Goal: Task Accomplishment & Management: Manage account settings

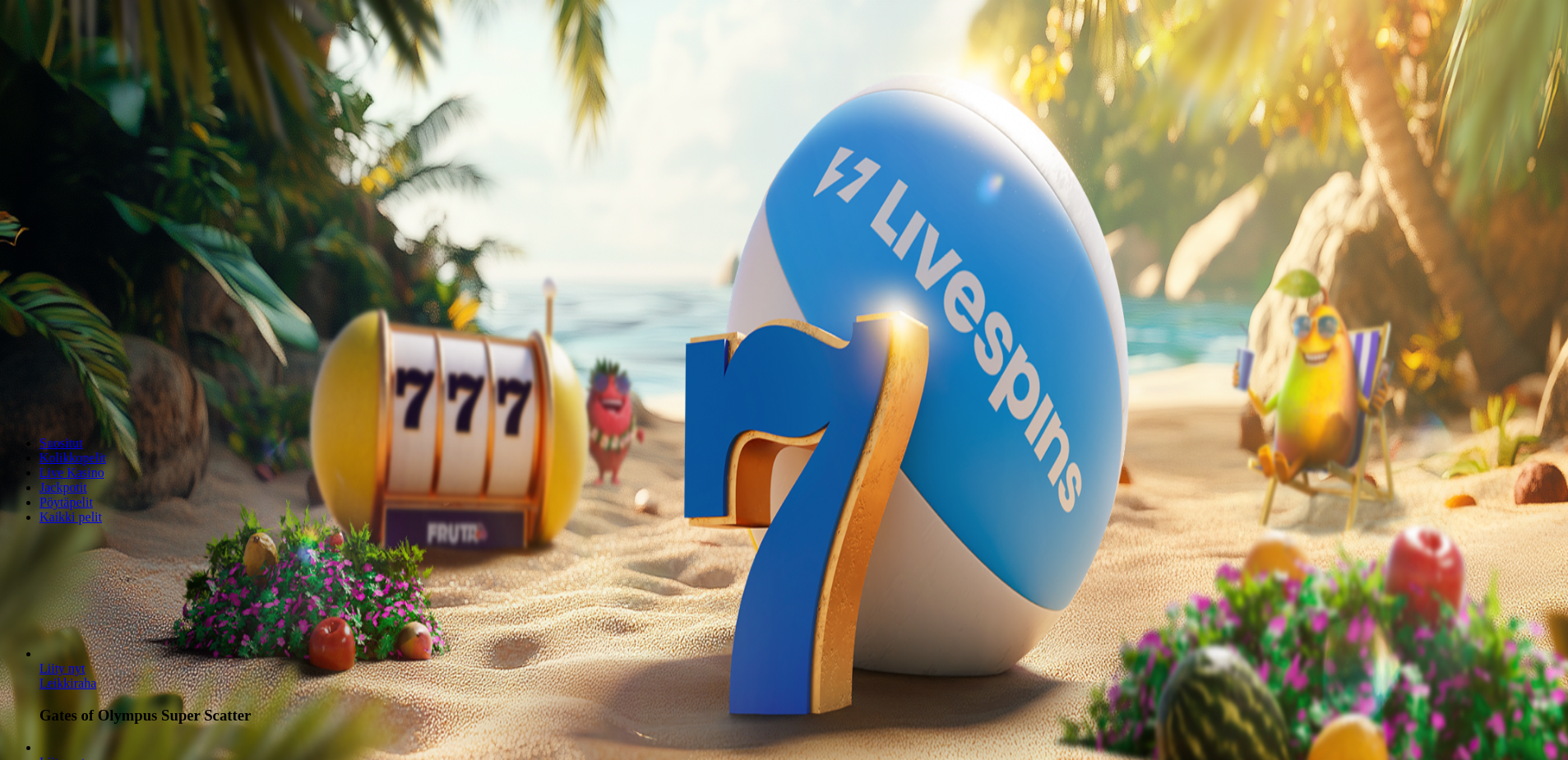
click at [120, 69] on button "Kirjaudu" at bounding box center [114, 59] width 53 height 18
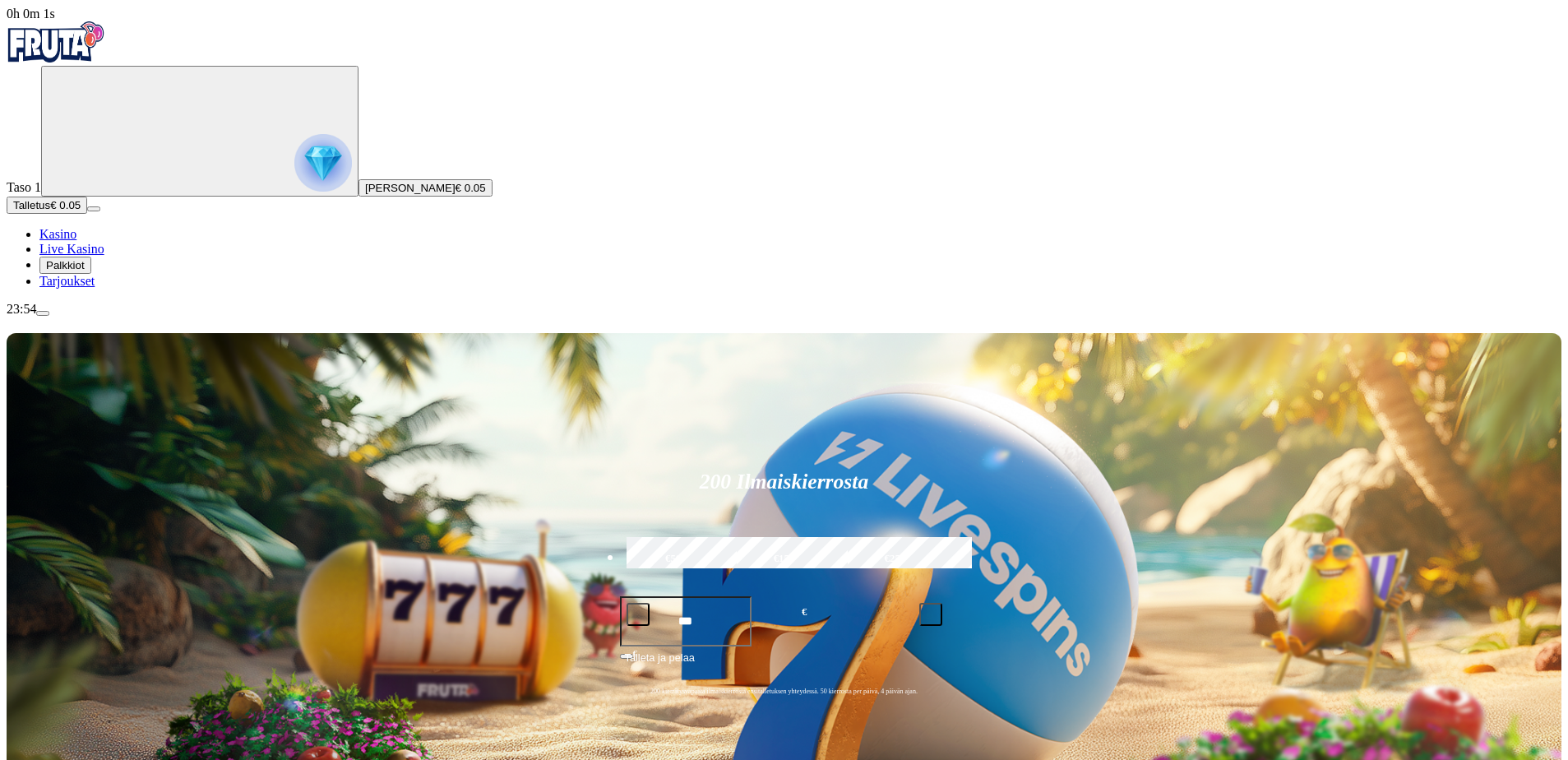
click at [84, 272] on span "Palkkiot" at bounding box center [65, 265] width 38 height 13
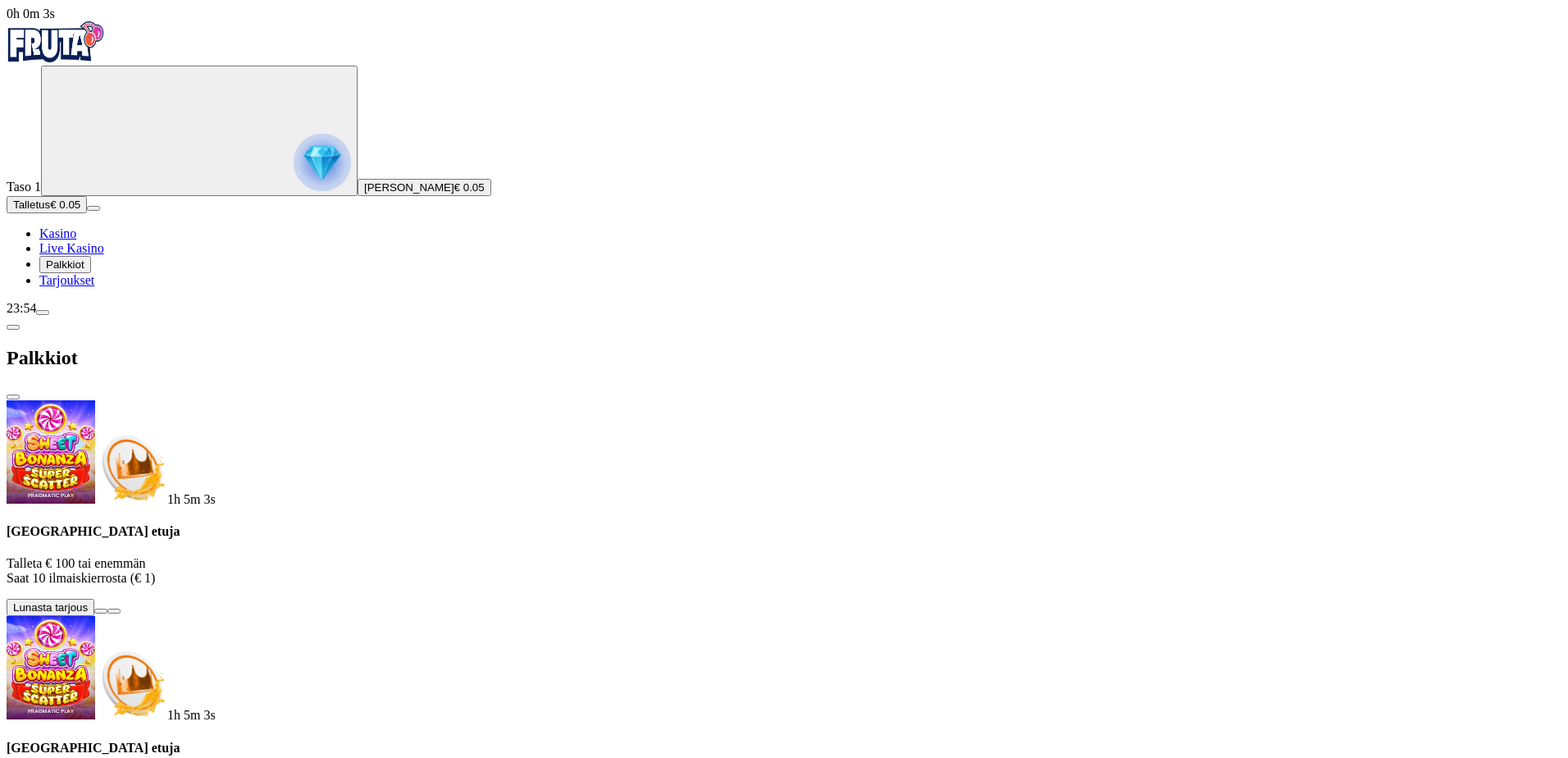
click at [84, 271] on span "Palkkiot" at bounding box center [65, 264] width 38 height 13
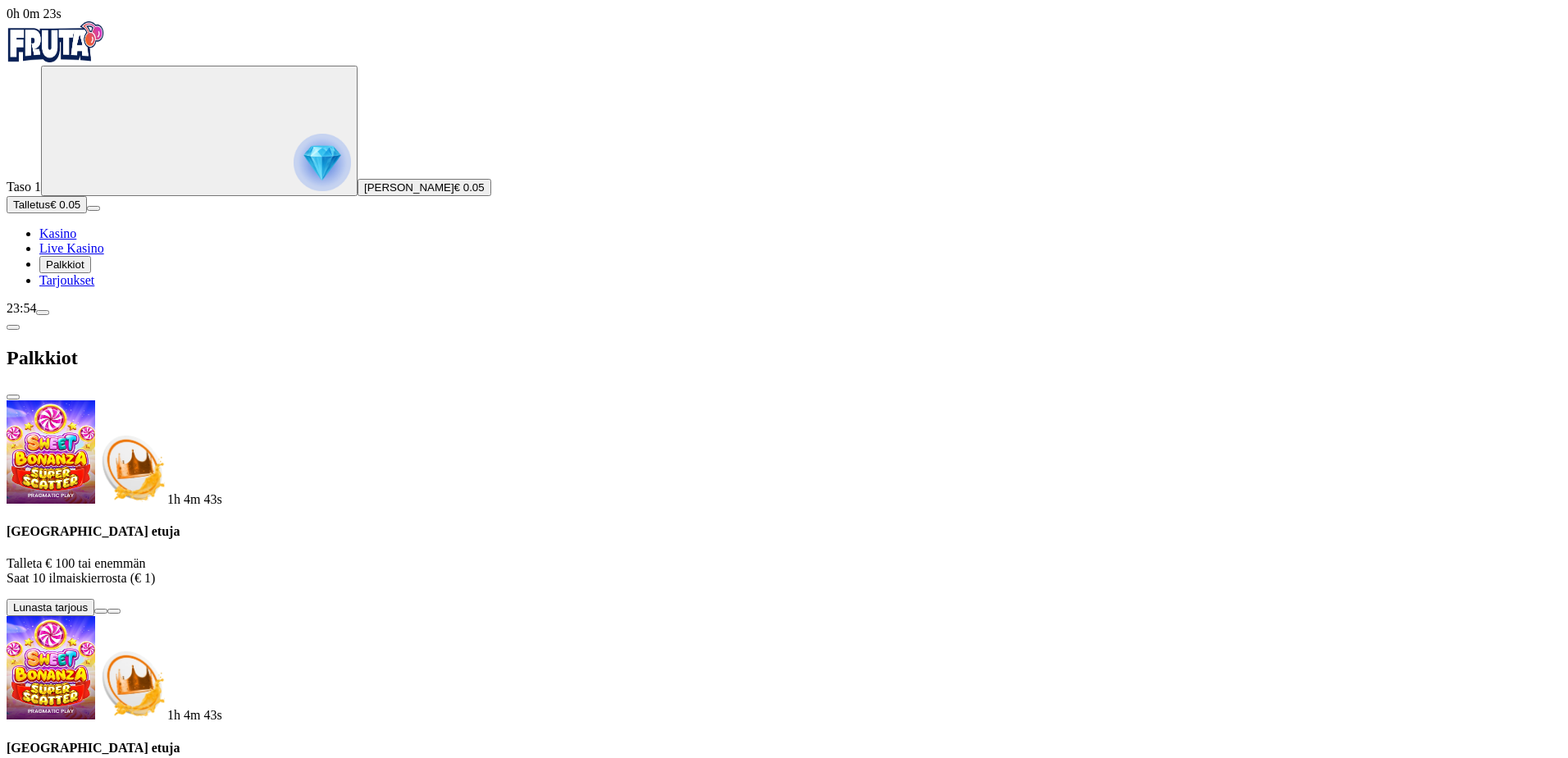
click at [94, 287] on span "Tarjoukset" at bounding box center [67, 280] width 55 height 14
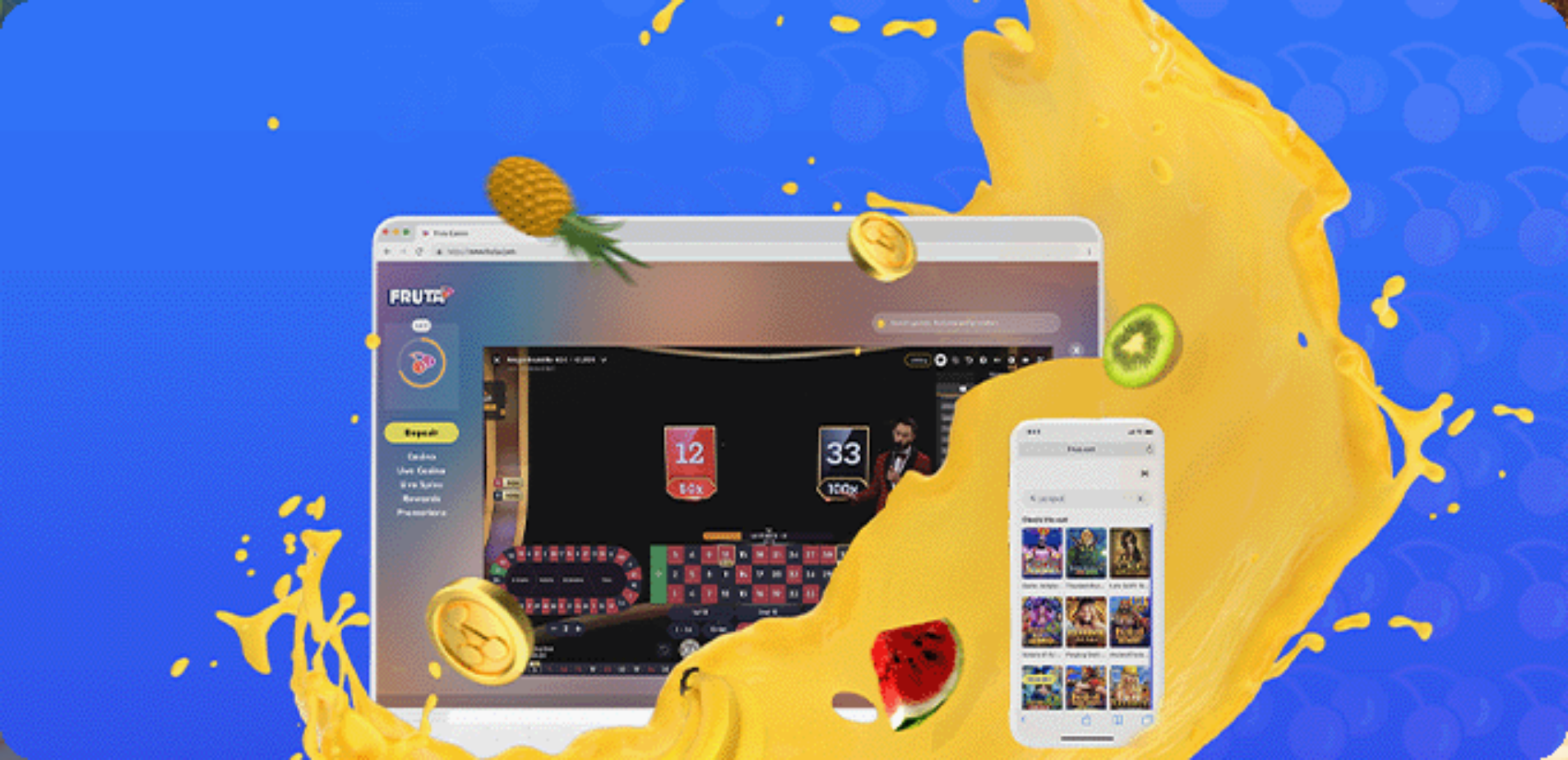
click at [84, 272] on span "Palkkiot" at bounding box center [65, 265] width 38 height 13
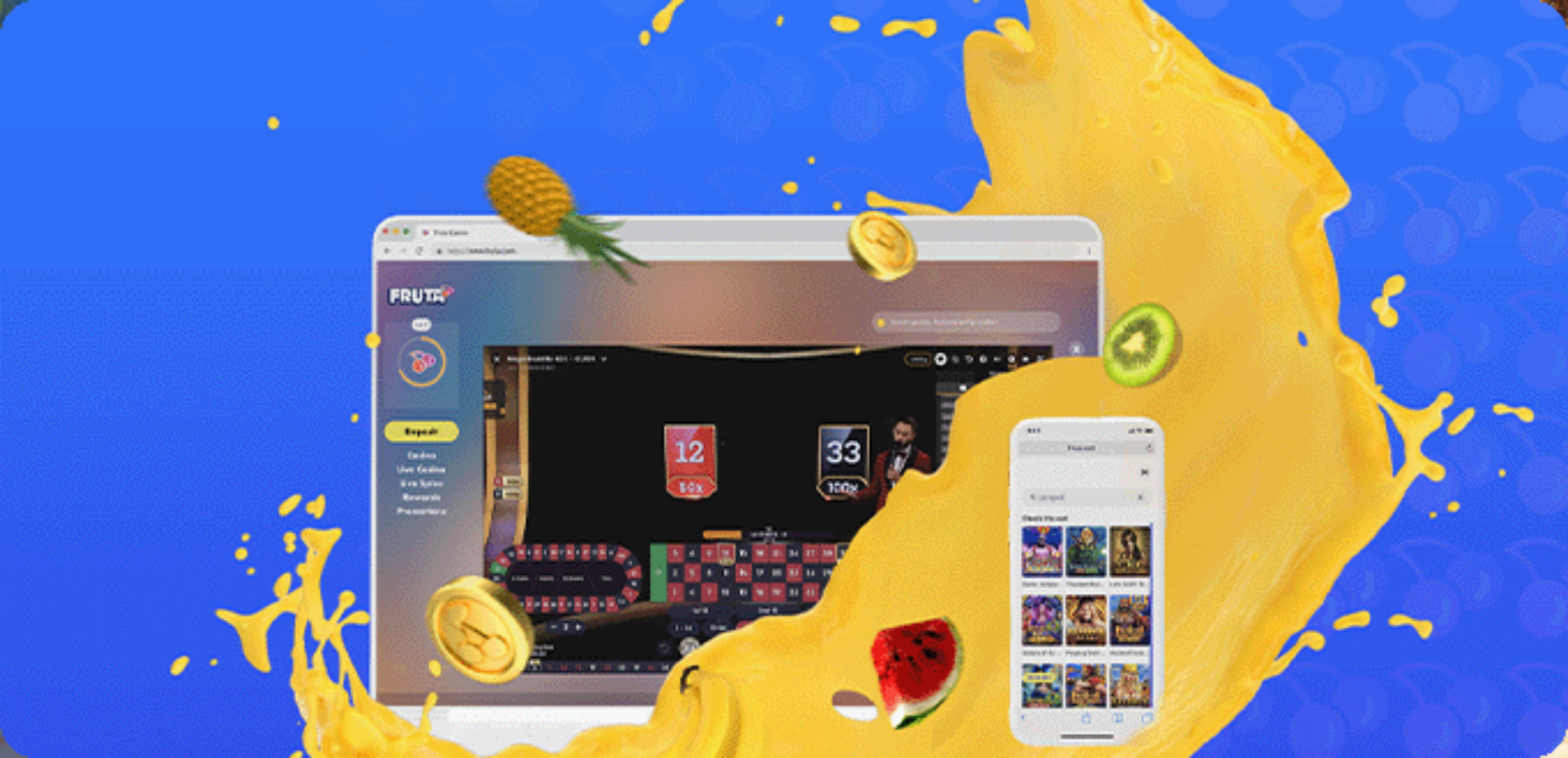
click at [13, 328] on span "chevron-left icon" at bounding box center [13, 328] width 0 height 0
click at [123, 541] on span "€ 0.00" at bounding box center [107, 547] width 30 height 13
click at [84, 271] on span "Palkkiot" at bounding box center [65, 264] width 38 height 13
click at [481, 316] on div "Palkkiot" at bounding box center [784, 358] width 1555 height 84
click at [13, 397] on span "close icon" at bounding box center [13, 397] width 0 height 0
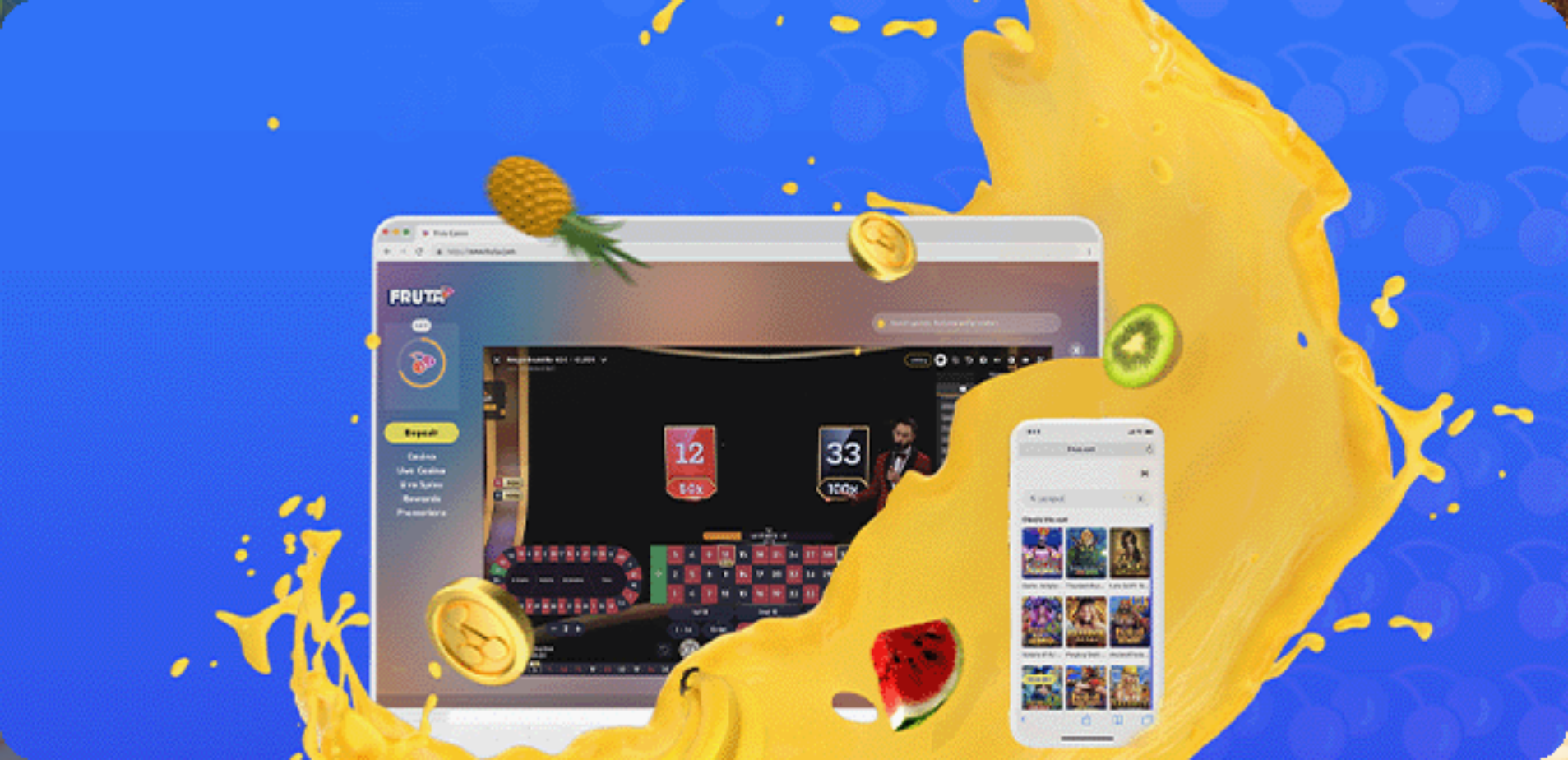
click at [84, 272] on span "Palkkiot" at bounding box center [65, 265] width 38 height 13
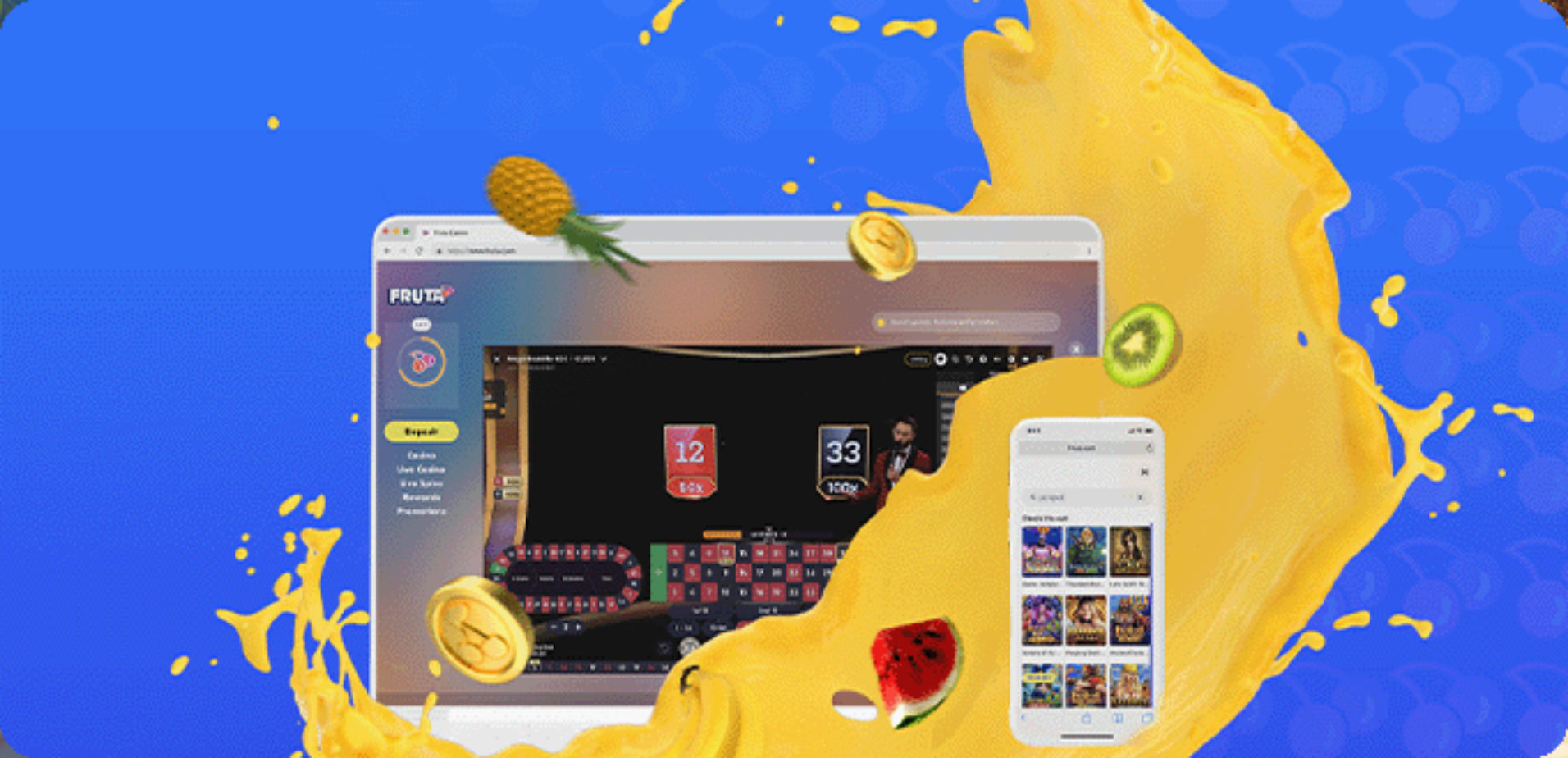
click at [88, 287] on span "Tarjoukset" at bounding box center [67, 280] width 55 height 14
click at [84, 271] on span "Palkkiot" at bounding box center [65, 264] width 38 height 13
click at [88, 43] on img "Primary" at bounding box center [56, 27] width 98 height 41
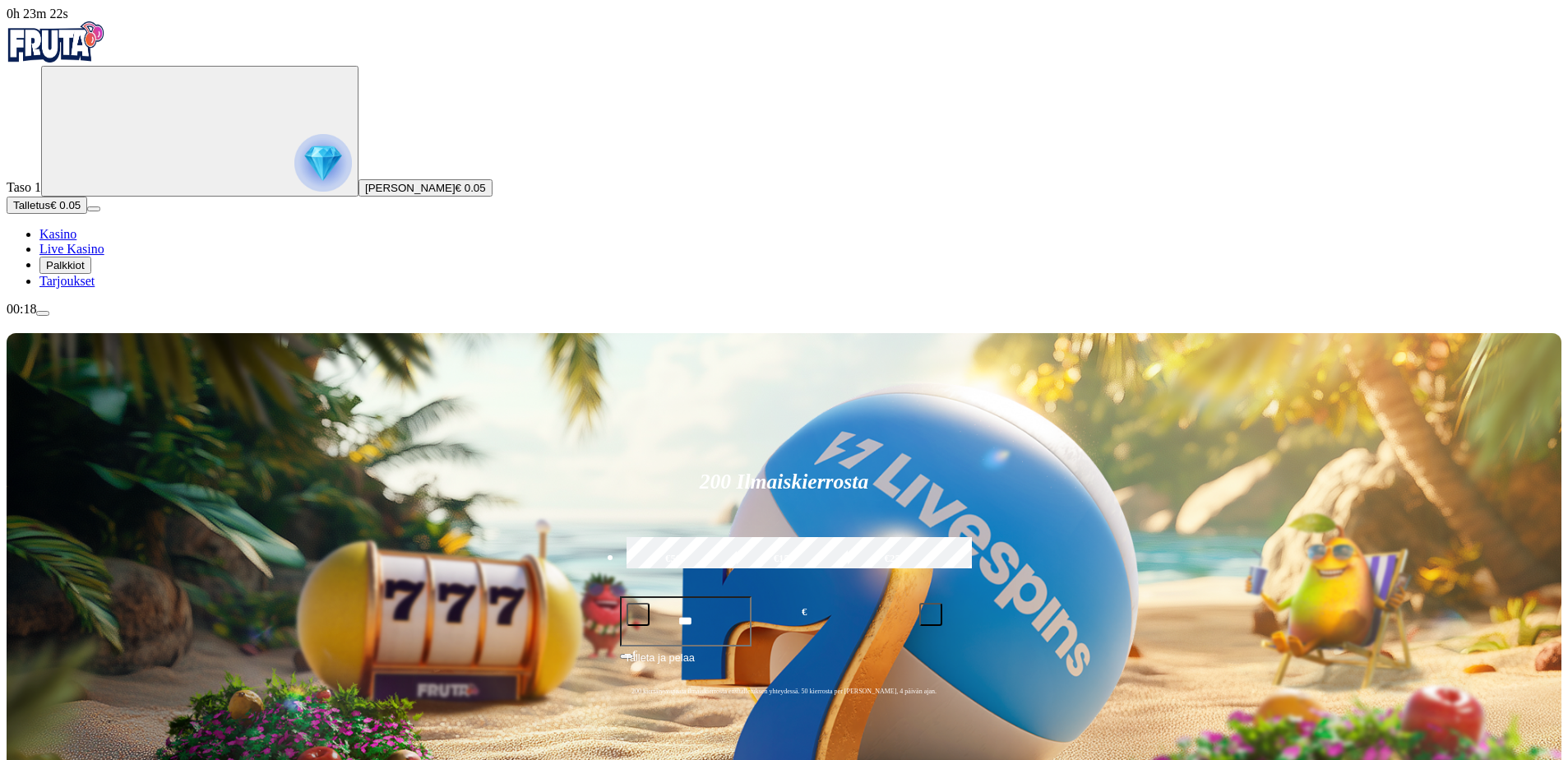
click at [69, 272] on span "Palkkiot" at bounding box center [65, 265] width 38 height 13
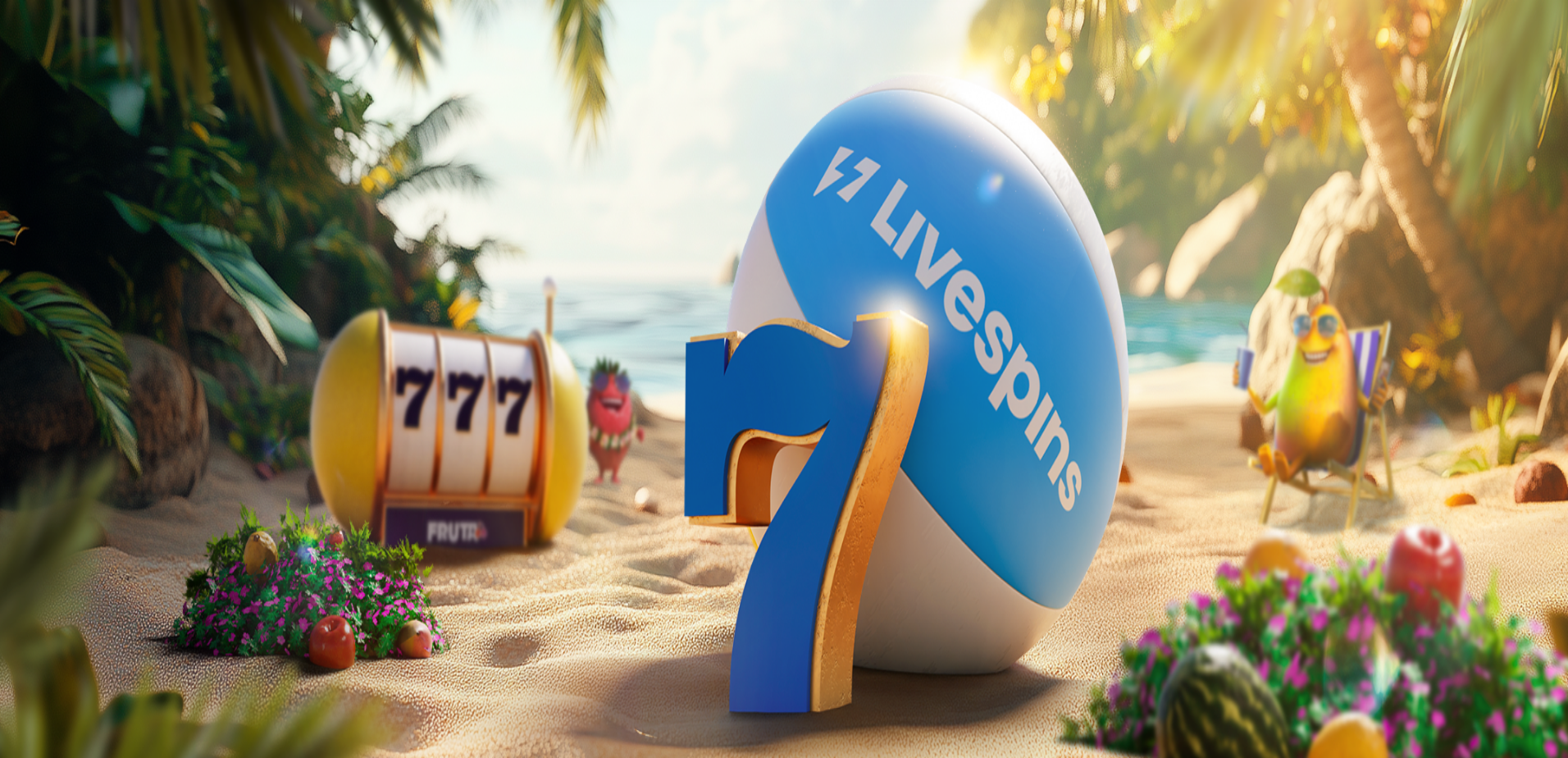
click at [84, 271] on span "Palkkiot" at bounding box center [65, 264] width 38 height 13
click at [89, 287] on span "Tarjoukset" at bounding box center [67, 280] width 55 height 14
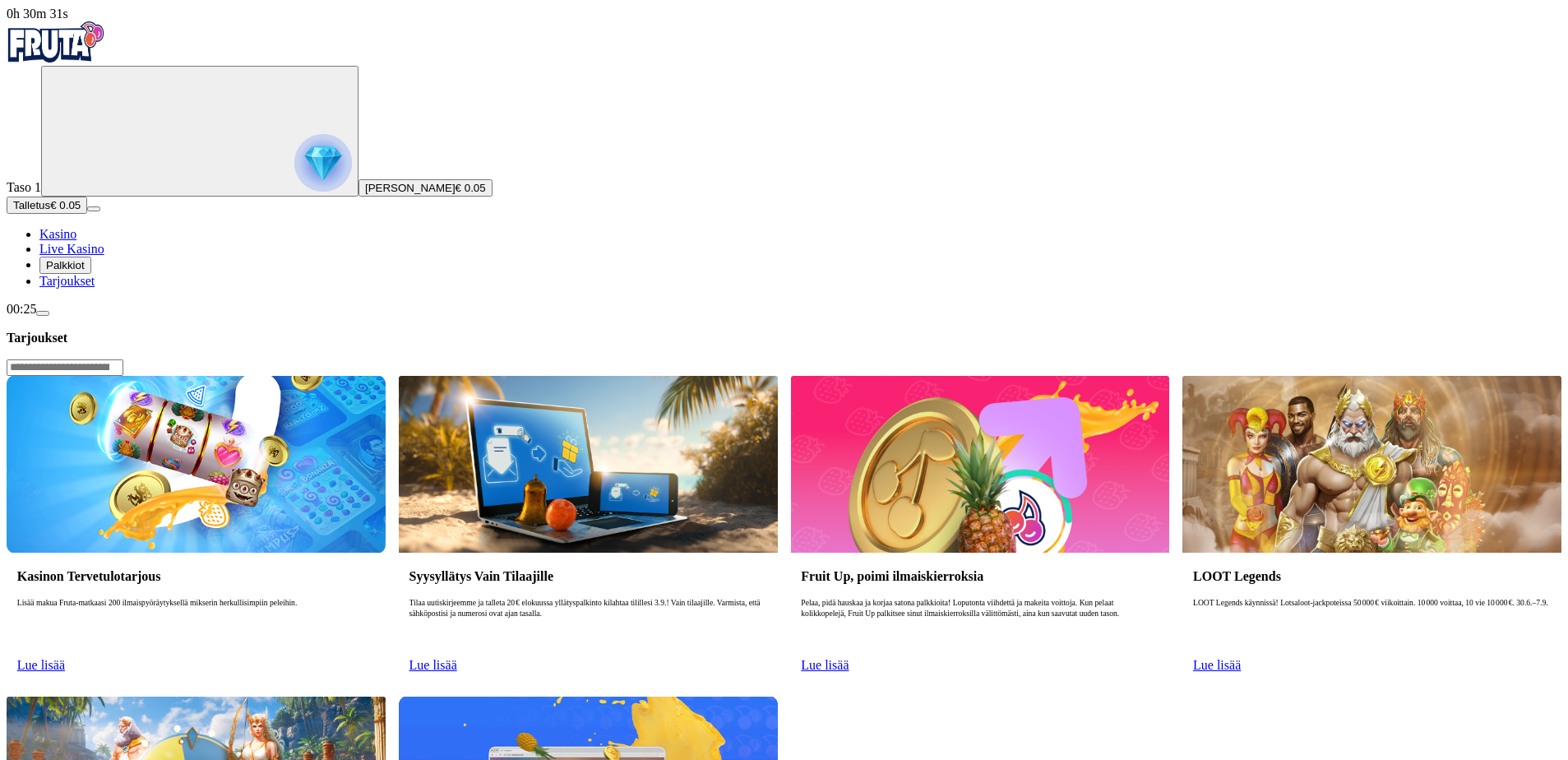
click at [89, 288] on span "Tarjoukset" at bounding box center [67, 281] width 55 height 14
click at [84, 272] on span "Palkkiot" at bounding box center [65, 265] width 38 height 13
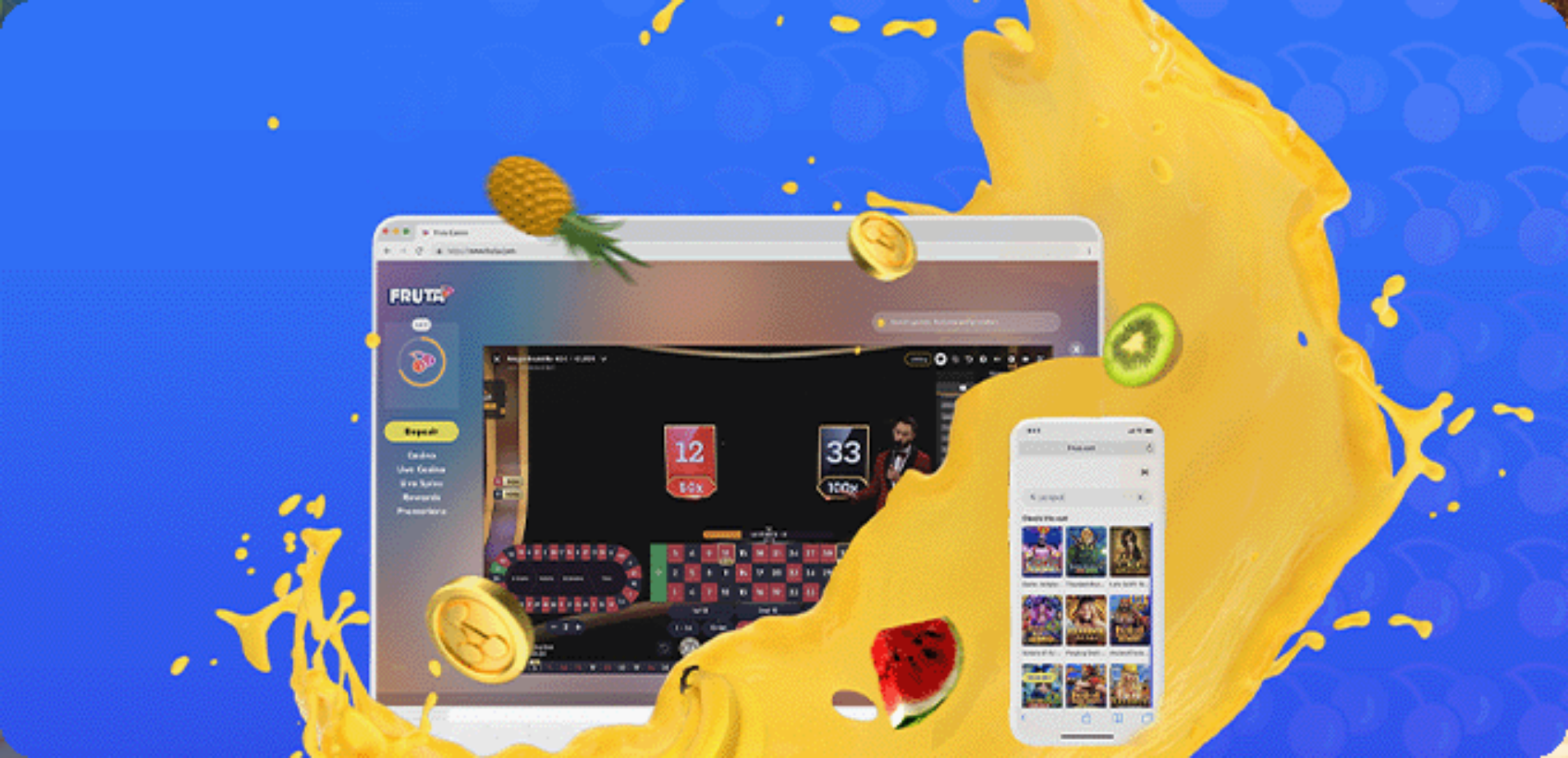
click at [63, 274] on button "Palkkiot" at bounding box center [65, 264] width 52 height 18
click at [80, 271] on span "Palkkiot" at bounding box center [65, 264] width 38 height 13
click at [84, 271] on span "Palkkiot" at bounding box center [65, 264] width 38 height 13
click at [91, 255] on link "Live Kasino" at bounding box center [72, 248] width 65 height 14
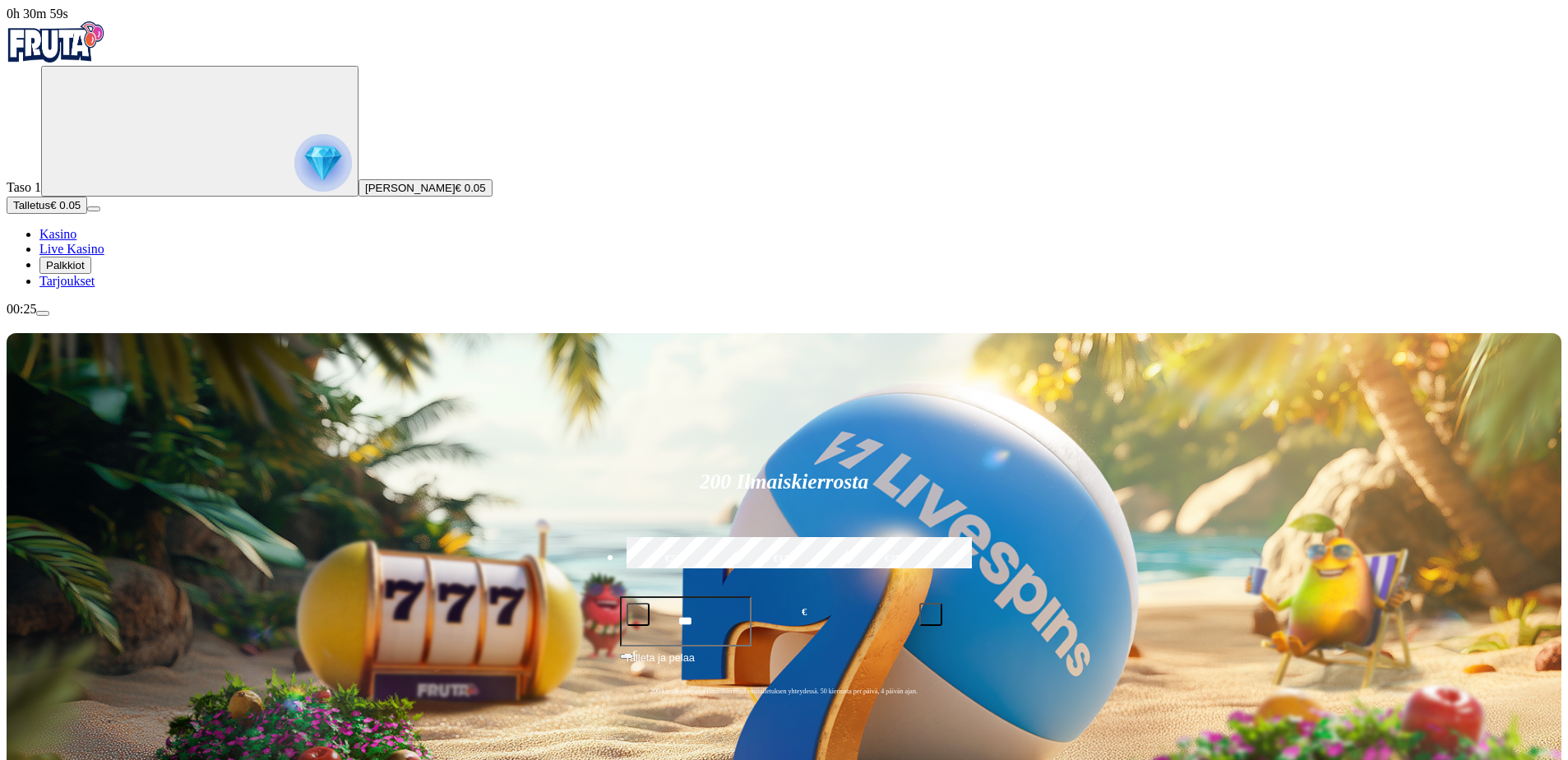
click at [77, 241] on span "Kasino" at bounding box center [58, 234] width 37 height 14
click at [84, 272] on span "Palkkiot" at bounding box center [65, 265] width 38 height 13
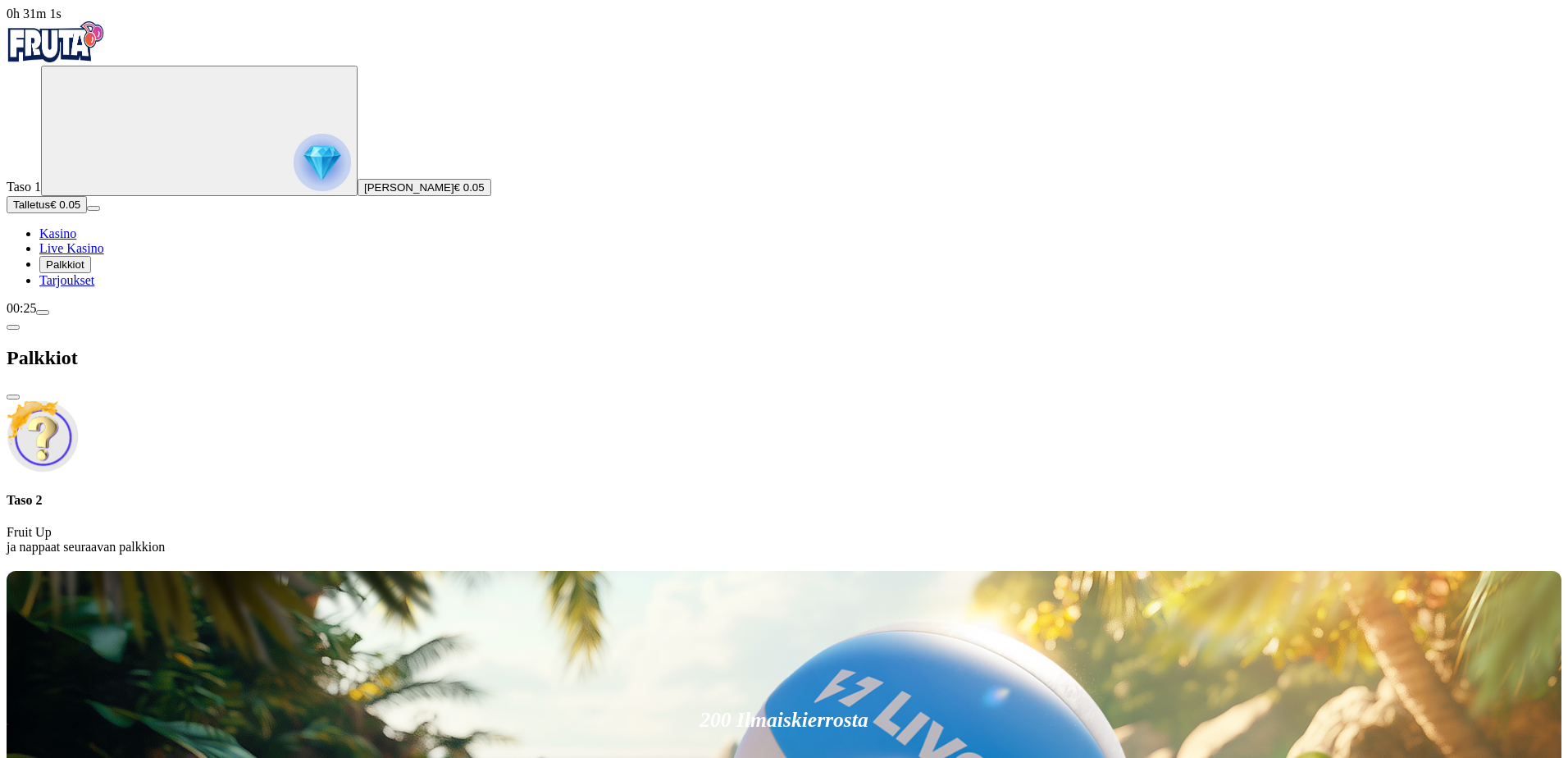
click at [91, 274] on button "Palkkiot" at bounding box center [65, 264] width 52 height 18
click at [293, 151] on img "Primary" at bounding box center [322, 162] width 58 height 58
click at [454, 193] on span "€ 0.05" at bounding box center [469, 187] width 30 height 13
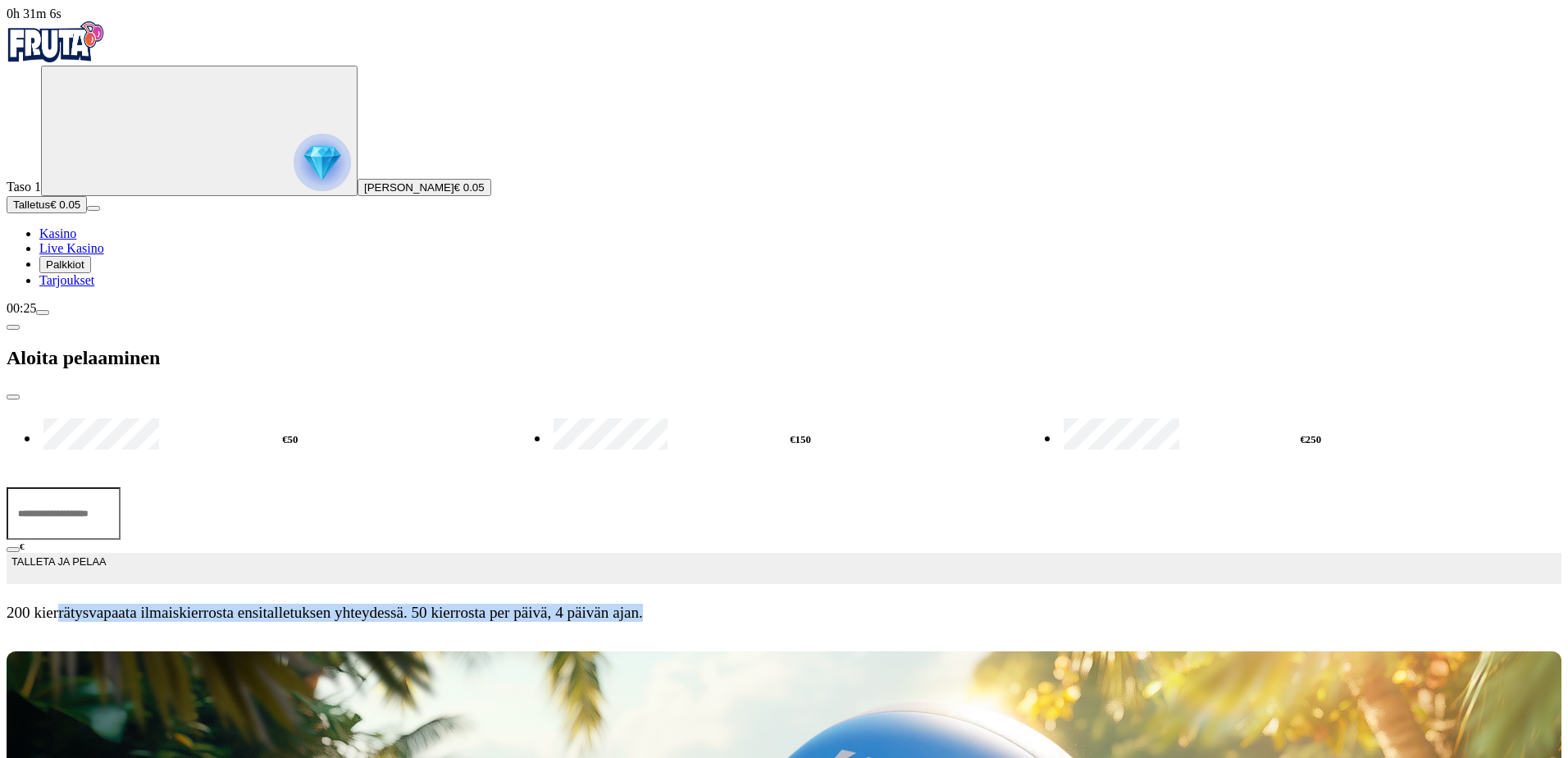
drag, startPoint x: 275, startPoint y: 262, endPoint x: 372, endPoint y: 308, distance: 107.4
click at [372, 604] on span "200 kierrätysvapaata ilmaiskierrosta ensitalletuksen yhteydessä. 50 kierrosta p…" at bounding box center [784, 613] width 1555 height 18
drag, startPoint x: 303, startPoint y: 267, endPoint x: 347, endPoint y: 308, distance: 60.1
click at [347, 604] on span "200 kierrätysvapaata ilmaiskierrosta ensitalletuksen yhteydessä. 50 kierrosta p…" at bounding box center [784, 613] width 1555 height 18
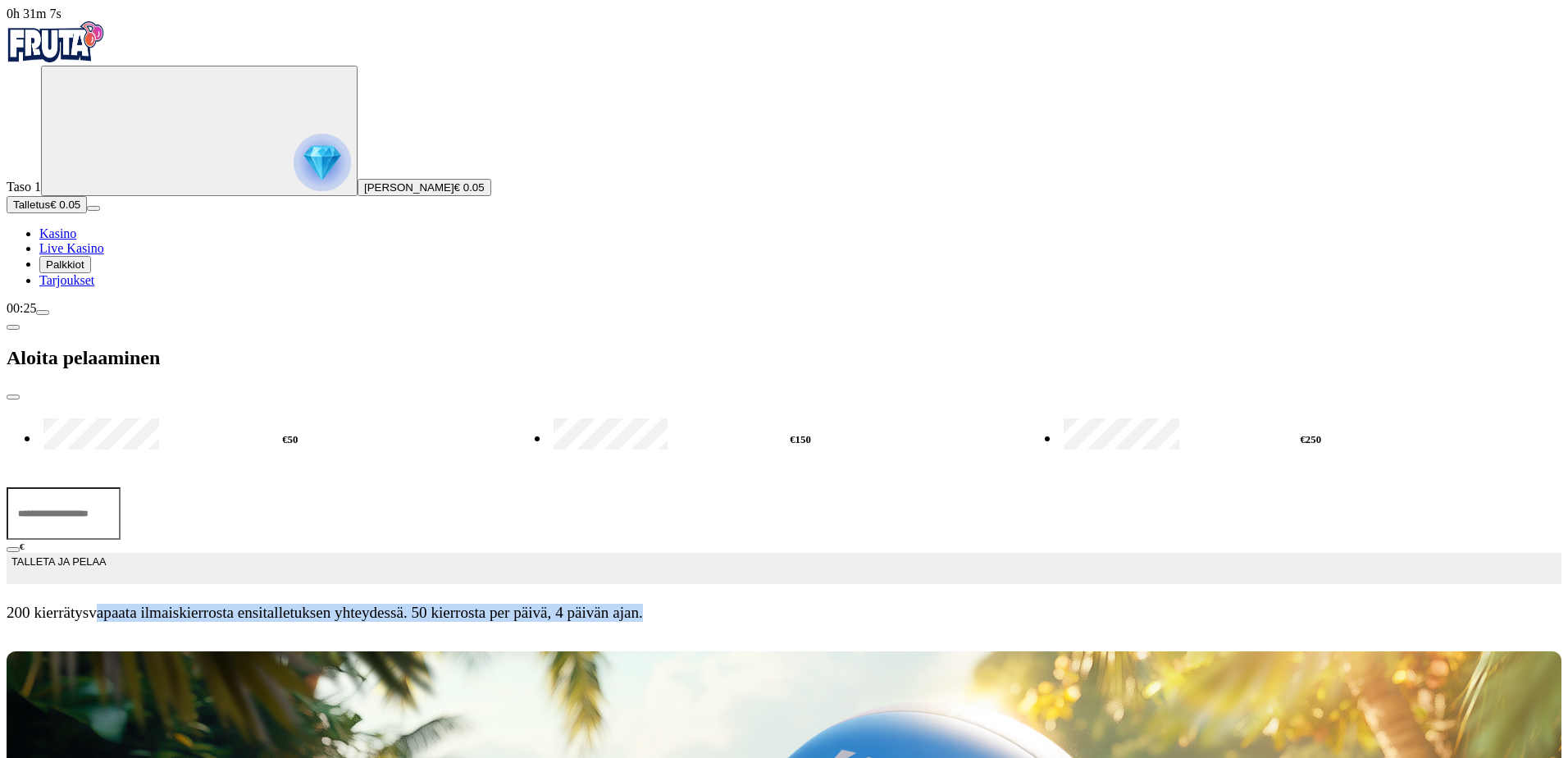
click at [345, 604] on span "200 kierrätysvapaata ilmaiskierrosta ensitalletuksen yhteydessä. 50 kierrosta p…" at bounding box center [784, 613] width 1555 height 18
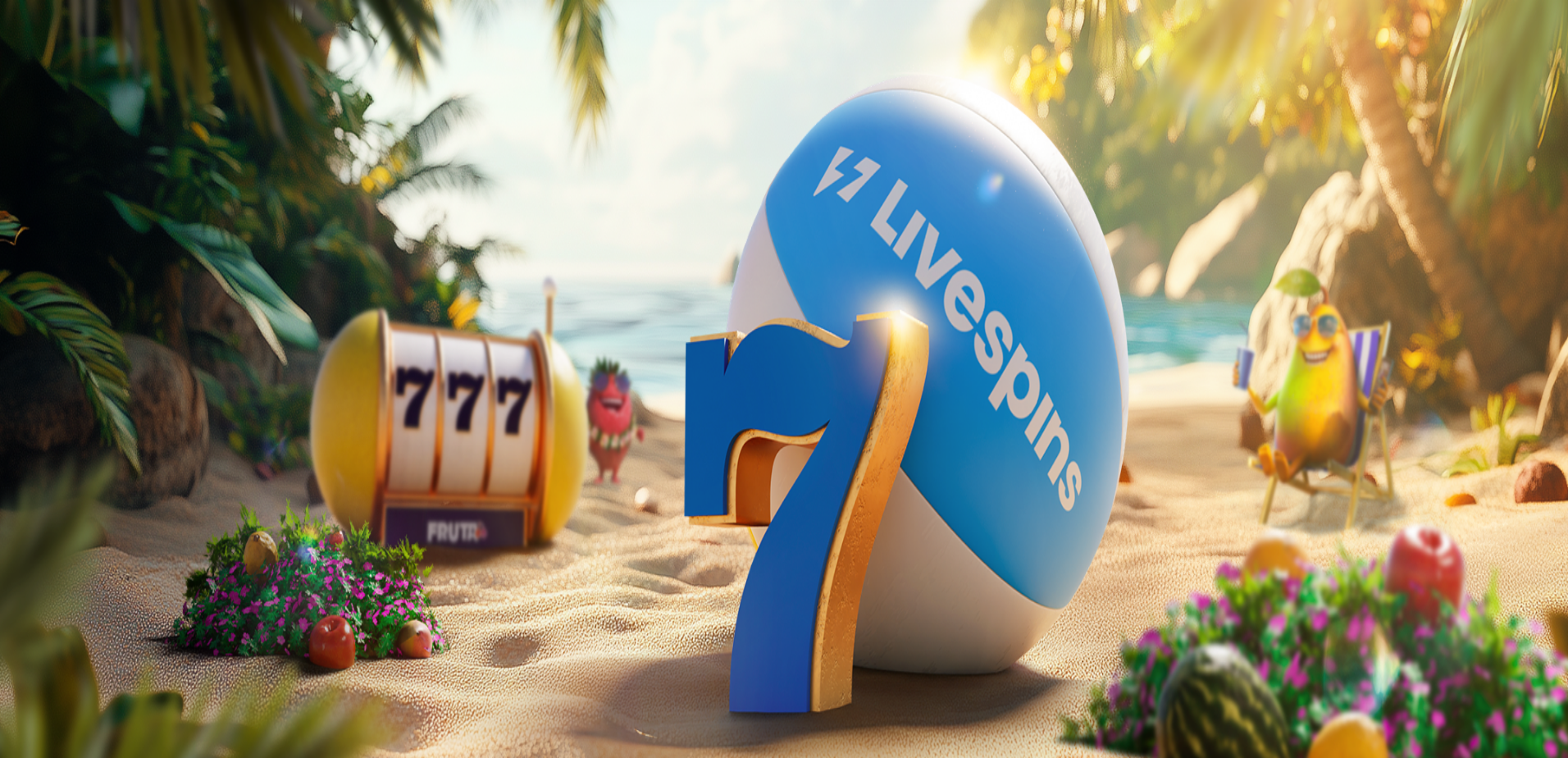
click at [87, 274] on button "Palkkiot" at bounding box center [65, 264] width 52 height 18
click at [84, 256] on span "Palkkiot" at bounding box center [65, 249] width 38 height 13
click at [77, 240] on span "Kasino" at bounding box center [58, 233] width 37 height 14
click at [85, 287] on span "Tarjoukset" at bounding box center [67, 280] width 55 height 14
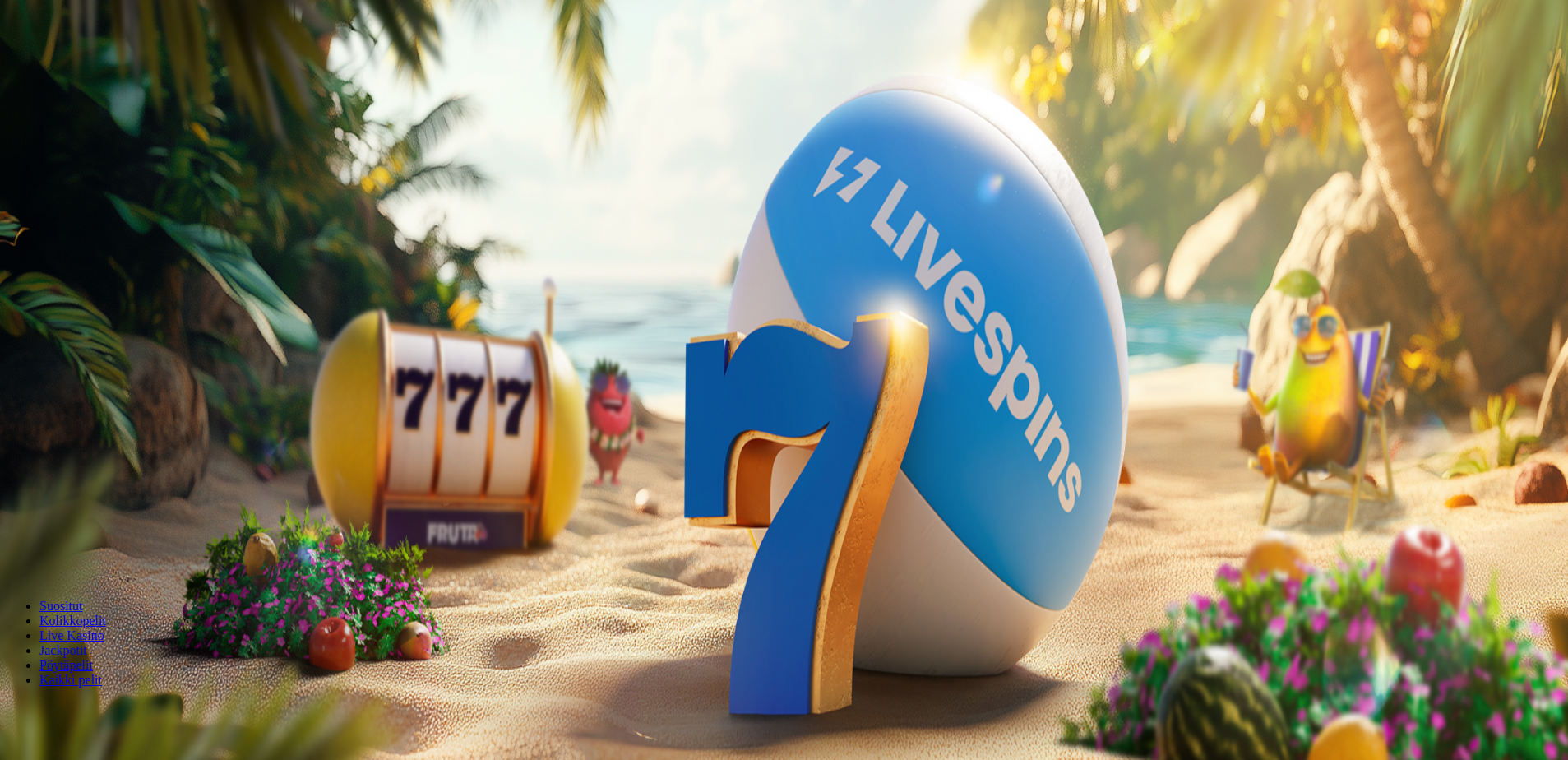
click at [84, 272] on span "Palkkiot" at bounding box center [65, 265] width 38 height 13
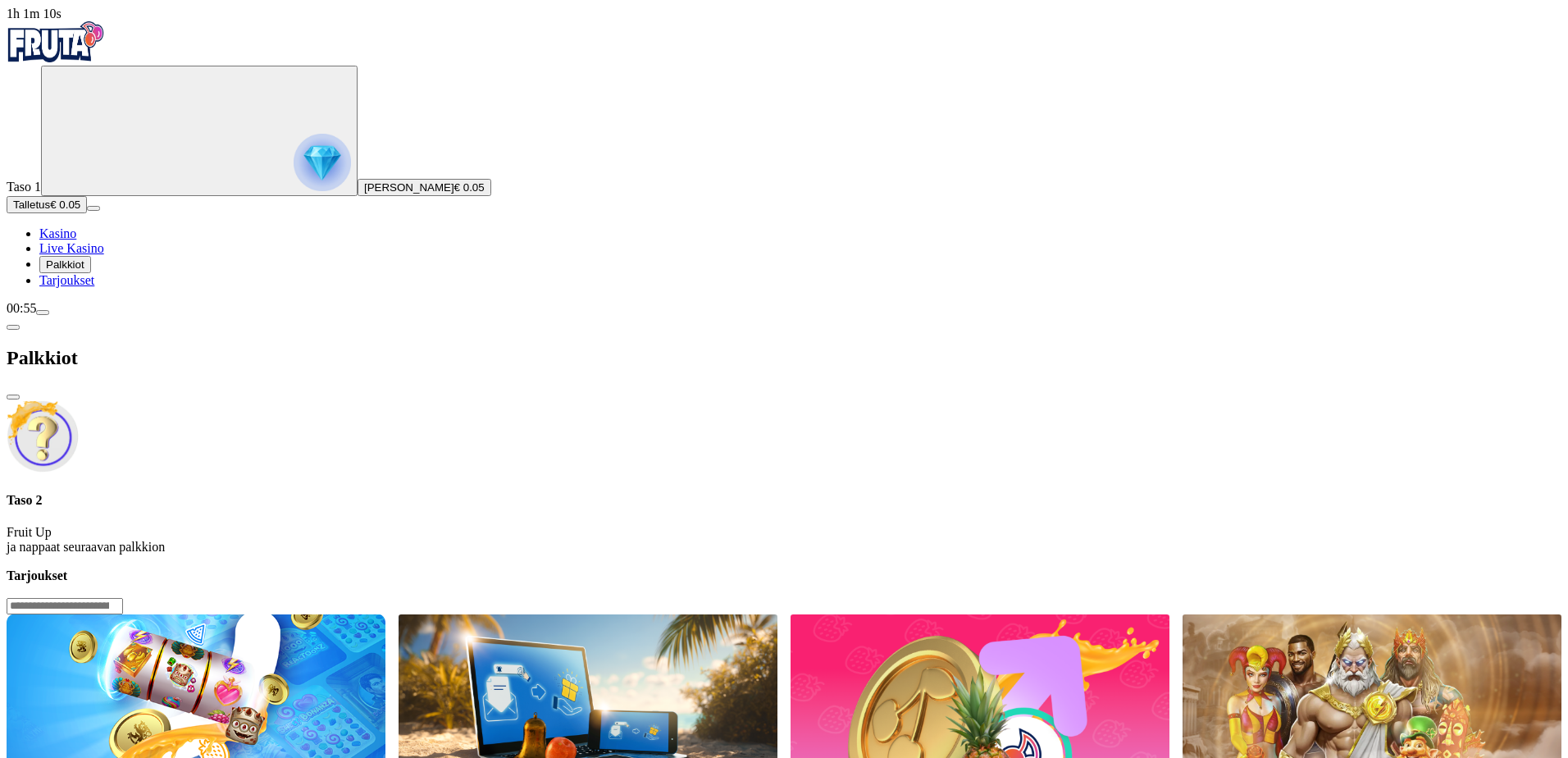
click at [218, 316] on div "Palkkiot" at bounding box center [784, 358] width 1555 height 84
click at [78, 400] on img at bounding box center [43, 436] width 73 height 73
click at [228, 316] on div "Palkkiot" at bounding box center [784, 358] width 1555 height 84
click at [216, 316] on div "Palkkiot" at bounding box center [784, 358] width 1555 height 84
click at [20, 325] on button "button" at bounding box center [13, 328] width 13 height 5
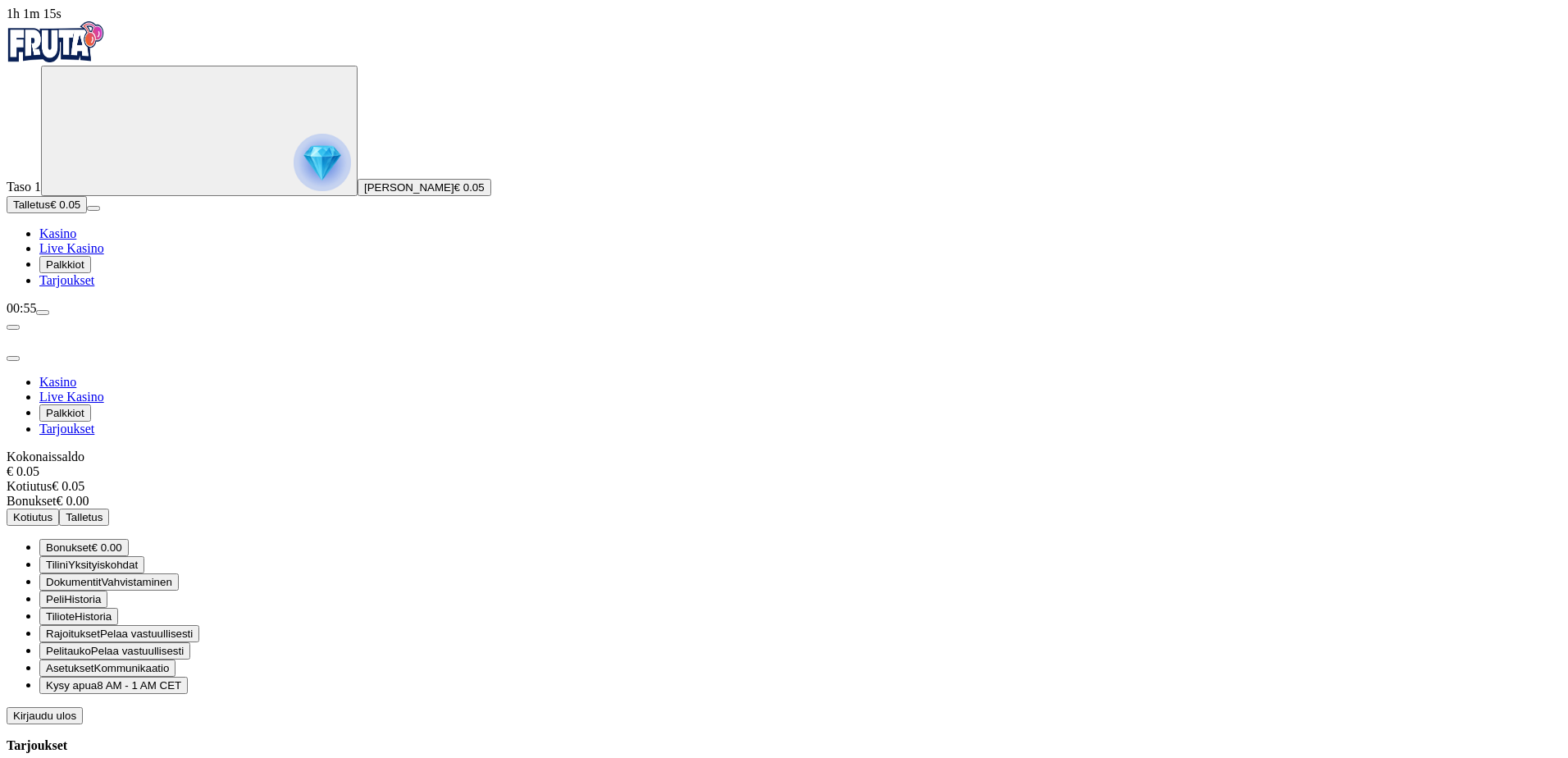
click at [101, 593] on span "Historia" at bounding box center [83, 599] width 37 height 13
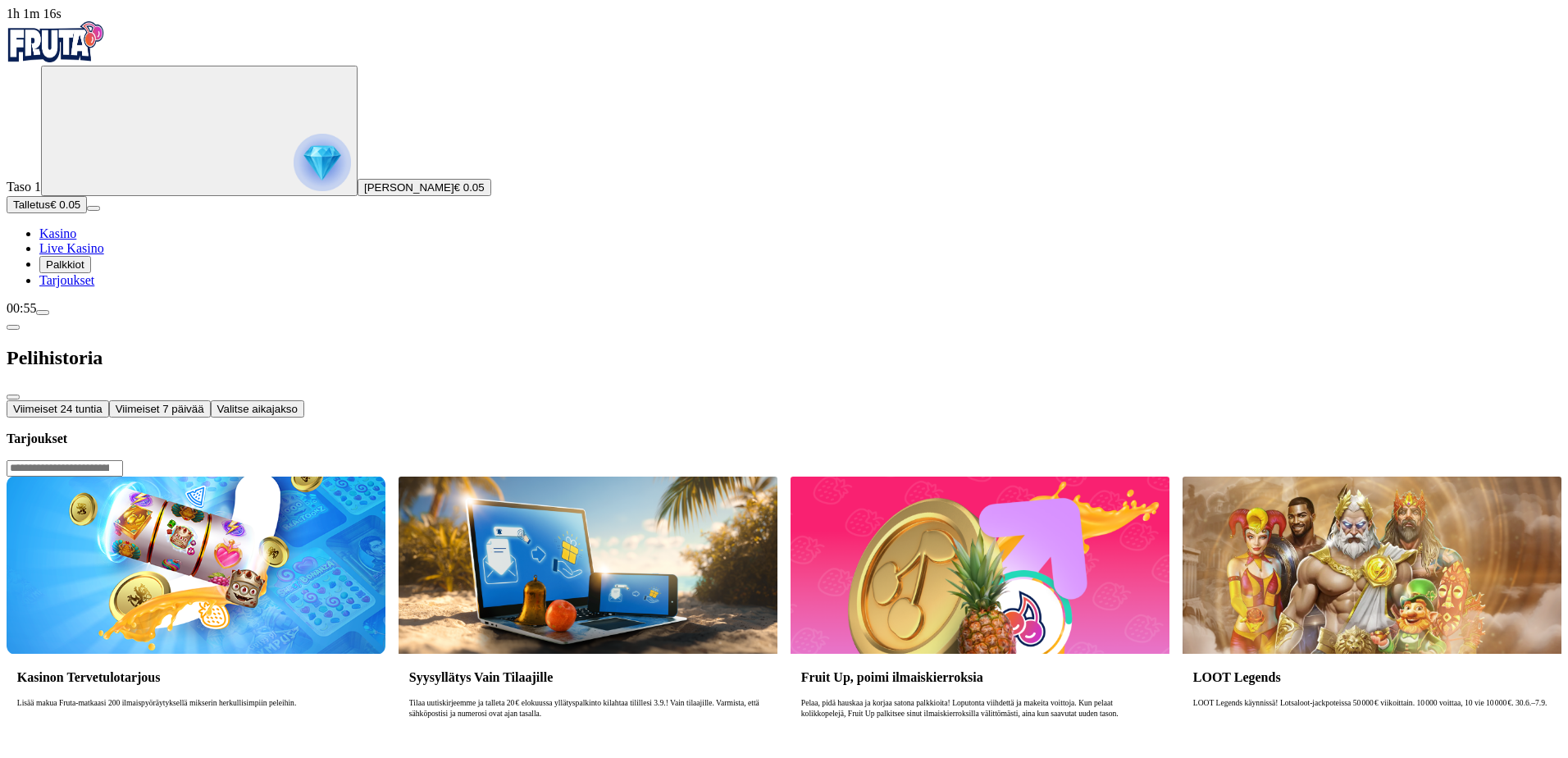
click at [13, 328] on span "chevron-left icon" at bounding box center [13, 328] width 0 height 0
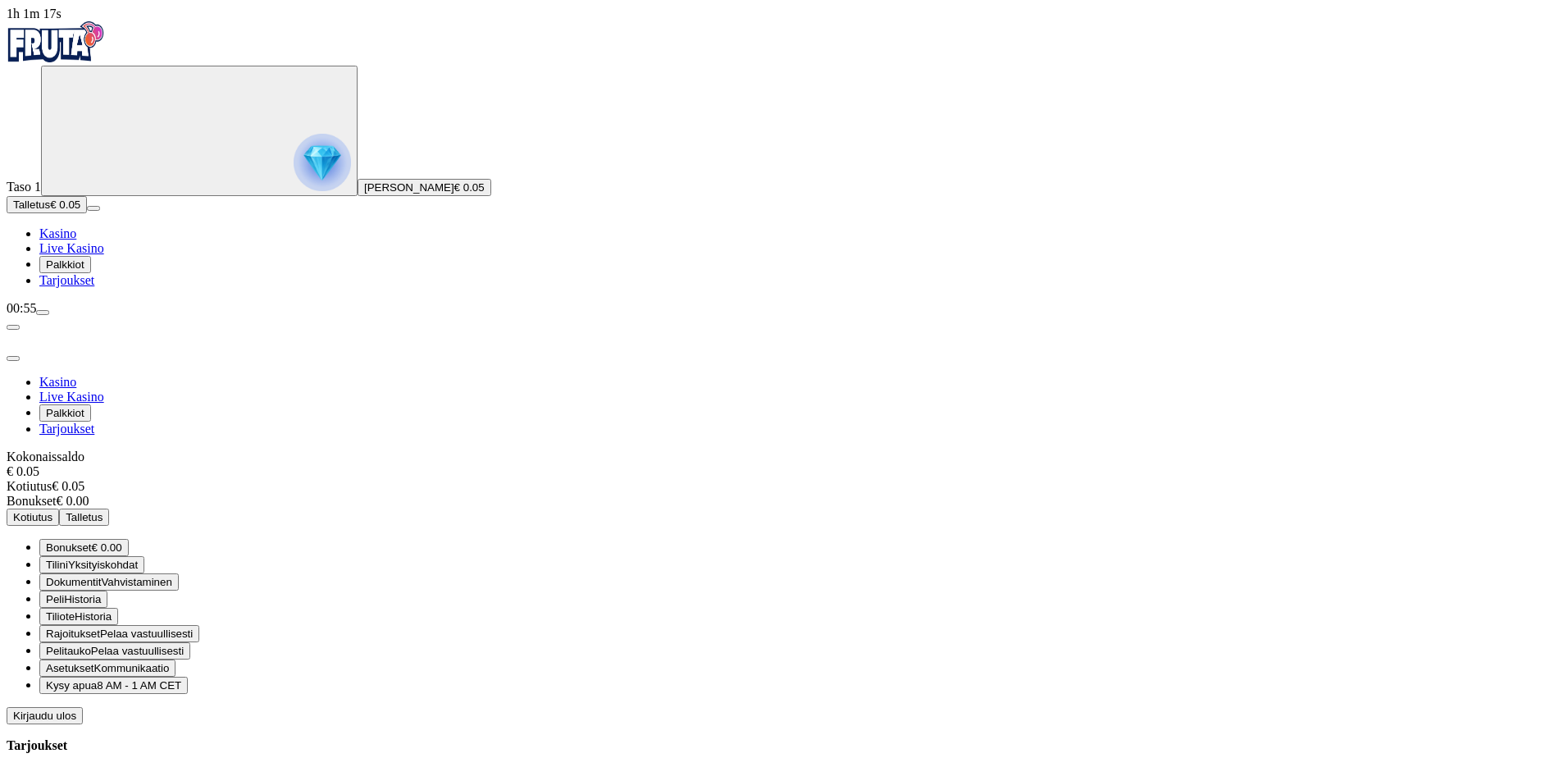
click at [93, 255] on span "Live Kasino" at bounding box center [72, 248] width 65 height 14
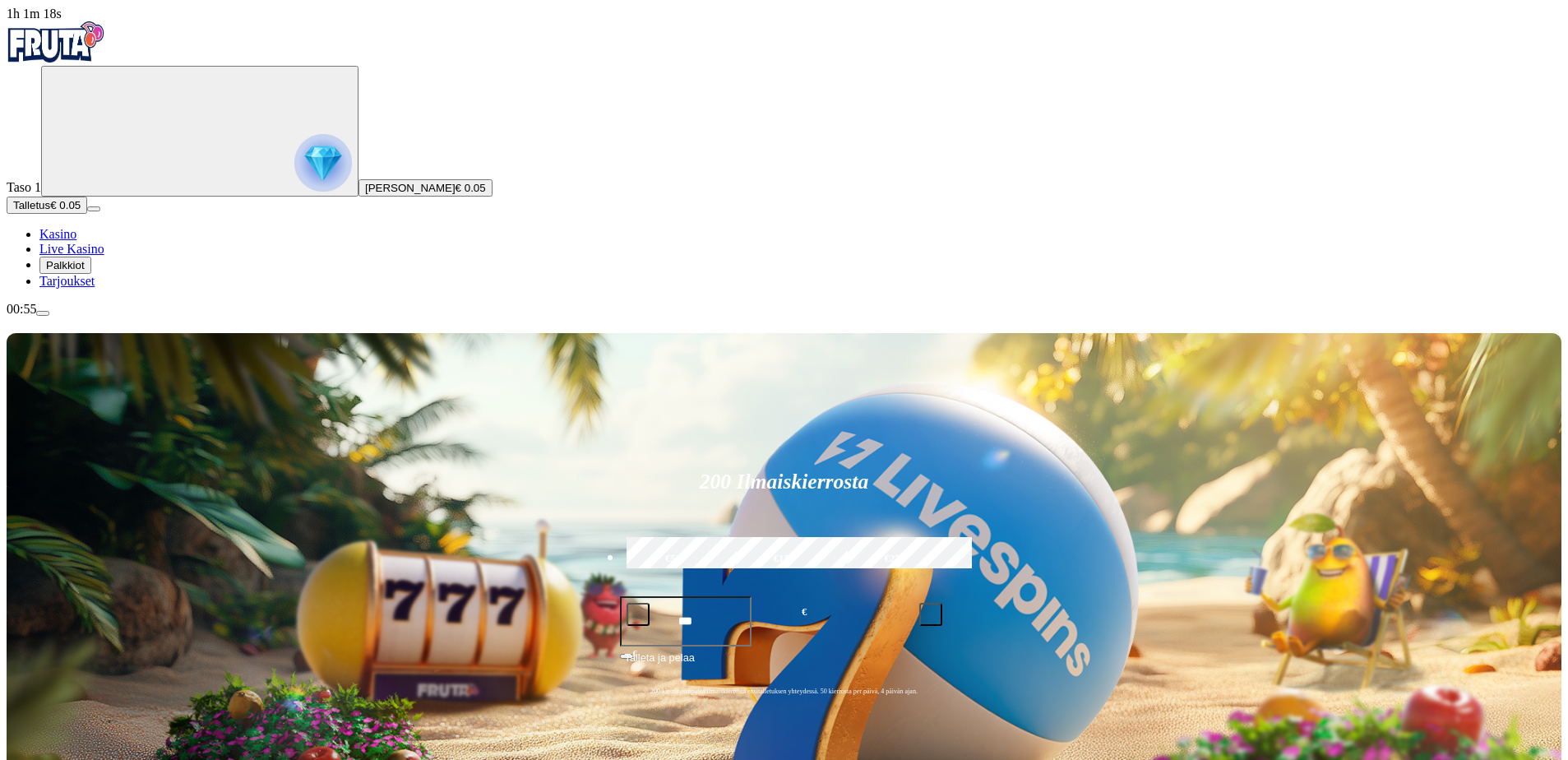
click at [84, 272] on span "Palkkiot" at bounding box center [65, 265] width 38 height 13
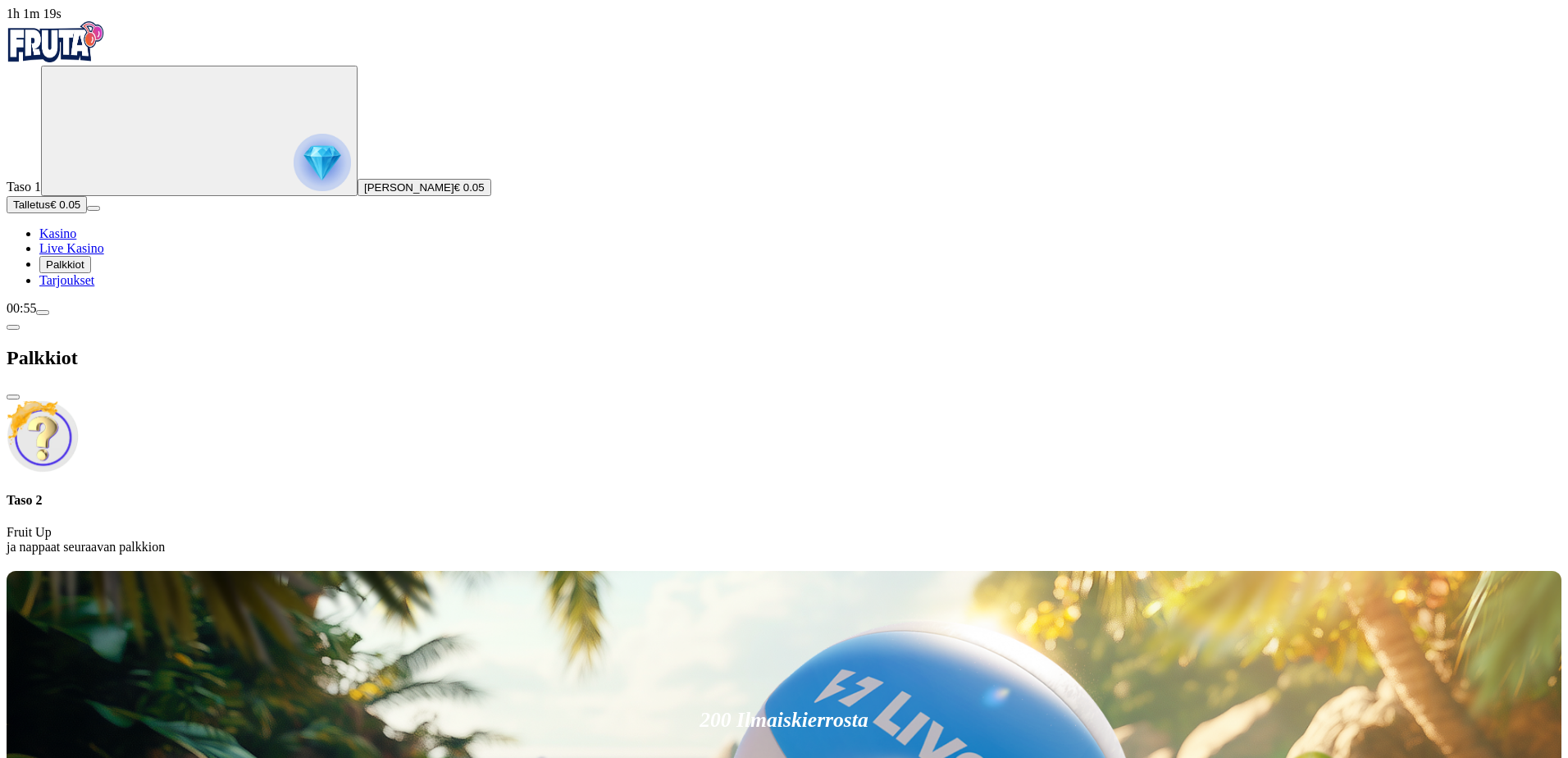
click at [95, 288] on ul "Kasino Live Kasino Palkkiot Tarjoukset" at bounding box center [784, 258] width 1555 height 62
click at [94, 287] on span "Tarjoukset" at bounding box center [67, 280] width 55 height 14
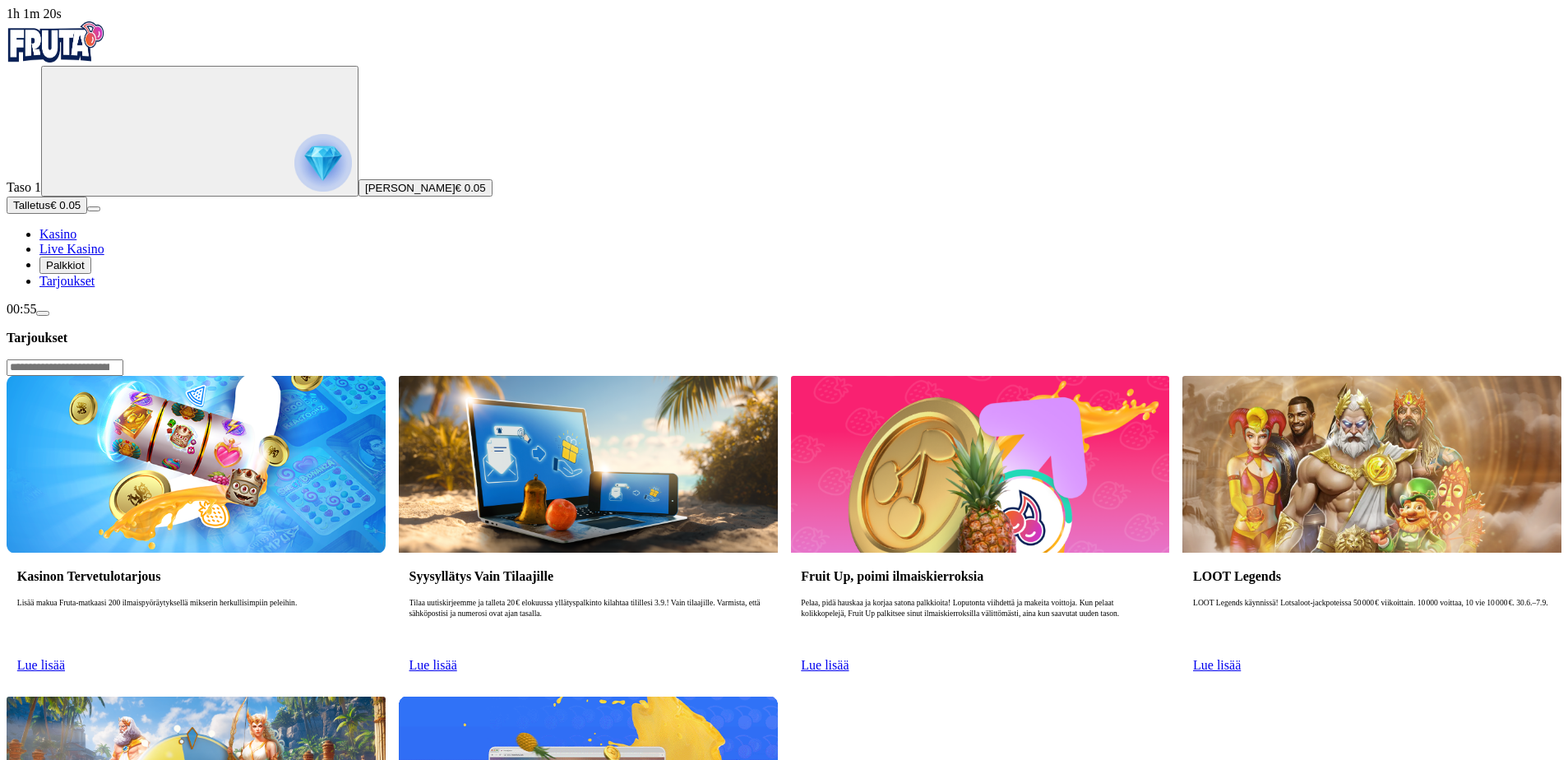
click at [94, 288] on span "Tarjoukset" at bounding box center [67, 281] width 55 height 14
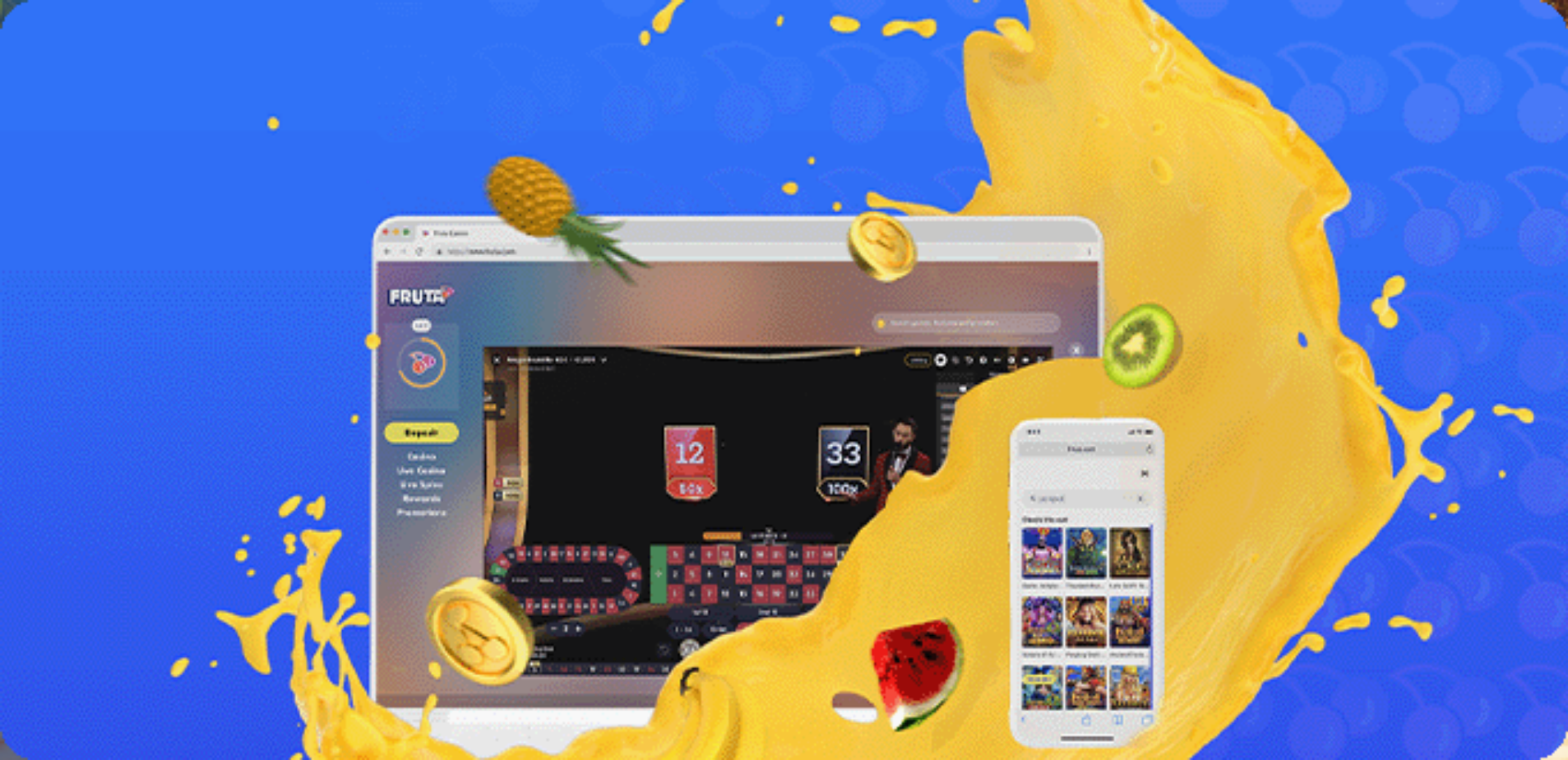
click at [456, 194] on span "€ 0.05" at bounding box center [471, 187] width 30 height 13
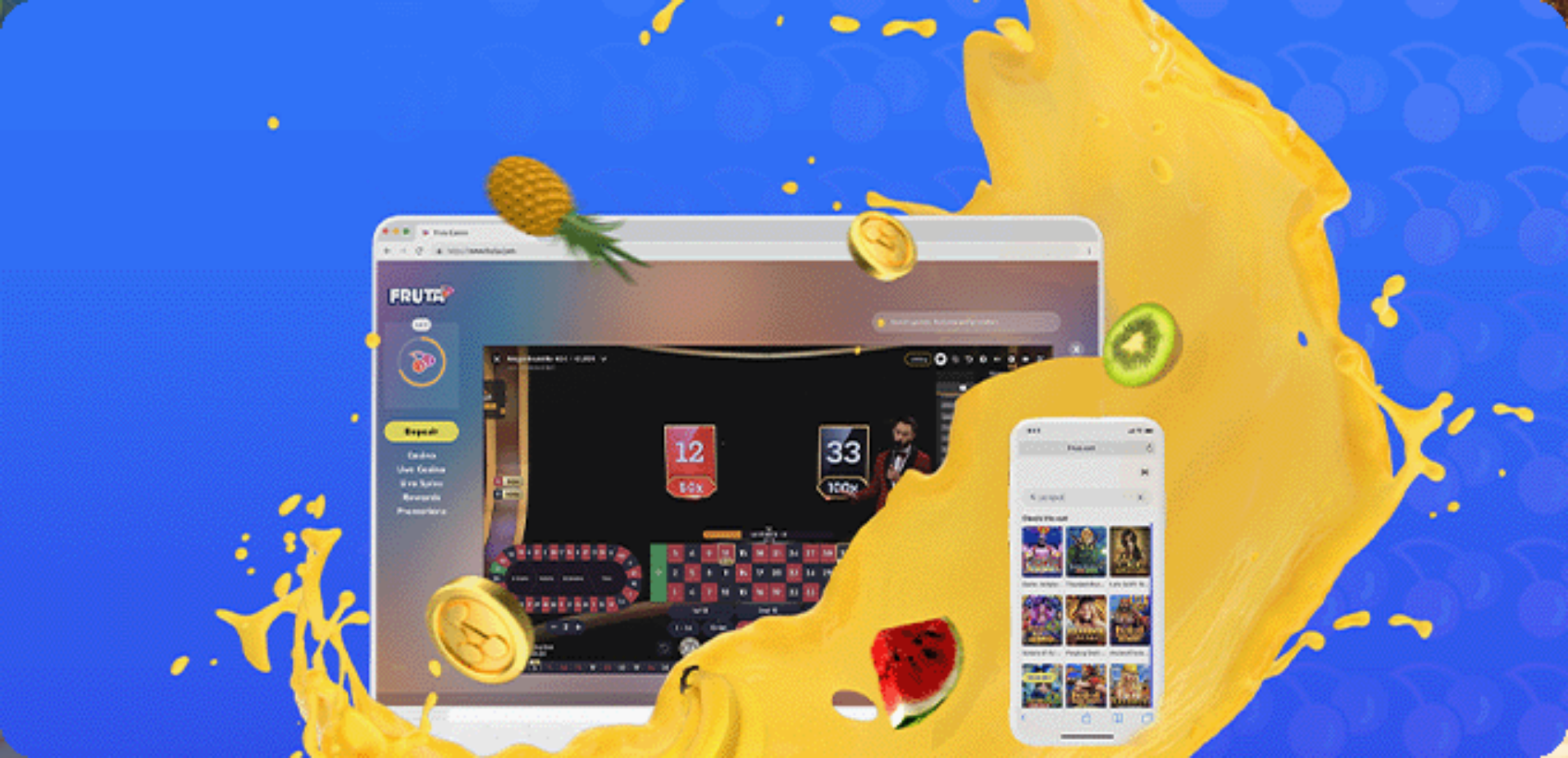
click at [13, 397] on span "close icon" at bounding box center [13, 397] width 0 height 0
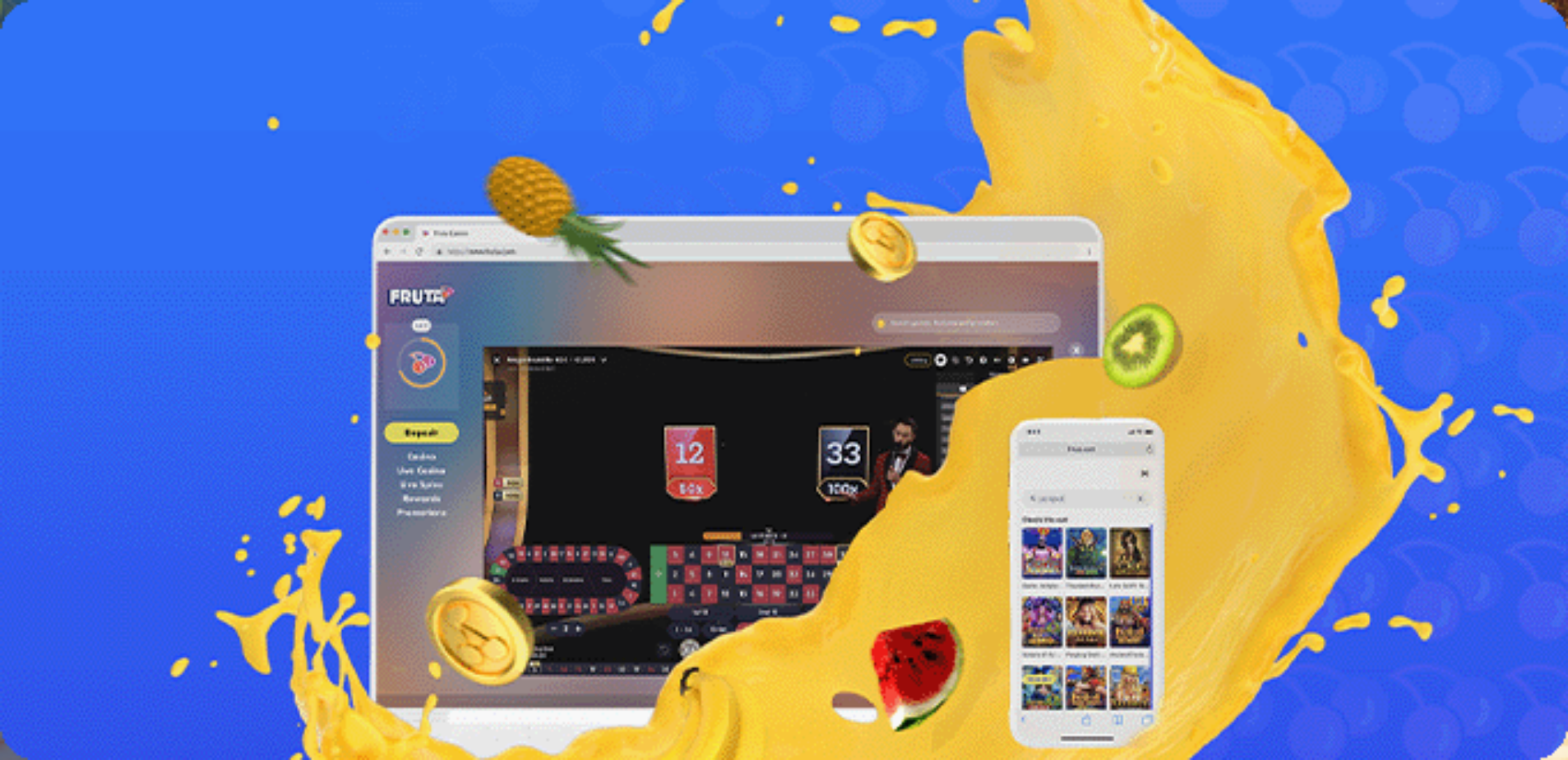
click at [84, 272] on span "Palkkiot" at bounding box center [65, 265] width 38 height 13
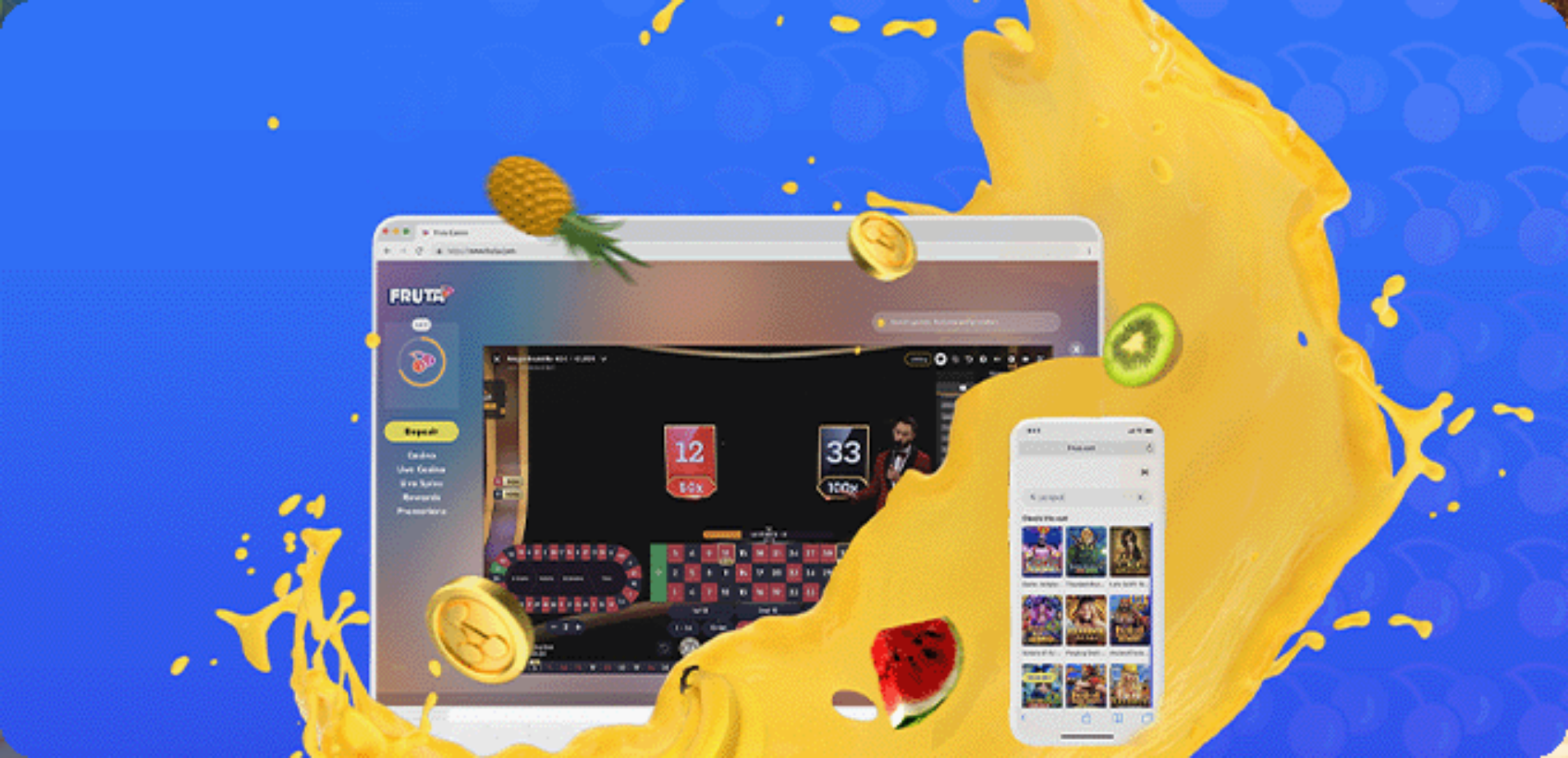
drag, startPoint x: 295, startPoint y: 154, endPoint x: 301, endPoint y: 137, distance: 18.0
click at [298, 400] on div "Taso 2 Fruit Up ja nappaat seuraavan palkkion" at bounding box center [784, 478] width 1555 height 155
click at [77, 240] on span "Kasino" at bounding box center [58, 233] width 37 height 14
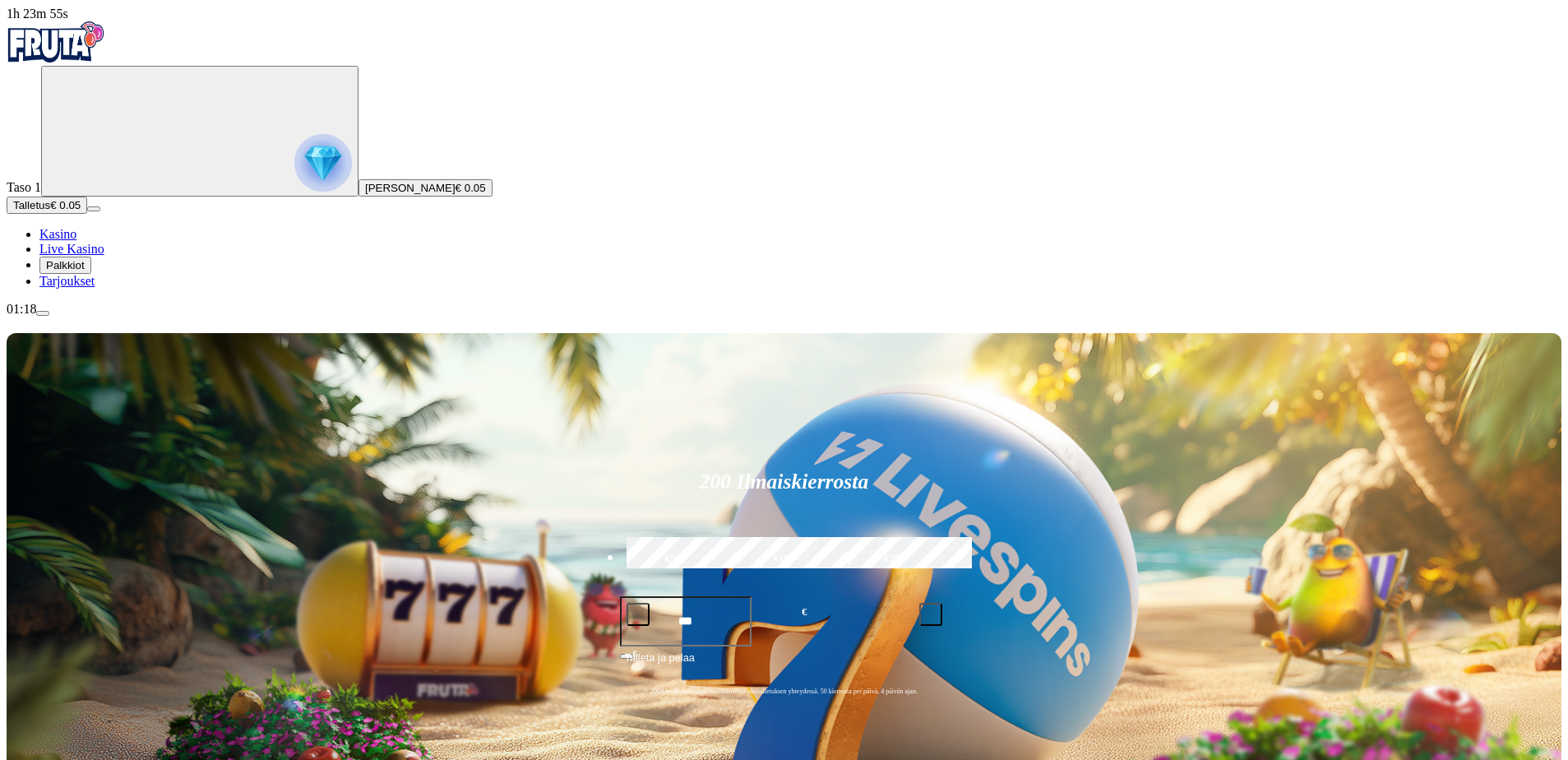
click at [84, 272] on span "Palkkiot" at bounding box center [65, 265] width 38 height 13
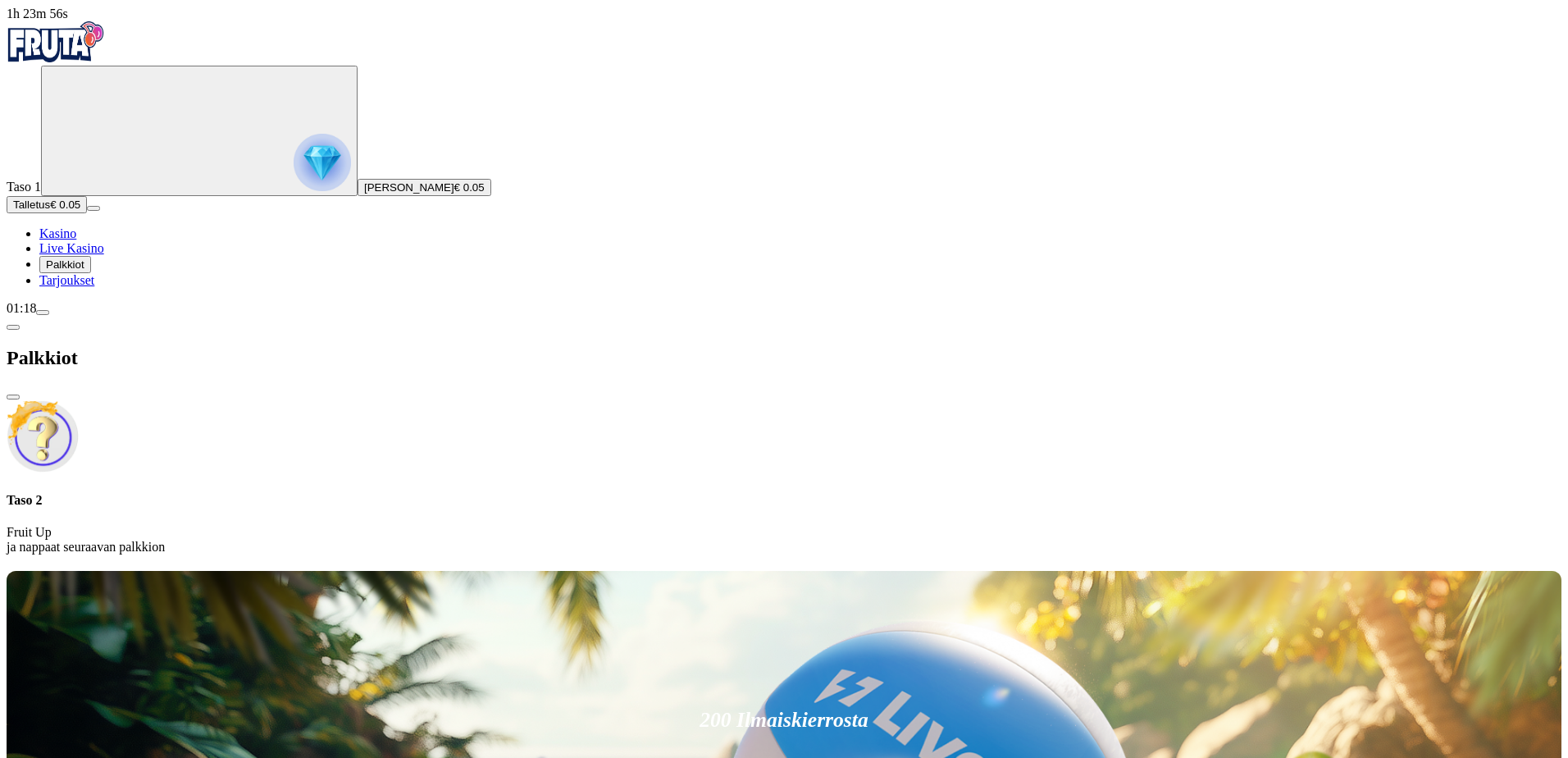
click at [326, 493] on h4 "Taso 2" at bounding box center [784, 500] width 1555 height 15
click at [383, 525] on p "Fruit Up ja nappaat seuraavan palkkion" at bounding box center [784, 540] width 1555 height 29
click at [198, 400] on div "Taso 2 Fruit Up ja nappaat seuraavan palkkion" at bounding box center [784, 478] width 1555 height 155
click at [13, 328] on span "chevron-left icon" at bounding box center [13, 328] width 0 height 0
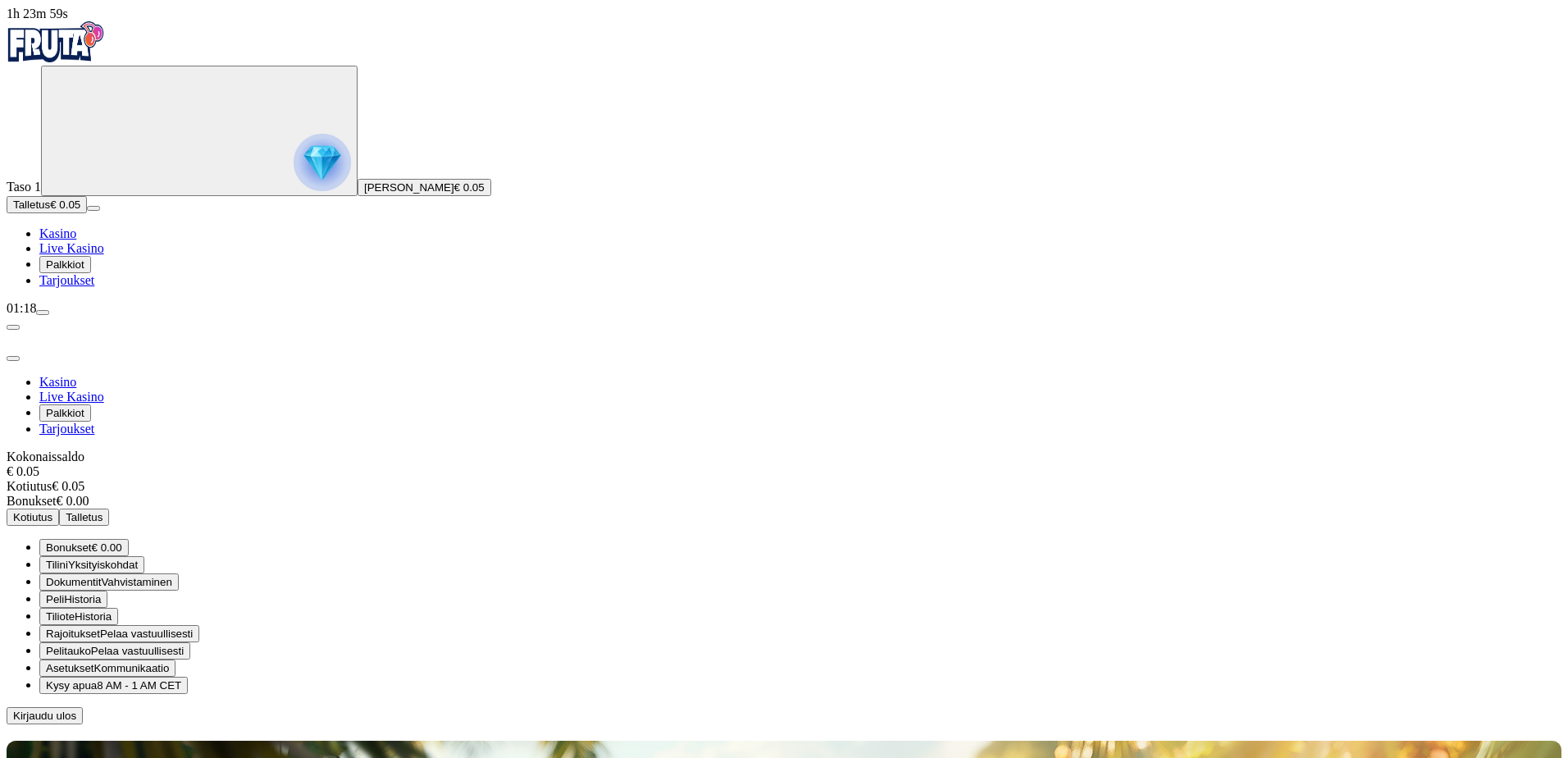
click at [94, 287] on span "Tarjoukset" at bounding box center [67, 280] width 55 height 14
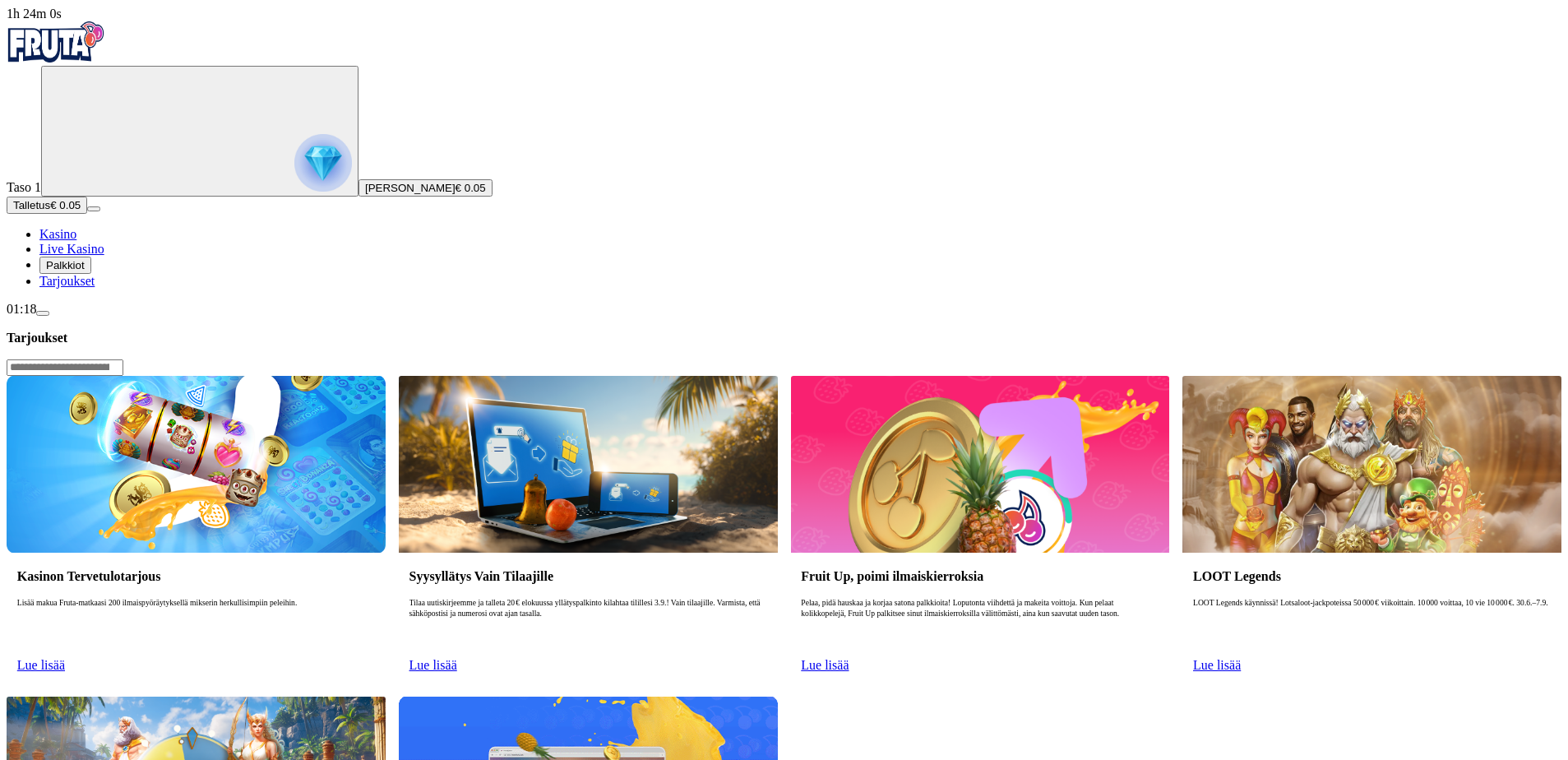
click at [65, 658] on span "Lue lisää" at bounding box center [41, 665] width 48 height 14
drag, startPoint x: 310, startPoint y: 262, endPoint x: 382, endPoint y: 294, distance: 78.8
click at [375, 598] on p "Lisää makua Fruta-matkaasi 200 ilmaispyöräytyksellä mikserin herkullisimpiin pe…" at bounding box center [196, 624] width 358 height 53
click at [65, 658] on link "Lue lisää" at bounding box center [41, 665] width 48 height 14
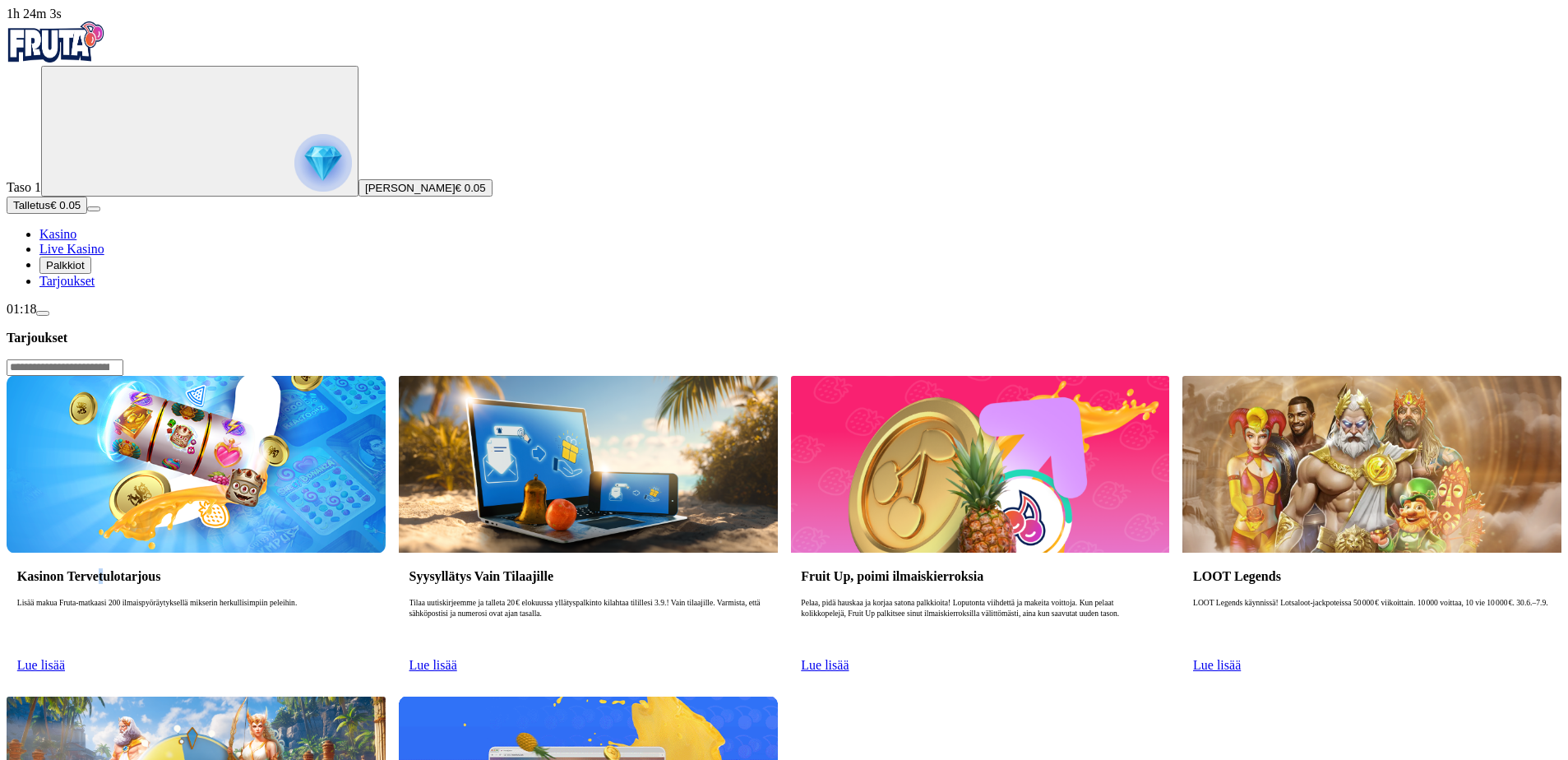
click at [375, 569] on h3 "Kasinon Tervetulotarjous" at bounding box center [196, 576] width 358 height 16
drag, startPoint x: 382, startPoint y: 246, endPoint x: 360, endPoint y: 186, distance: 63.9
click at [360, 376] on img at bounding box center [196, 465] width 379 height 177
click at [43, 314] on span "menu icon" at bounding box center [43, 314] width 0 height 0
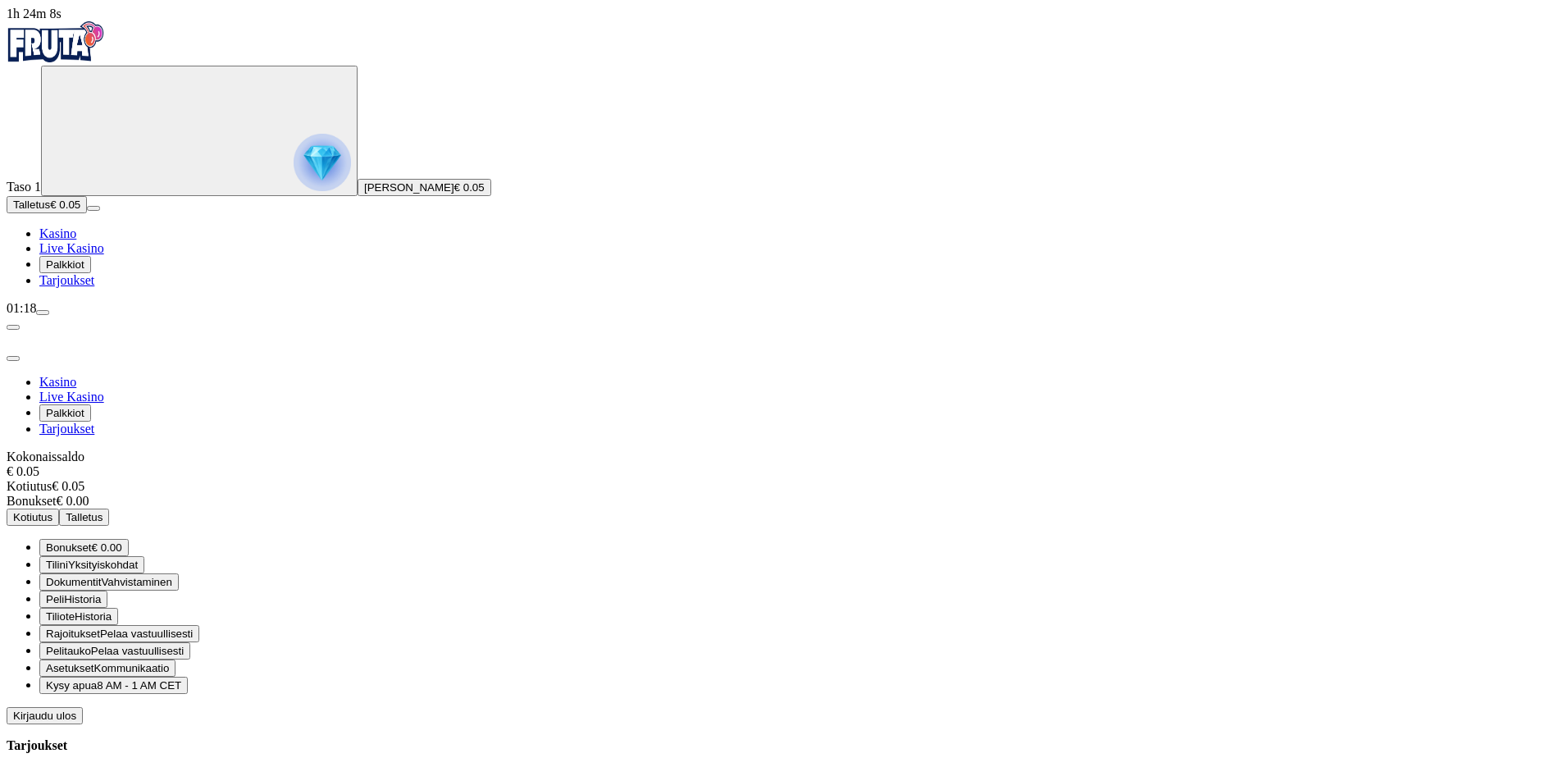
click at [169, 662] on span "Asetukset Kommunikaatio" at bounding box center [108, 668] width 123 height 13
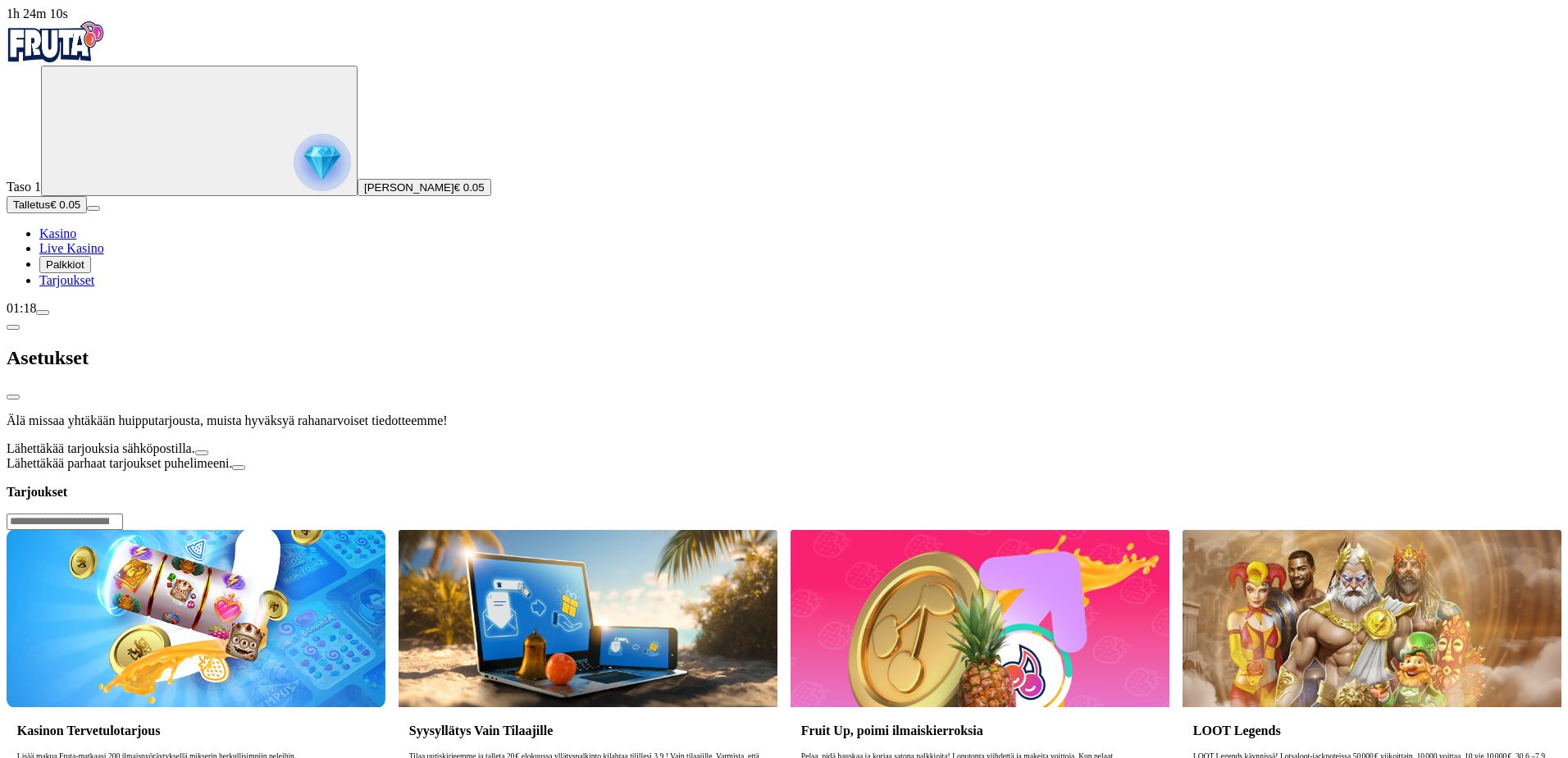
click at [223, 316] on div "Asetukset" at bounding box center [784, 358] width 1555 height 84
click at [217, 316] on div "Asetukset" at bounding box center [784, 358] width 1555 height 84
click at [13, 328] on span "chevron-left icon" at bounding box center [13, 328] width 0 height 0
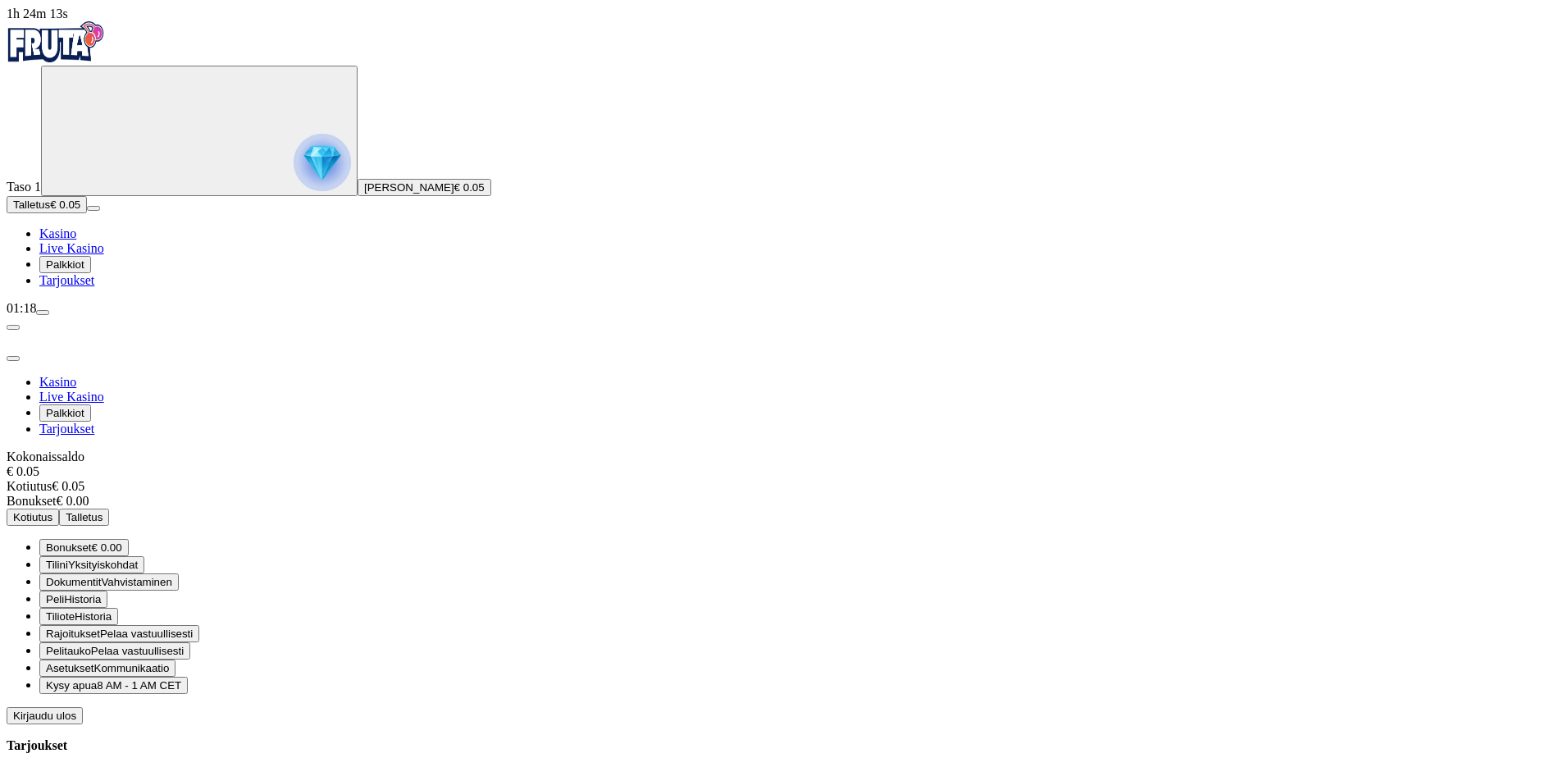
click at [43, 313] on span "menu icon" at bounding box center [43, 313] width 0 height 0
click at [176, 660] on button "Asetukset Kommunikaatio" at bounding box center [107, 668] width 136 height 18
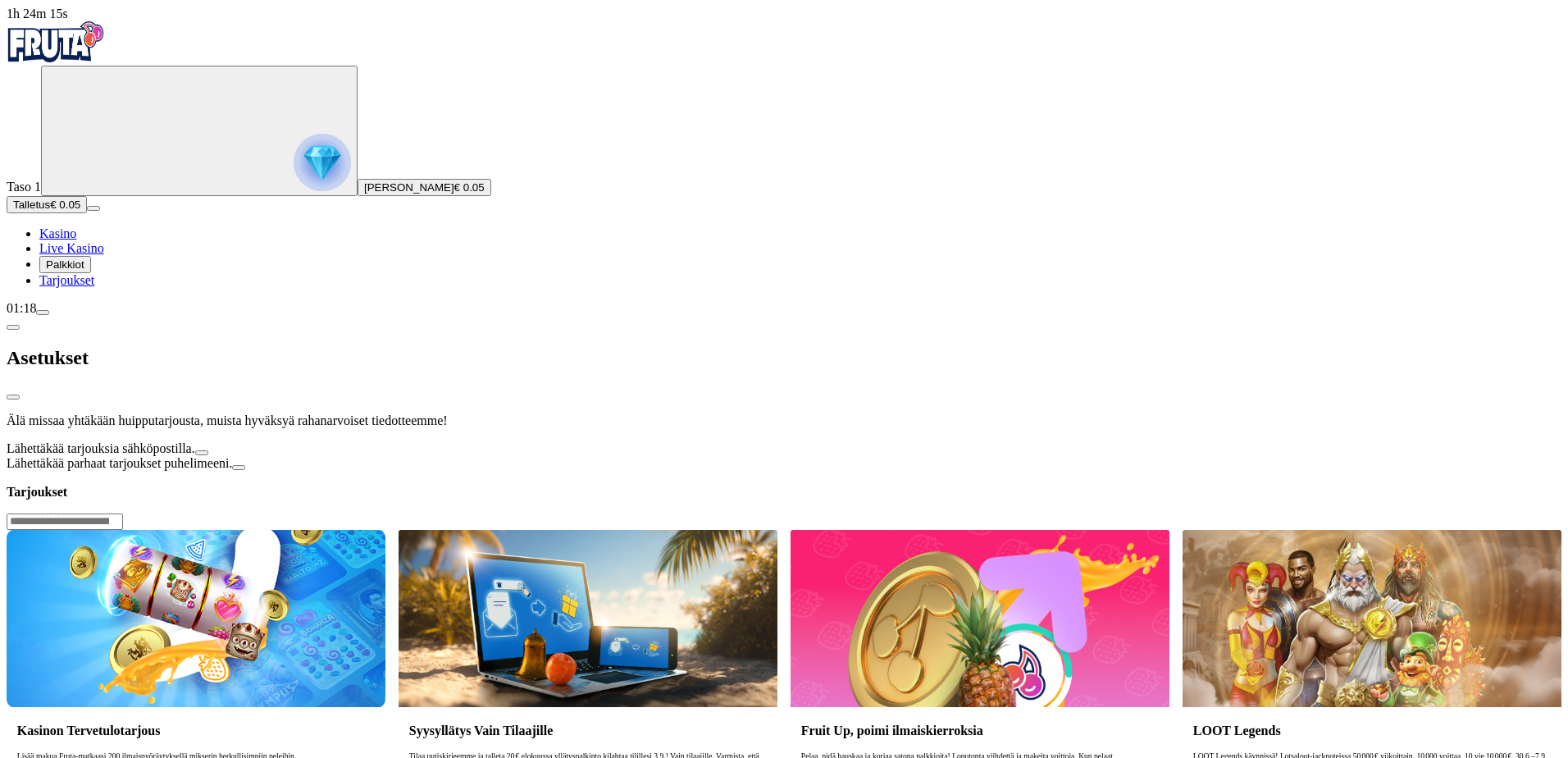
drag, startPoint x: 194, startPoint y: 32, endPoint x: 205, endPoint y: 28, distance: 11.7
click at [194, 316] on div "Asetukset" at bounding box center [784, 358] width 1555 height 84
click at [13, 328] on span "chevron-left icon" at bounding box center [13, 328] width 0 height 0
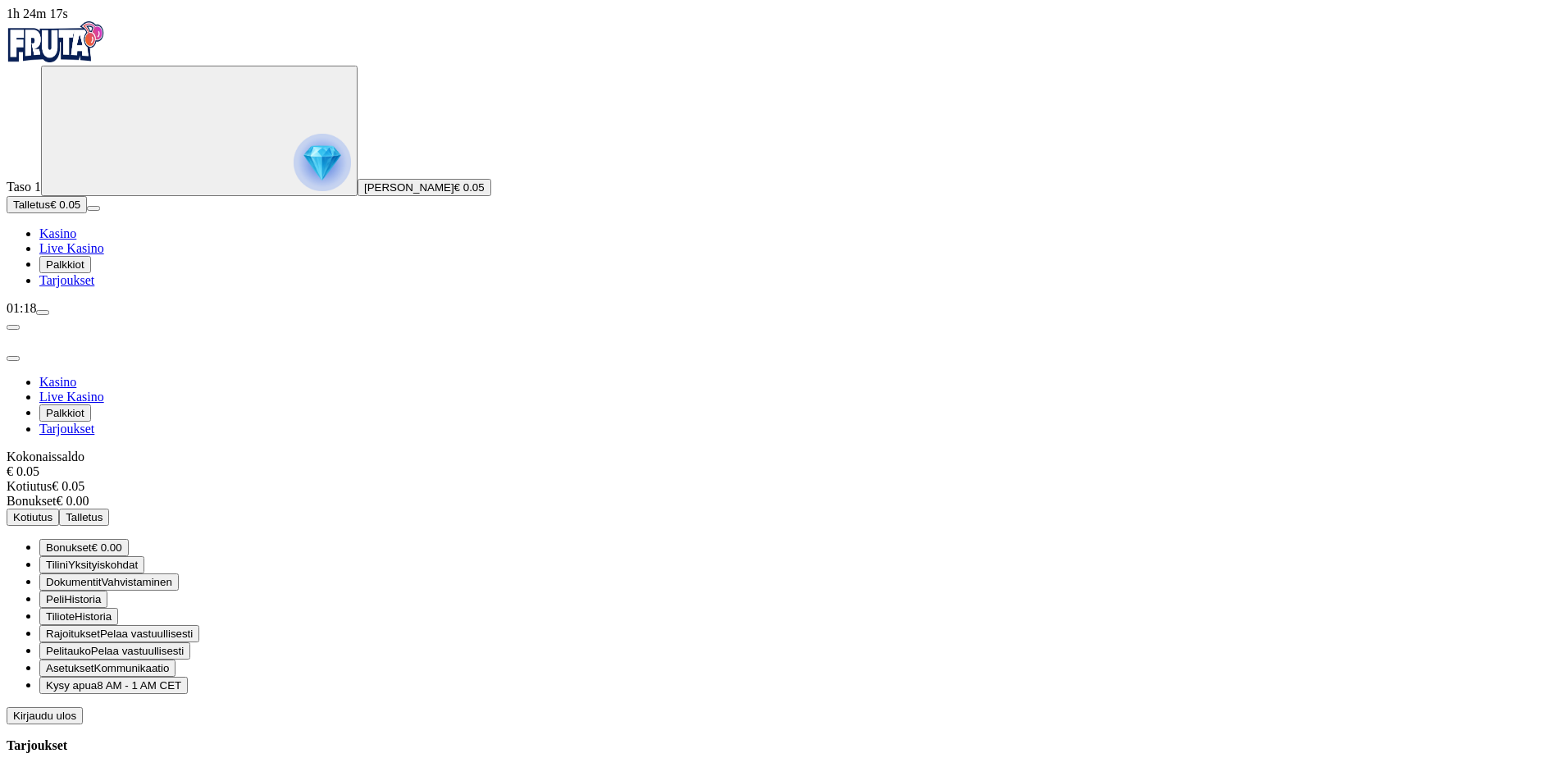
click at [199, 625] on button "Rajoitukset Pelaa vastuullisesti" at bounding box center [119, 634] width 160 height 18
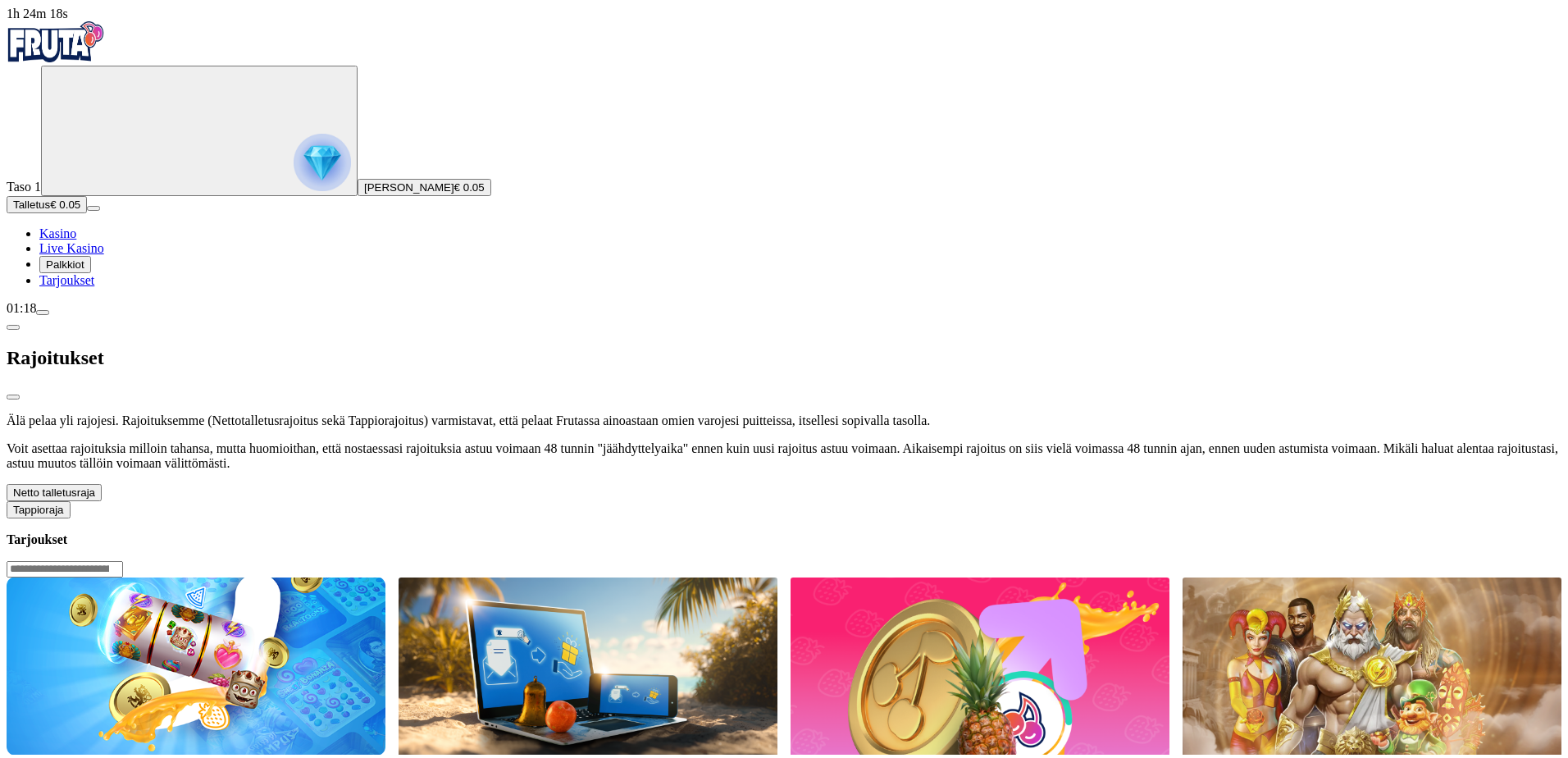
click at [102, 484] on button "Netto talletusraja" at bounding box center [54, 493] width 95 height 18
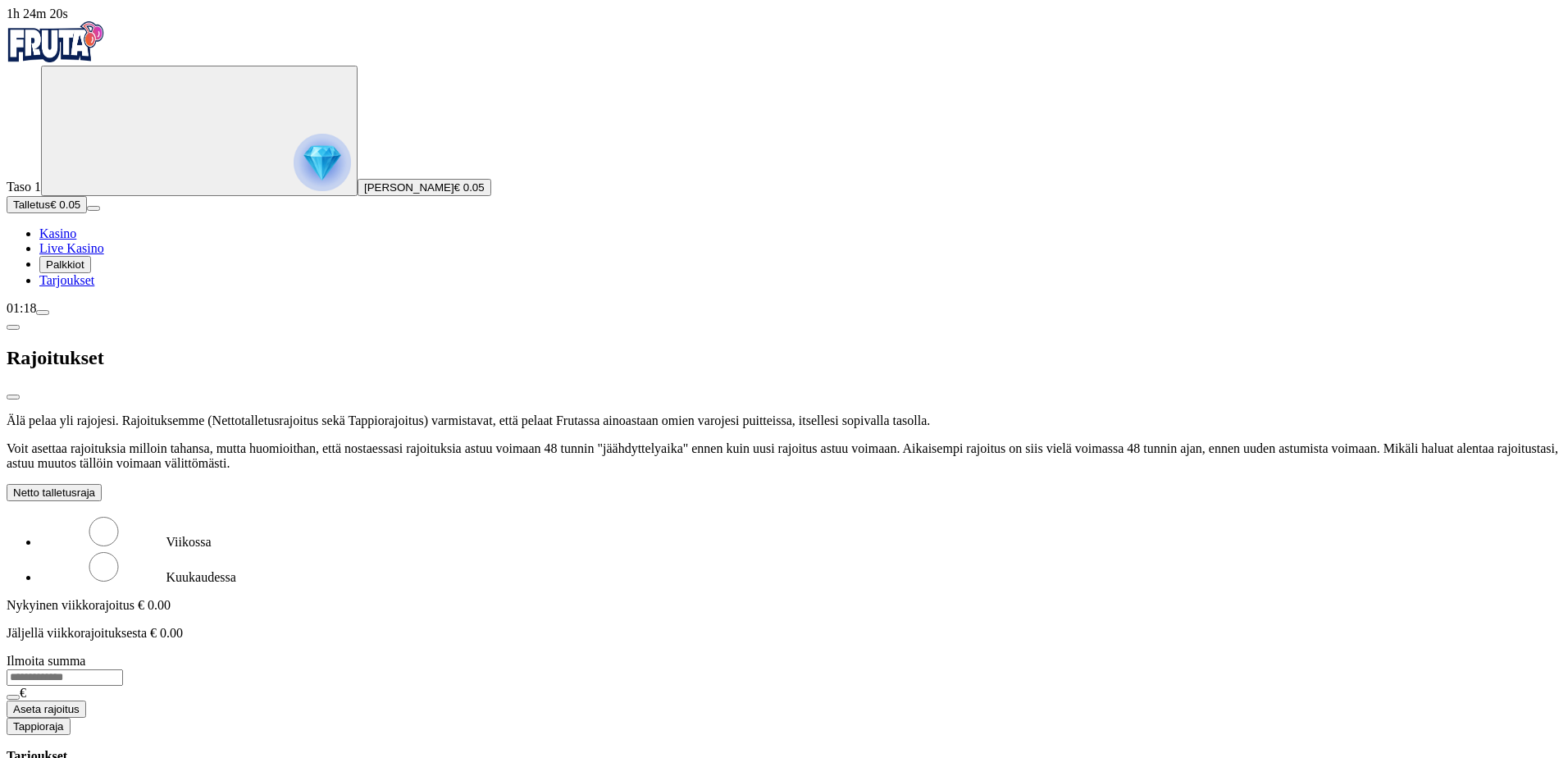
click at [102, 484] on button "Netto talletusraja" at bounding box center [54, 493] width 95 height 18
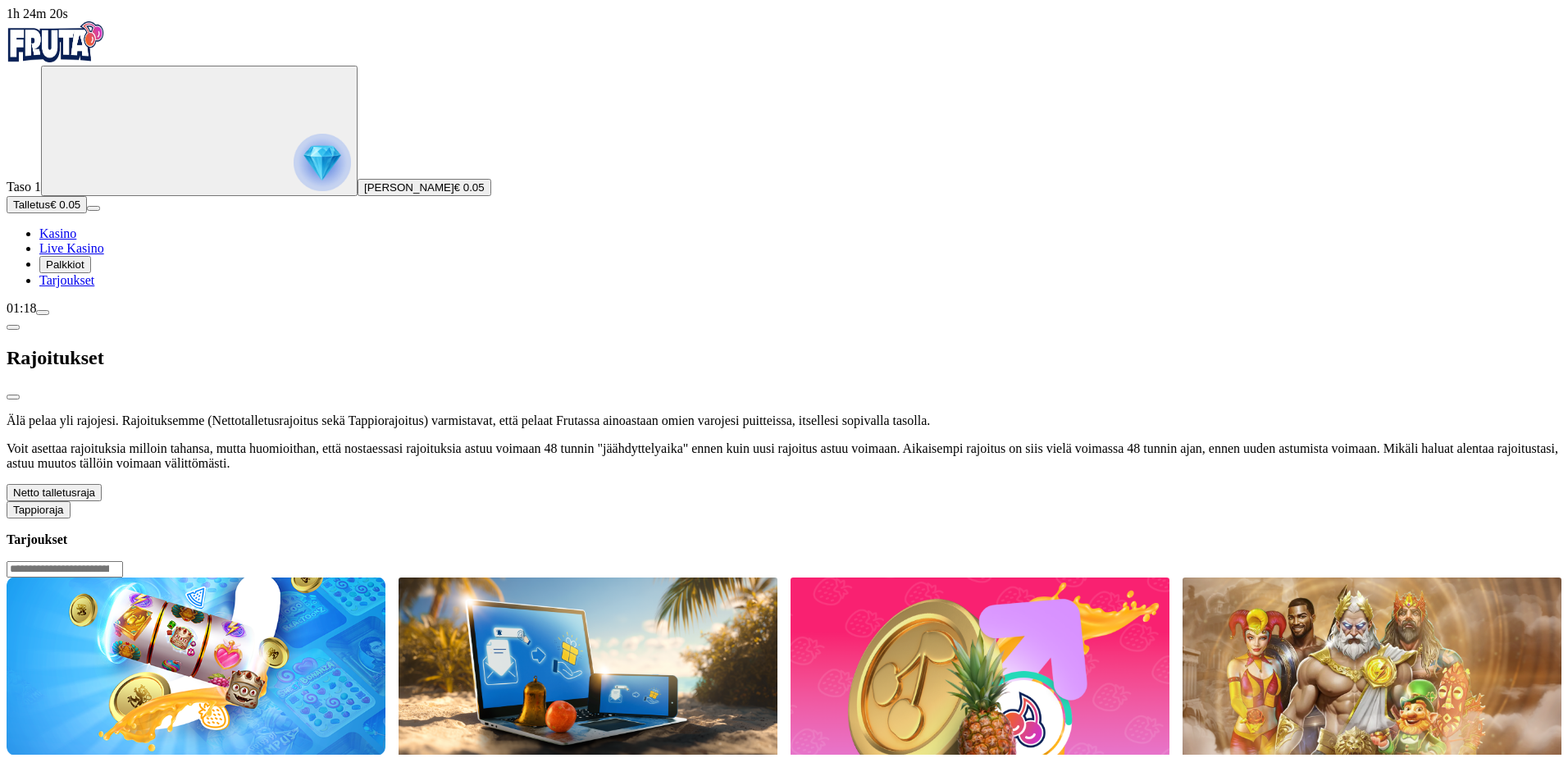
click at [342, 461] on div "Älä pelaa yli rajojesi. Rajoituksemme (Nettotalletusrajoitus sekä Tappiorajoitu…" at bounding box center [784, 466] width 1555 height 105
click at [71, 501] on button "Tappioraja" at bounding box center [38, 510] width 64 height 18
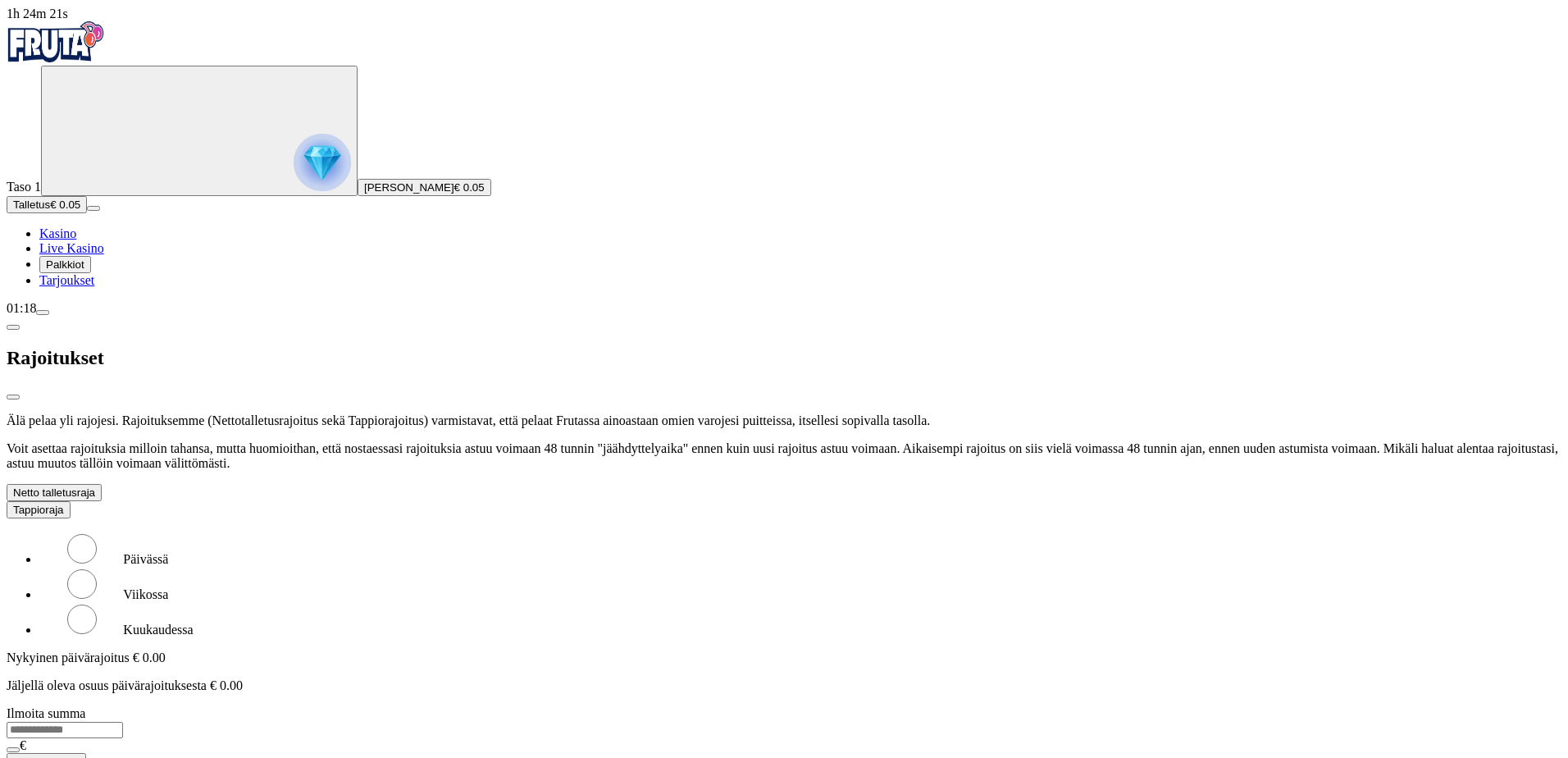
click at [71, 501] on button "Tappioraja" at bounding box center [38, 510] width 64 height 18
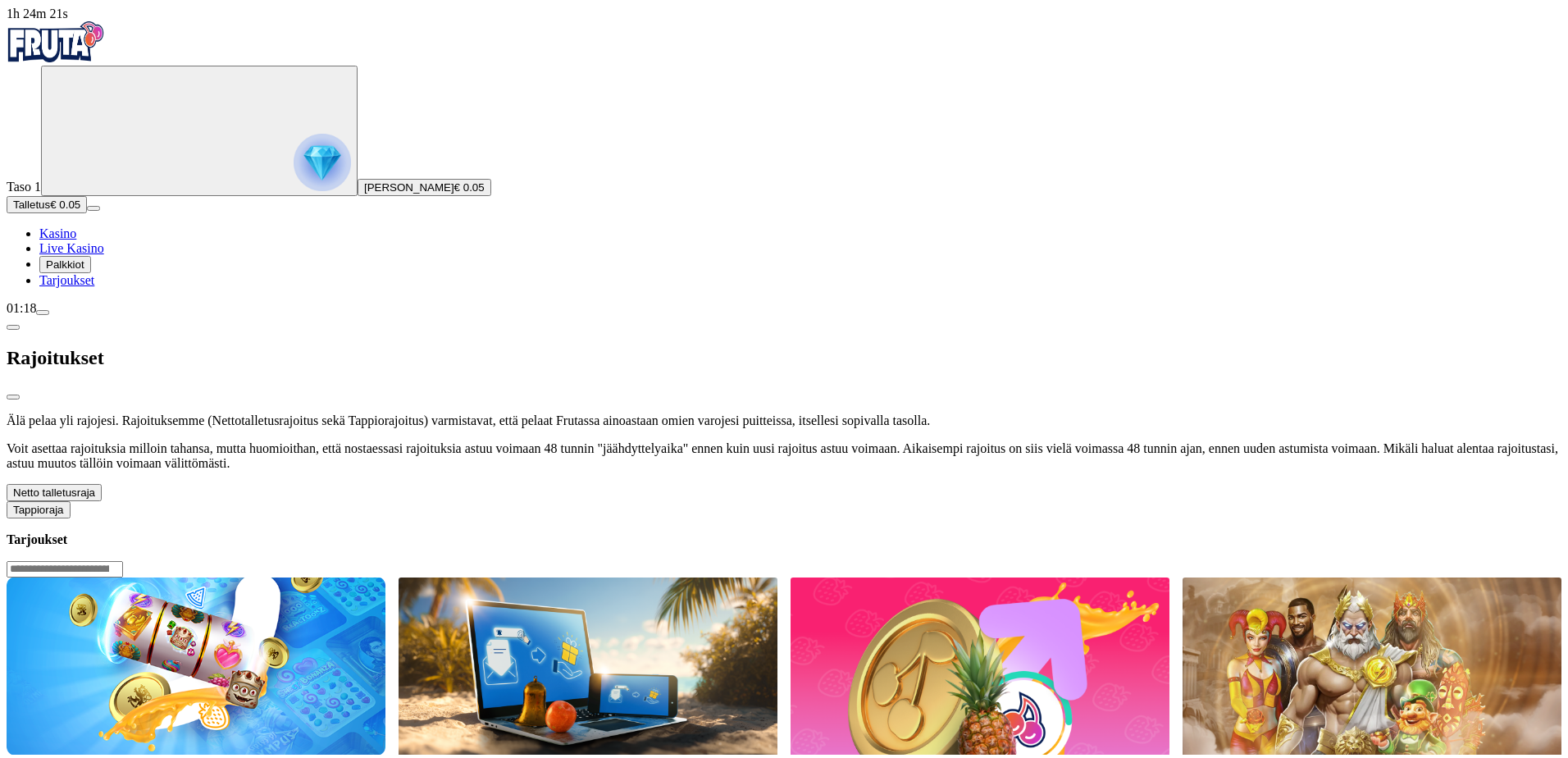
click at [102, 484] on button "Netto talletusraja" at bounding box center [54, 493] width 95 height 18
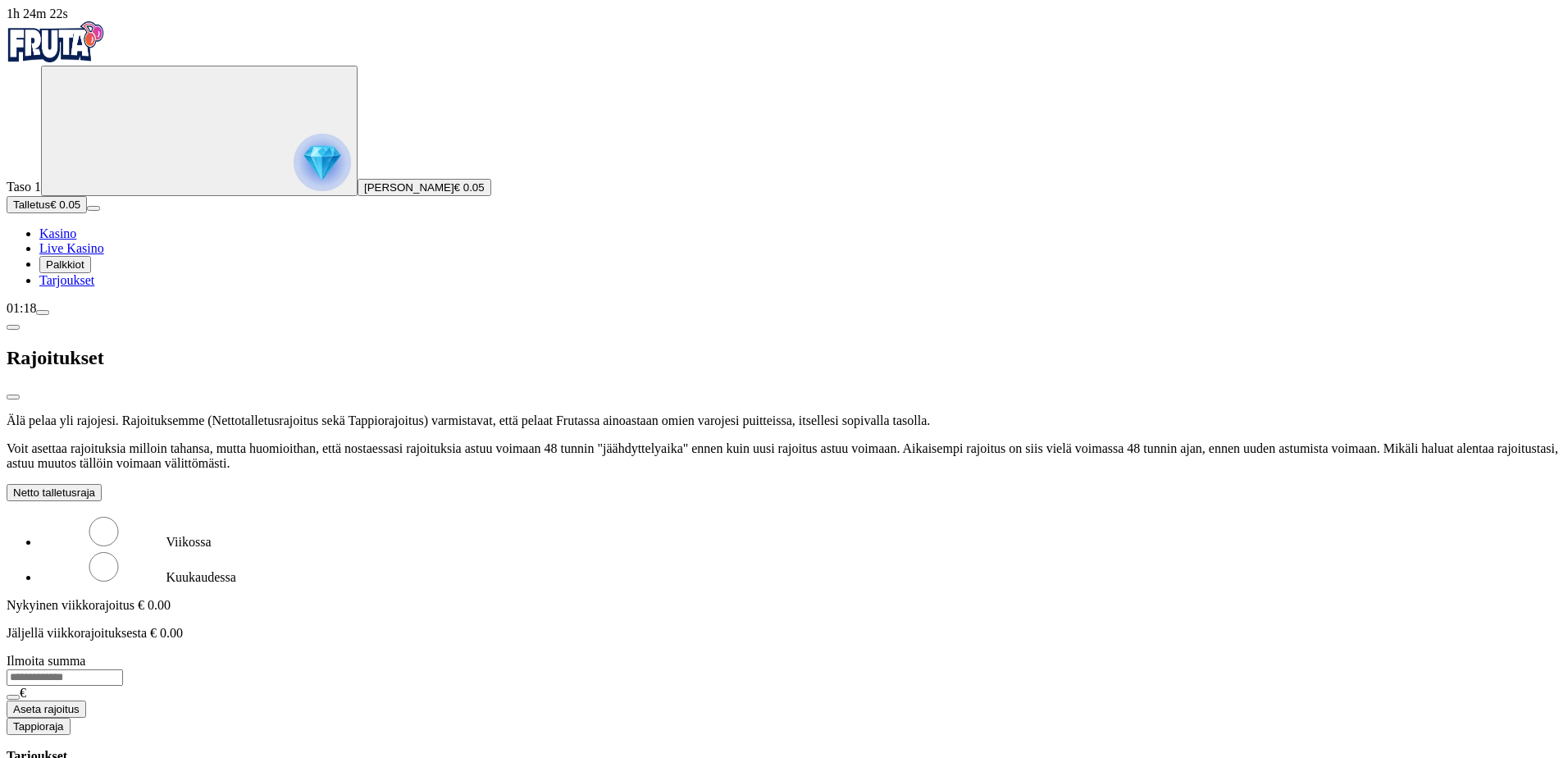
click at [123, 670] on input "number" at bounding box center [65, 678] width 117 height 17
drag, startPoint x: 367, startPoint y: 429, endPoint x: 391, endPoint y: 426, distance: 24.2
click at [369, 515] on form "Viikossa Kuukaudessa Nykyinen viikkorajoitus € 0.00 Jäljellä viikkorajoituksest…" at bounding box center [784, 616] width 1555 height 203
click at [236, 570] on label "Kuukaudessa" at bounding box center [202, 577] width 70 height 14
click at [123, 670] on input "number" at bounding box center [65, 678] width 117 height 17
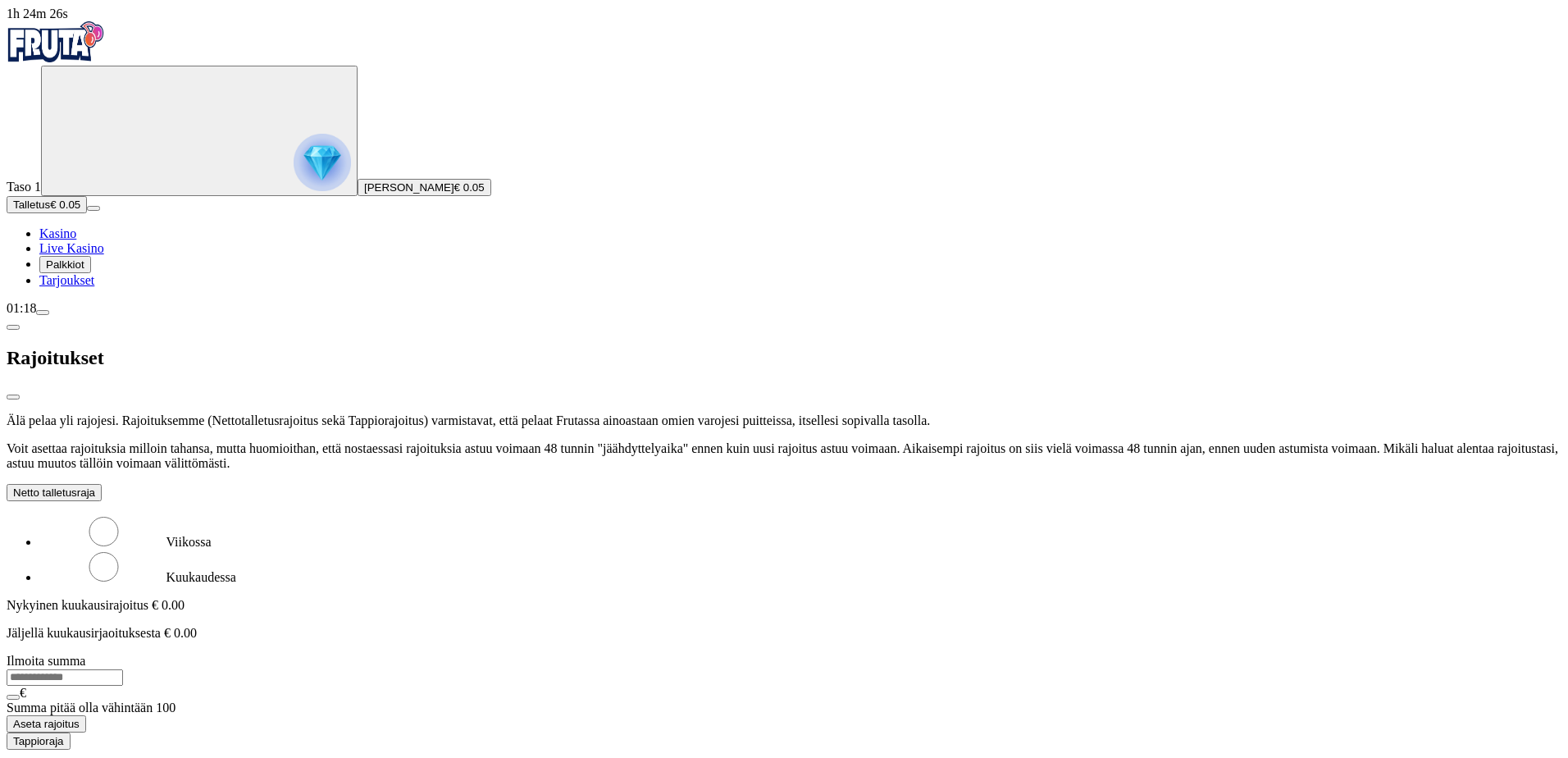
type input "**"
drag, startPoint x: 270, startPoint y: 500, endPoint x: 216, endPoint y: 497, distance: 54.1
click at [123, 670] on input "**" at bounding box center [65, 678] width 117 height 17
click at [71, 733] on button "Tappioraja" at bounding box center [38, 741] width 64 height 18
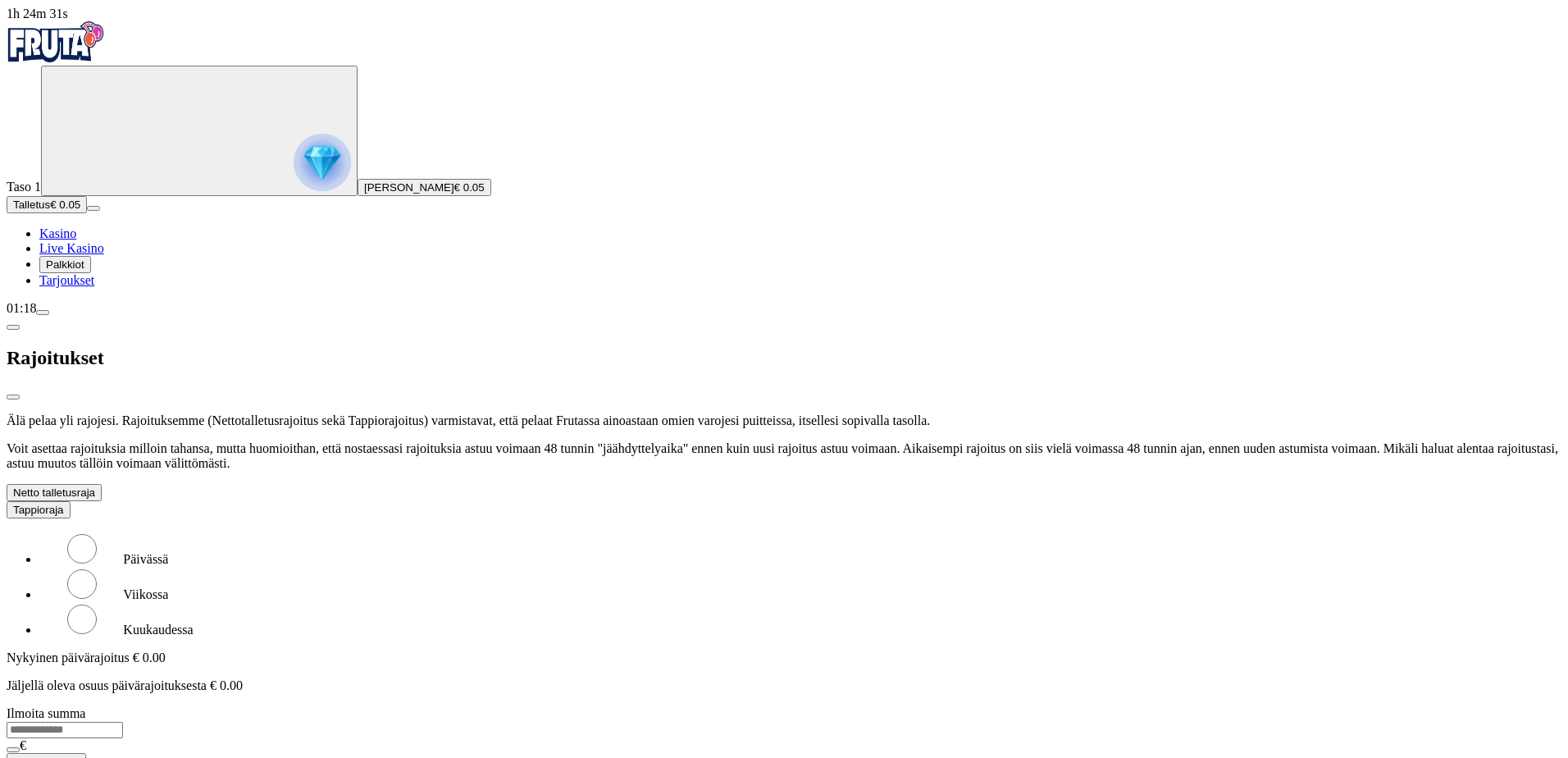
click at [193, 623] on label "Kuukaudessa" at bounding box center [158, 630] width 70 height 14
click at [123, 722] on input "number" at bounding box center [65, 730] width 117 height 17
click at [123, 722] on input "*" at bounding box center [65, 730] width 117 height 17
type input "*"
click at [168, 552] on label "Päivässä" at bounding box center [146, 559] width 45 height 14
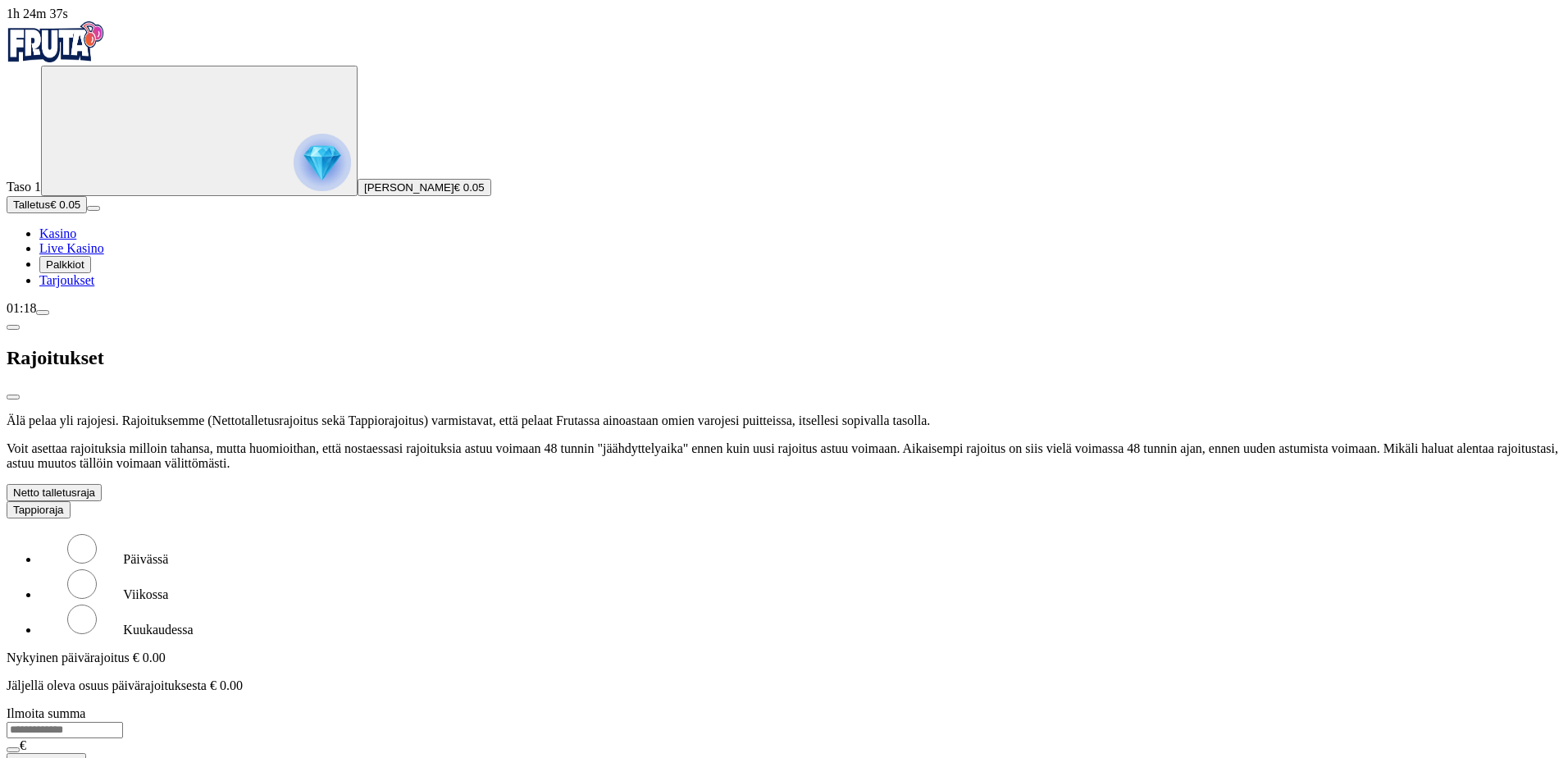
click at [102, 484] on button "Netto talletusraja" at bounding box center [54, 493] width 95 height 18
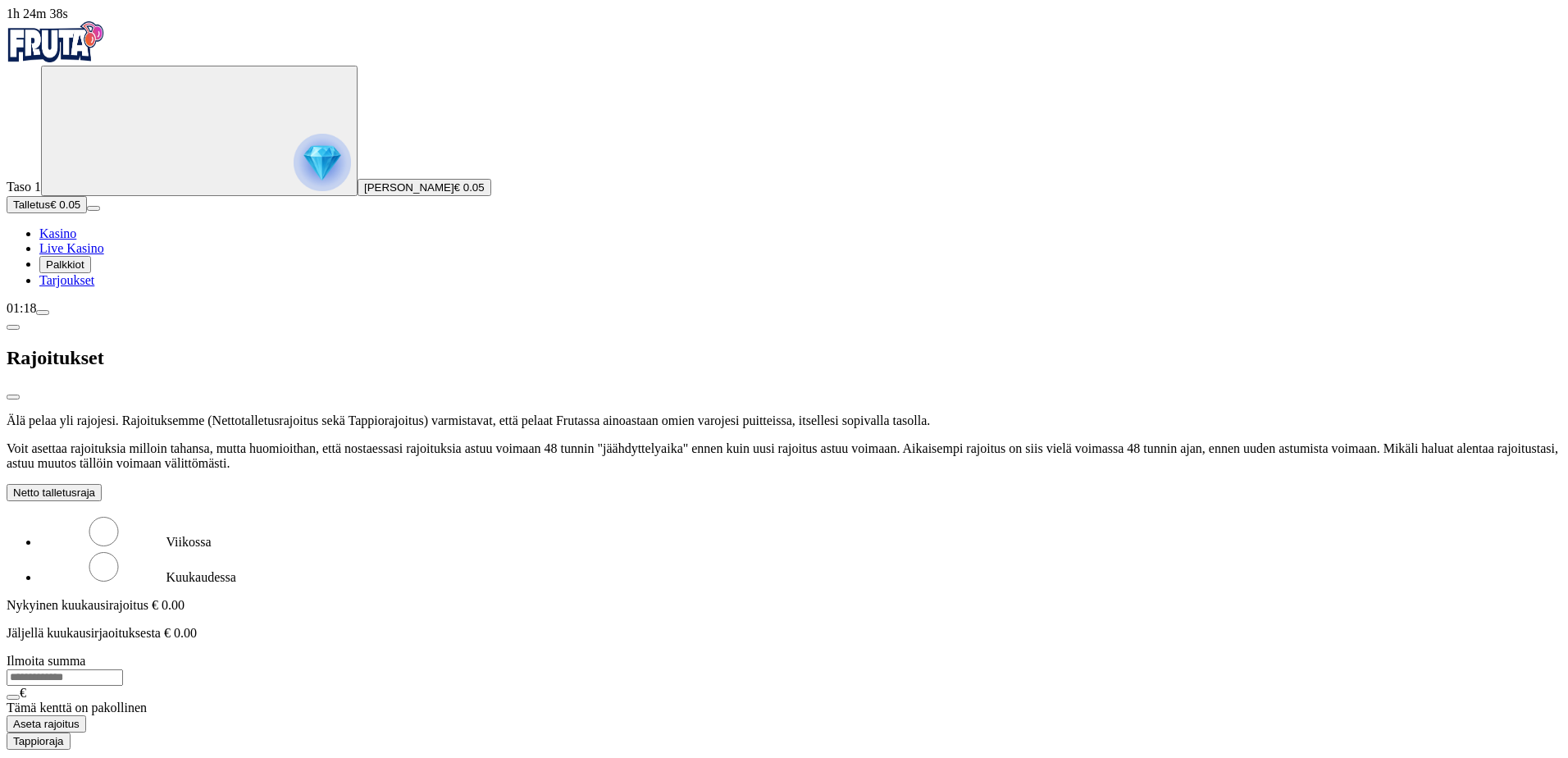
click at [123, 670] on input "number" at bounding box center [65, 678] width 117 height 17
type input "*"
click at [212, 535] on label "Viikossa" at bounding box center [189, 542] width 45 height 14
click at [123, 670] on input "number" at bounding box center [65, 678] width 117 height 17
type input "*"
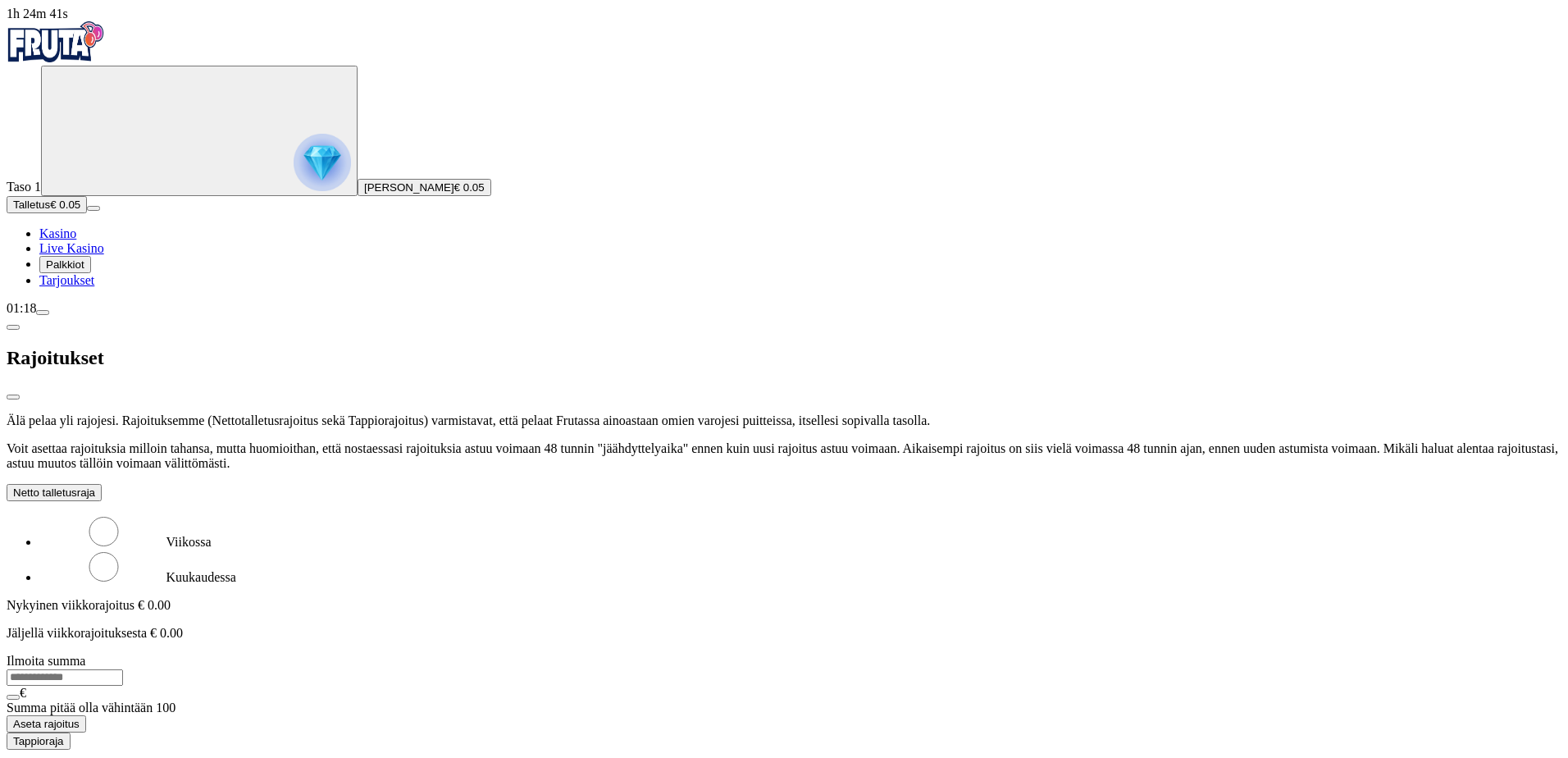
click at [236, 570] on label "Kuukaudessa" at bounding box center [202, 577] width 70 height 14
click at [285, 594] on div "Viikossa Kuukaudessa Nykyinen kuukausirajoitus € 0.00 Jäljellä kuukausirjaoituk…" at bounding box center [784, 616] width 1555 height 203
click at [71, 718] on button "Tappioraja" at bounding box center [38, 726] width 64 height 18
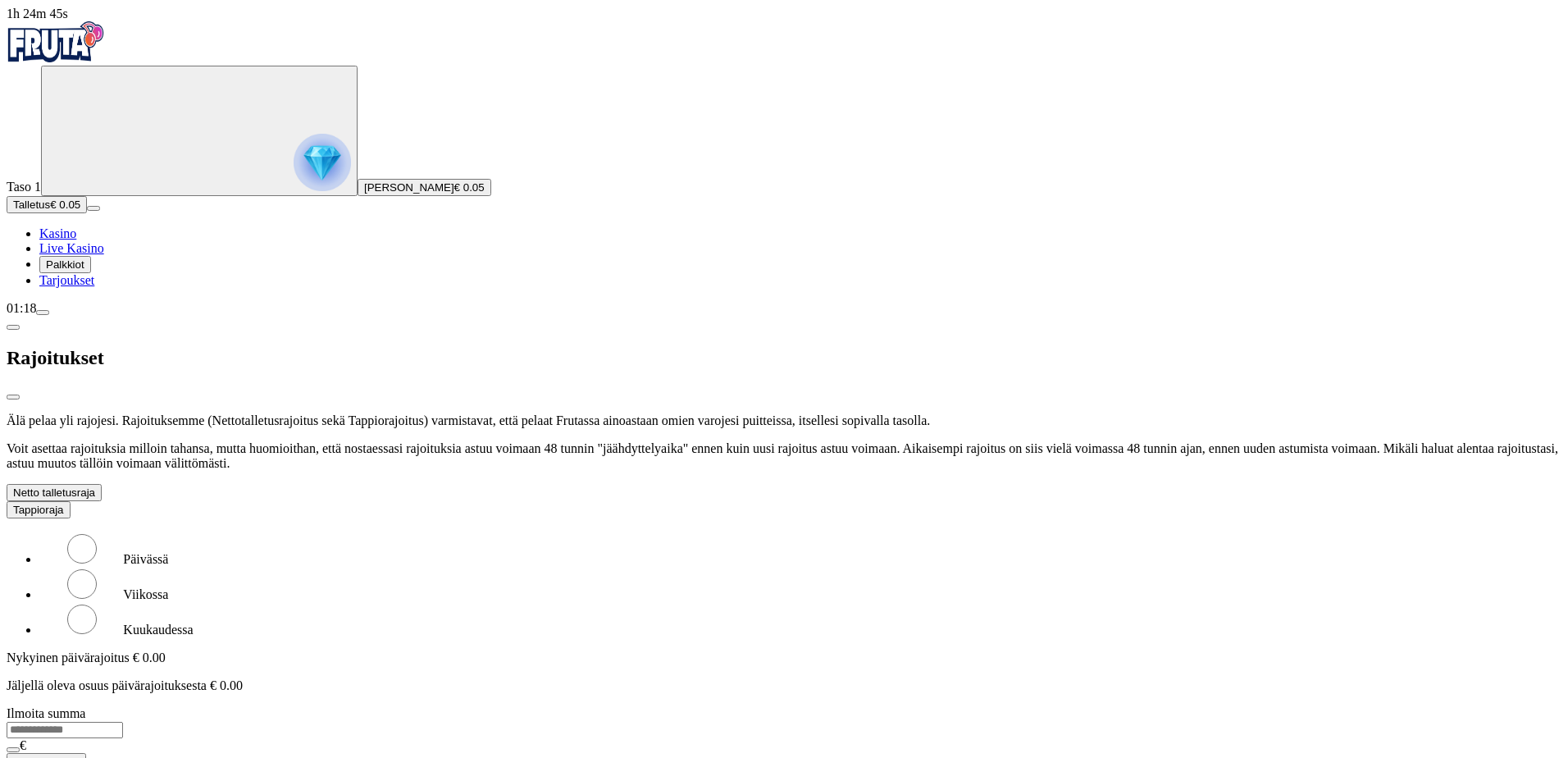
click at [123, 722] on input "number" at bounding box center [65, 730] width 117 height 17
type input "*"
click at [193, 623] on label "Kuukaudessa" at bounding box center [158, 630] width 70 height 14
click at [123, 722] on input "number" at bounding box center [65, 730] width 117 height 17
type input "*"
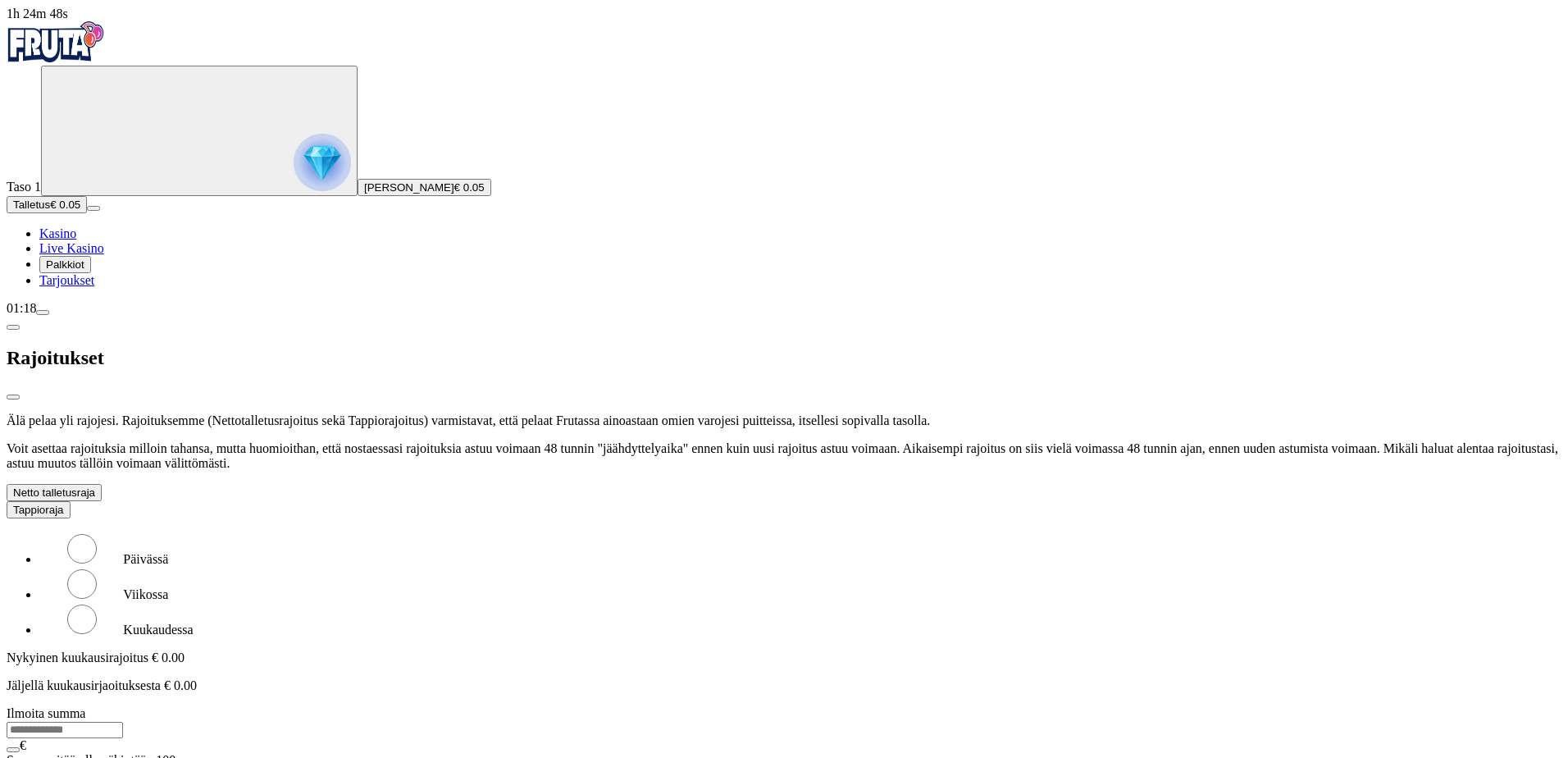
drag, startPoint x: 338, startPoint y: 557, endPoint x: 178, endPoint y: 553, distance: 160.0
click at [178, 553] on div "1h 24m 48s Taso 1 [PERSON_NAME] € 0.05 Talletus € 0.05 Kasino Live Kasino Palkk…" at bounding box center [784, 396] width 1555 height 779
type input "**"
click at [329, 721] on div "Älä pelaa yli rajojesi. Rajoituksemme (Nettotalletusrajoitus sekä Tappiorajoitu…" at bounding box center [784, 600] width 1555 height 372
click at [323, 701] on div "Älä pelaa yli rajojesi. Rajoituksemme (Nettotalletusrajoitus sekä Tappiorajoitu…" at bounding box center [784, 600] width 1555 height 372
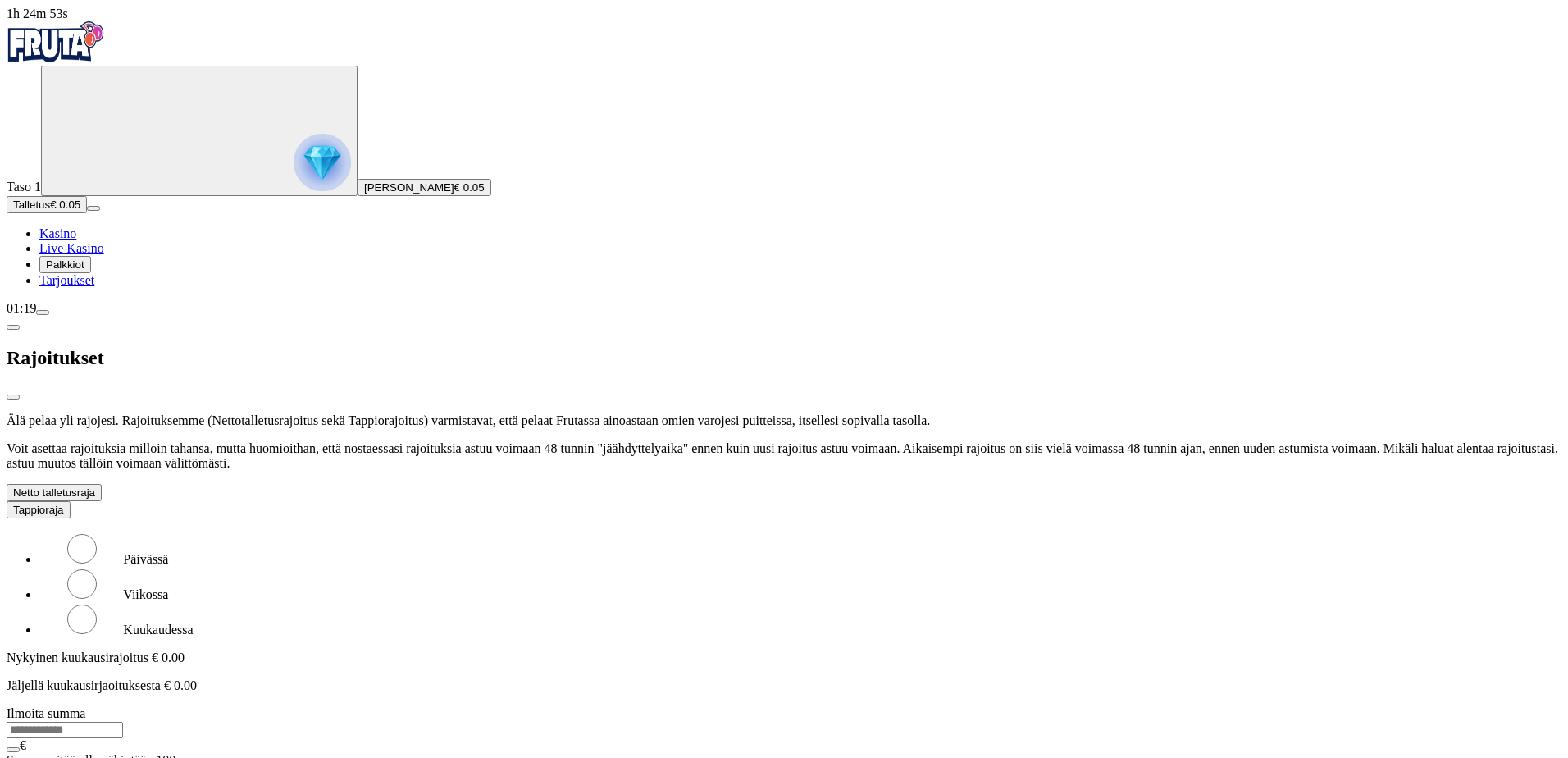
click at [43, 313] on span "menu icon" at bounding box center [43, 313] width 0 height 0
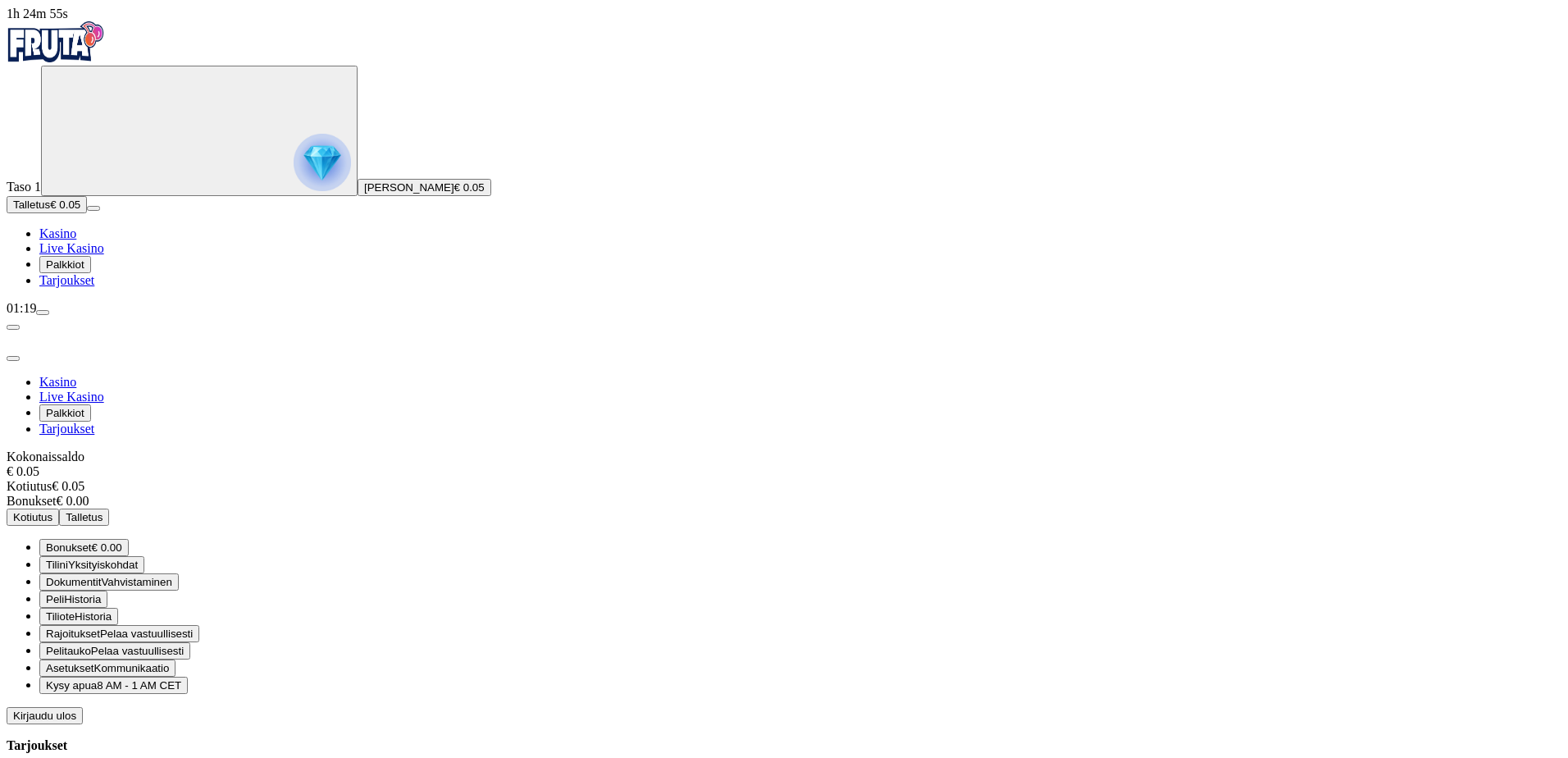
click at [91, 645] on span "Pelitauko" at bounding box center [68, 650] width 45 height 13
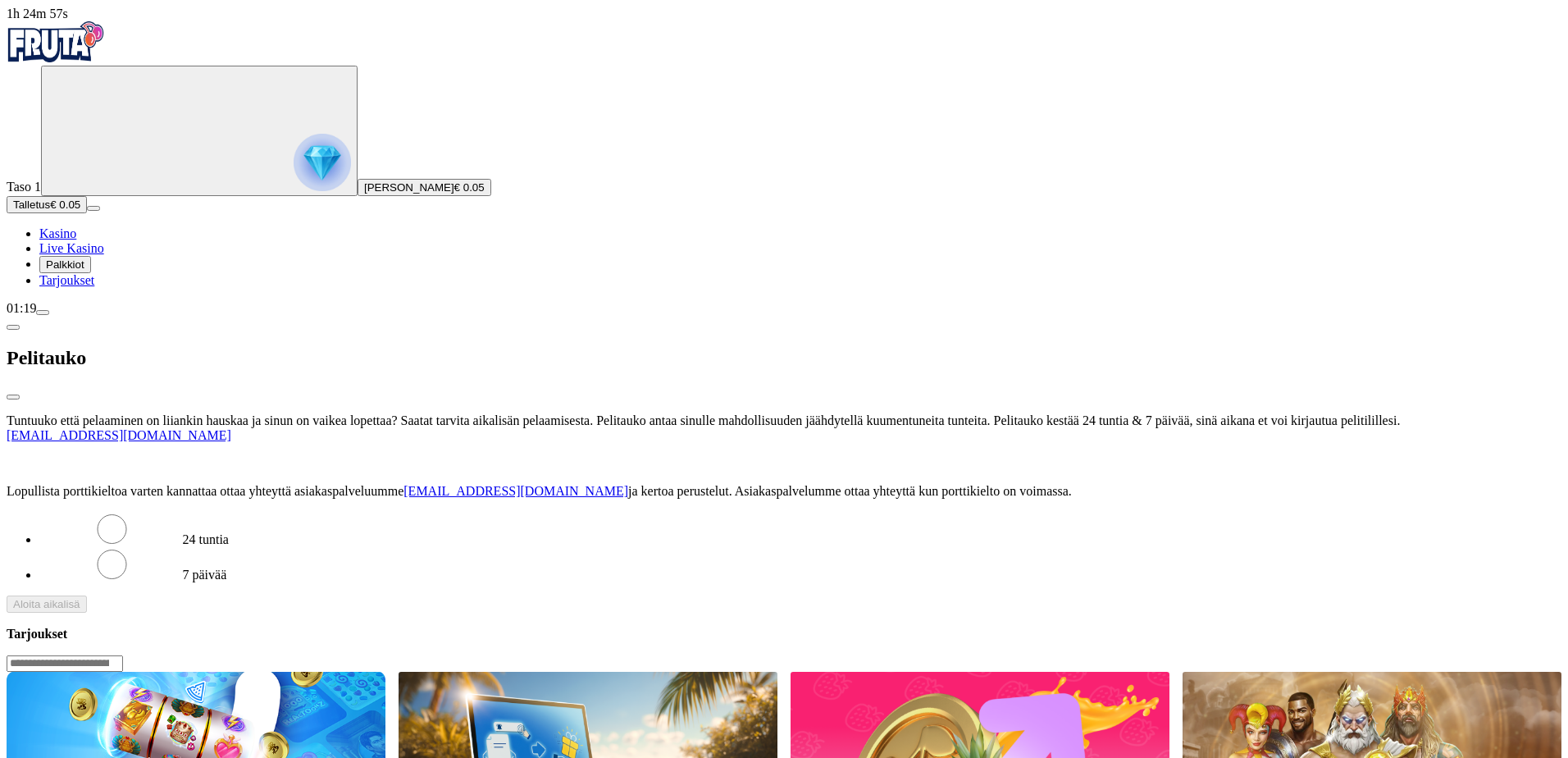
drag, startPoint x: 322, startPoint y: 376, endPoint x: 360, endPoint y: 295, distance: 89.5
click at [322, 414] on div "Tuntuuko että pelaaminen on liiankin hauskaa ja sinun on vaikea lopettaa? Saata…" at bounding box center [784, 513] width 1555 height 199
click at [388, 484] on p "Lopullista porttikieltoa varten kannattaa ottaa yhteyttä asiakaspalveluumme [EM…" at bounding box center [784, 492] width 1555 height 15
drag, startPoint x: 472, startPoint y: 224, endPoint x: 357, endPoint y: 221, distance: 115.0
click at [357, 484] on p "Lopullista porttikieltoa varten kannattaa ottaa yhteyttä asiakaspalveluumme [EM…" at bounding box center [784, 492] width 1555 height 15
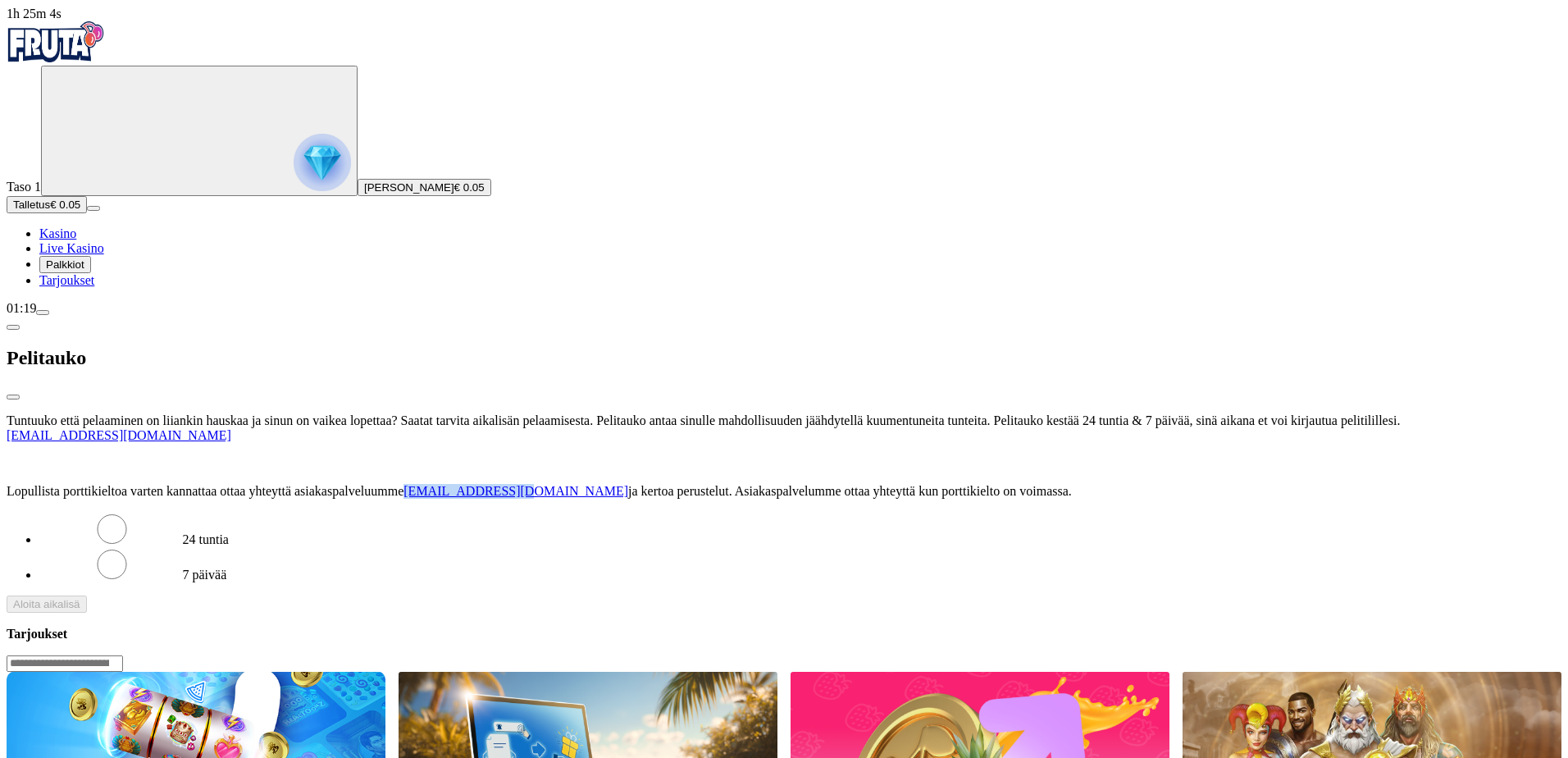
copy link "[EMAIL_ADDRESS][DOMAIN_NAME]"
drag, startPoint x: 296, startPoint y: 129, endPoint x: 381, endPoint y: 152, distance: 88.1
click at [381, 414] on p "Tuntuuko että pelaaminen on liiankin hauskaa ja sinun on vaikea lopettaa? Saata…" at bounding box center [784, 428] width 1555 height 29
drag, startPoint x: 470, startPoint y: 224, endPoint x: 358, endPoint y: 221, distance: 112.0
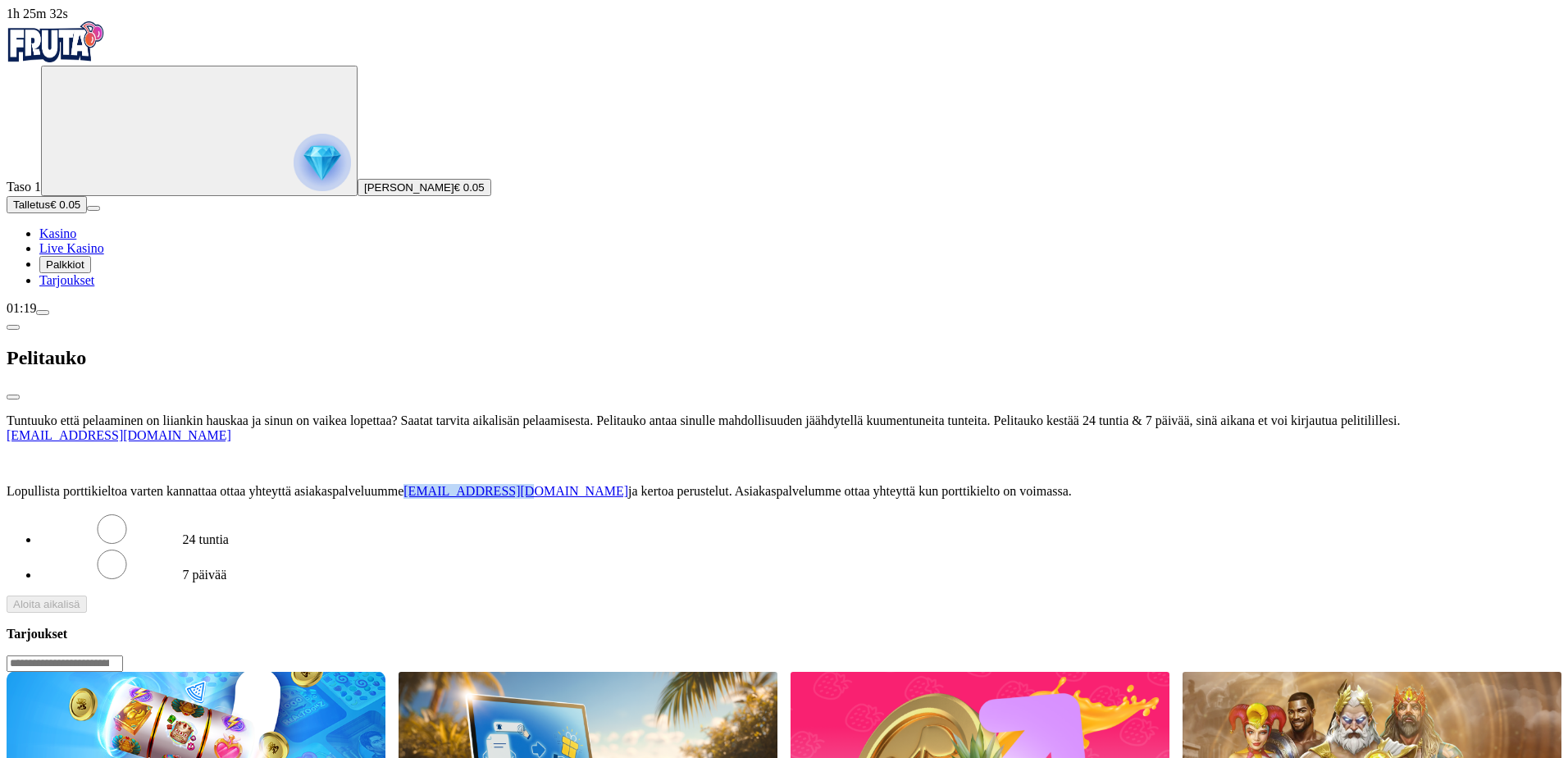
click at [358, 484] on p "Lopullista porttikieltoa varten kannattaa ottaa yhteyttä asiakaspalveluumme [EM…" at bounding box center [784, 492] width 1555 height 15
copy link "[EMAIL_ADDRESS][DOMAIN_NAME]"
